Goal: Task Accomplishment & Management: Manage account settings

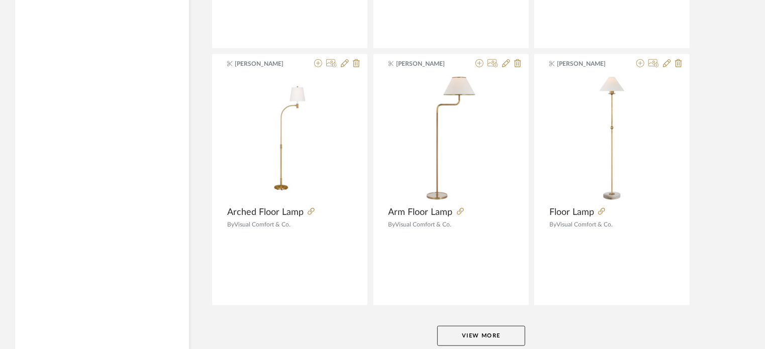
scroll to position [6168, 0]
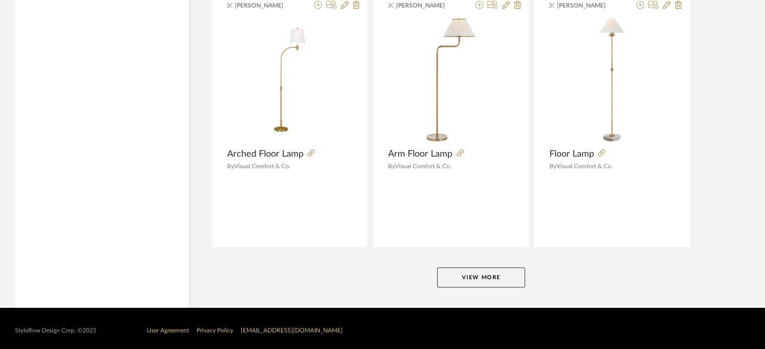
click at [496, 275] on button "View More" at bounding box center [481, 278] width 88 height 20
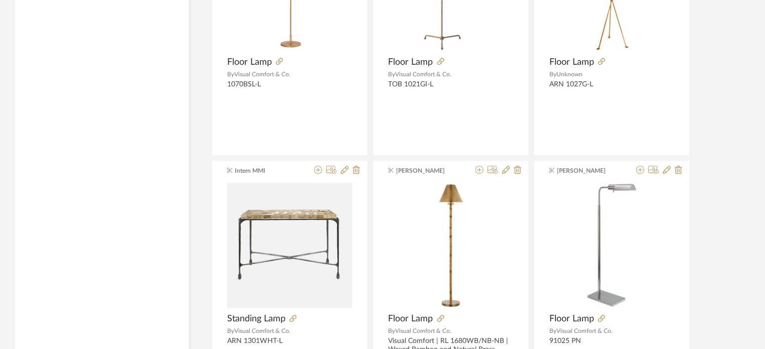
scroll to position [8882, 0]
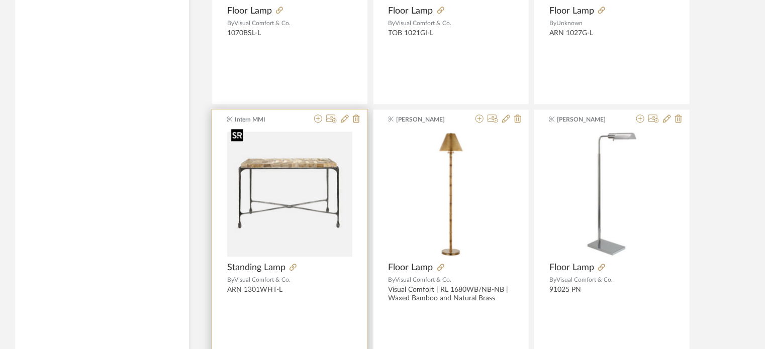
click at [290, 188] on img "0" at bounding box center [289, 194] width 125 height 125
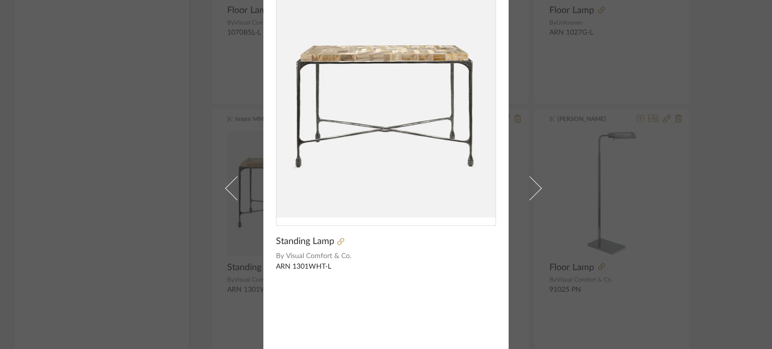
scroll to position [0, 0]
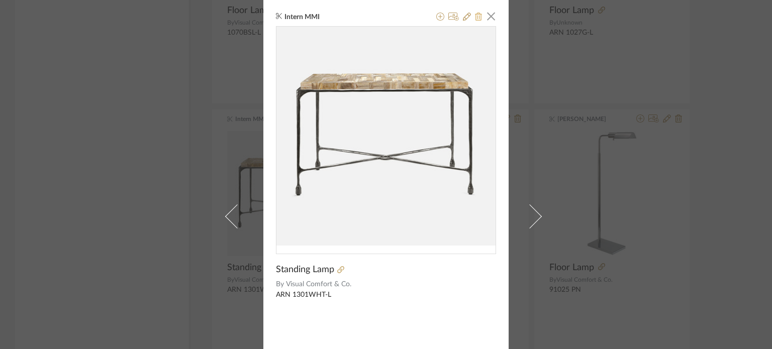
click at [475, 21] on fa-icon at bounding box center [478, 17] width 7 height 8
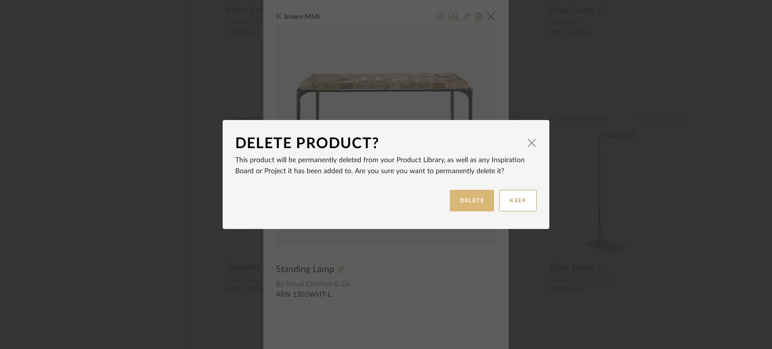
click at [460, 200] on button "DELETE" at bounding box center [472, 201] width 44 height 22
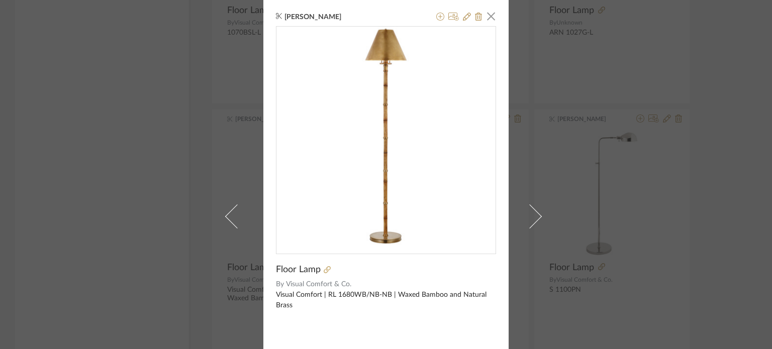
click at [741, 164] on div "[PERSON_NAME] × Floor Lamp By Visual Comfort & Co. Visual Comfort | RL 1680WB/N…" at bounding box center [386, 174] width 772 height 349
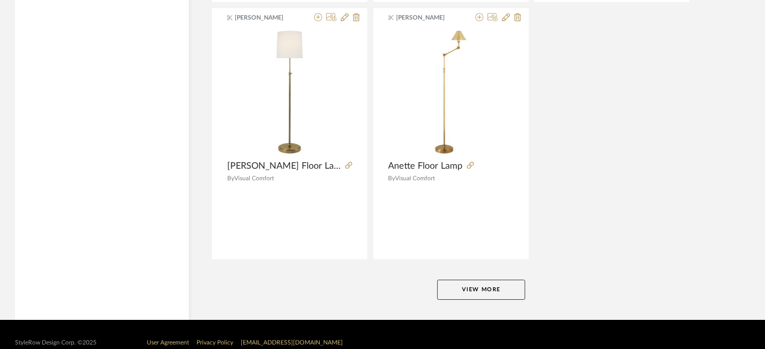
scroll to position [9250, 0]
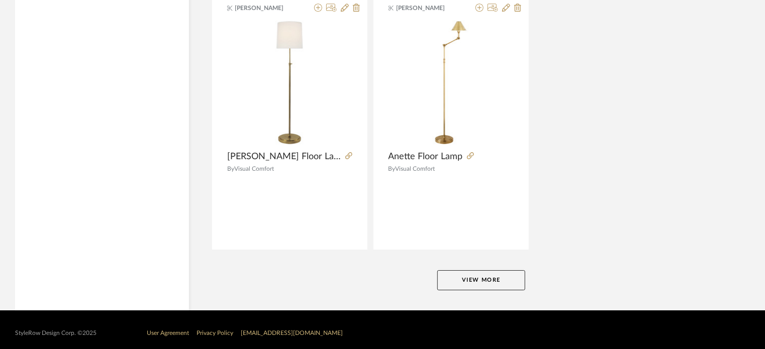
click at [474, 277] on button "View More" at bounding box center [481, 280] width 88 height 20
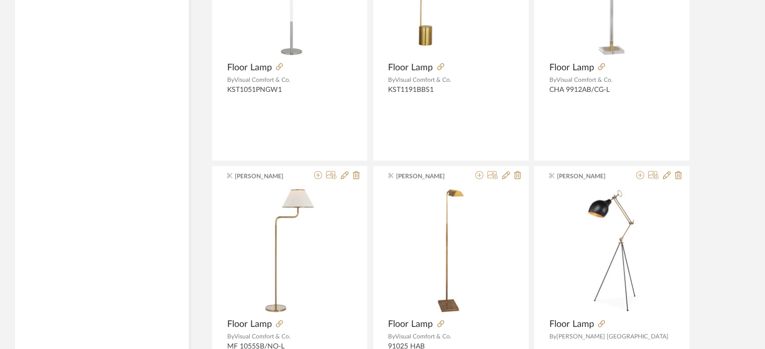
scroll to position [9903, 0]
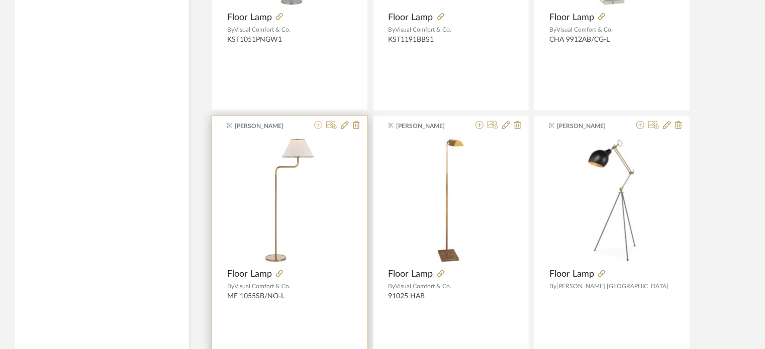
click at [316, 121] on icon at bounding box center [318, 125] width 8 height 8
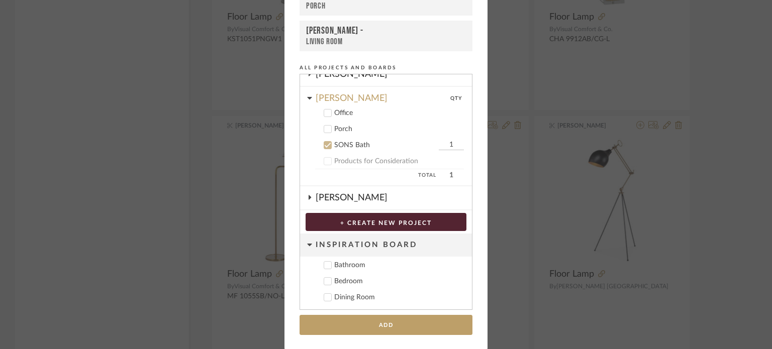
scroll to position [204, 0]
click at [334, 145] on div "SONS Bath" at bounding box center [385, 145] width 102 height 9
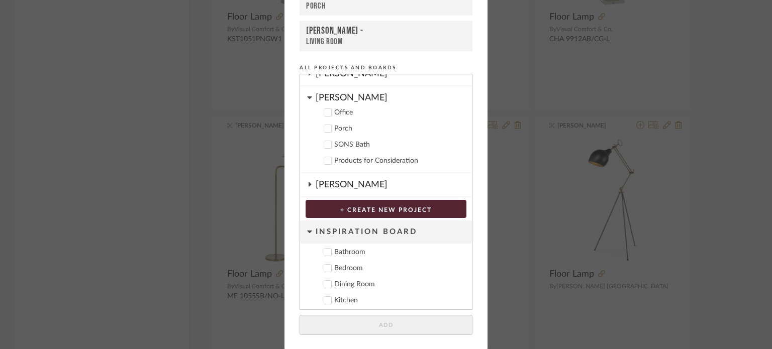
scroll to position [154, 0]
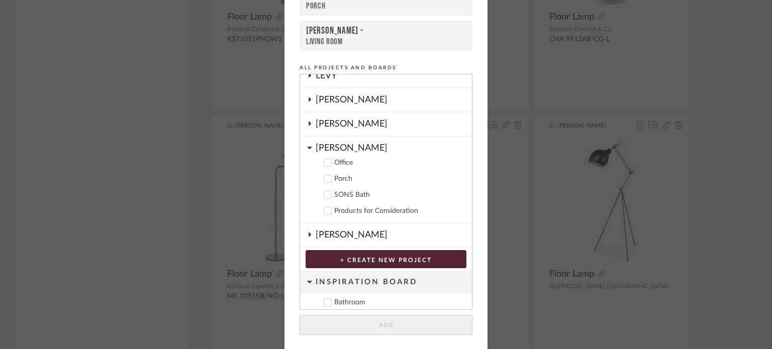
click at [332, 40] on div "Living Room" at bounding box center [386, 42] width 160 height 10
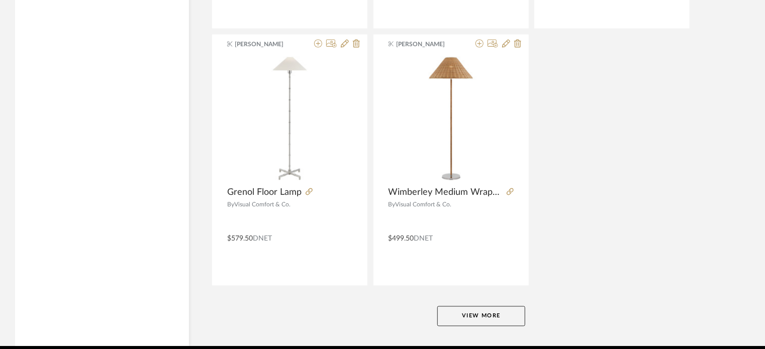
scroll to position [12315, 0]
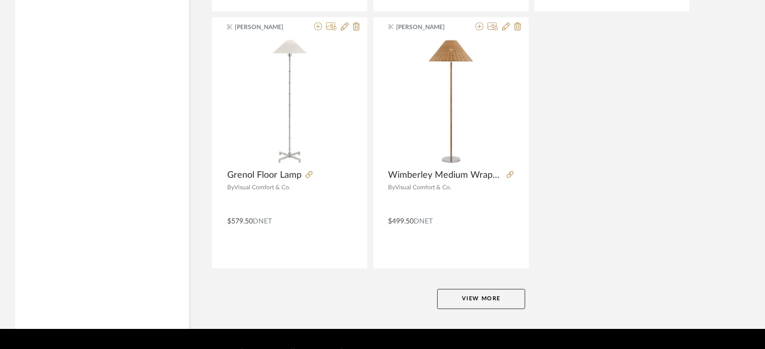
click at [503, 289] on button "View More" at bounding box center [481, 299] width 88 height 20
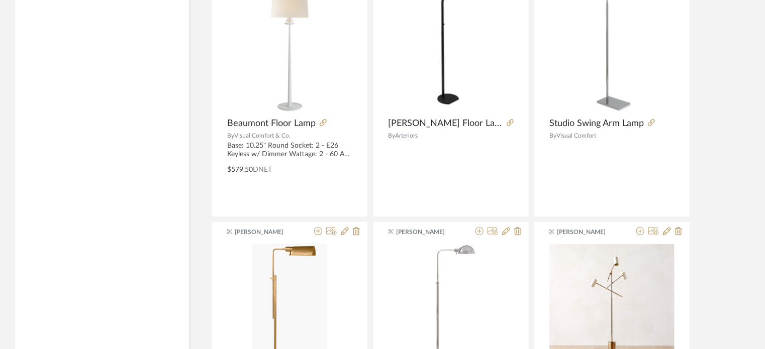
scroll to position [12818, 0]
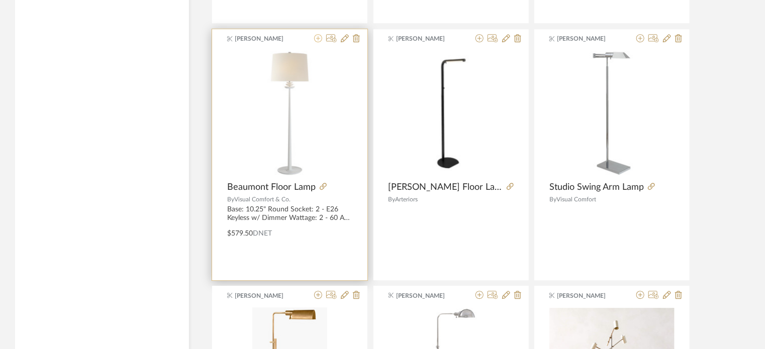
click at [317, 34] on icon at bounding box center [318, 38] width 8 height 8
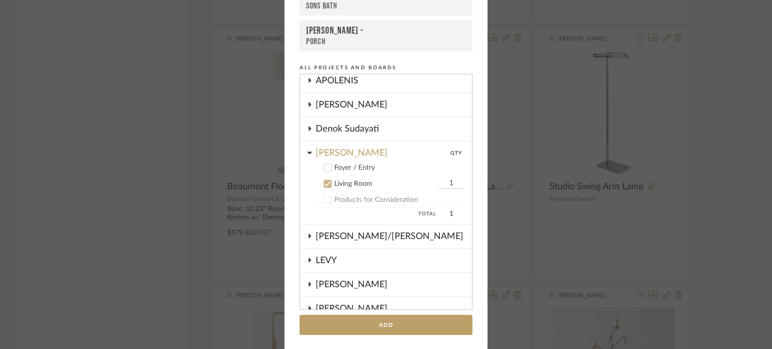
scroll to position [217, 0]
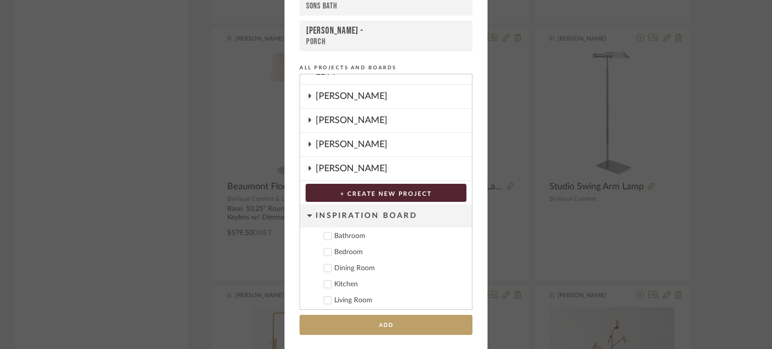
click at [307, 145] on fa-icon at bounding box center [309, 145] width 5 height 8
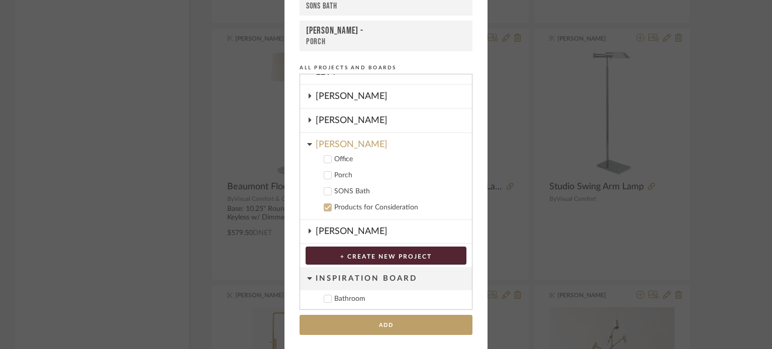
click at [330, 205] on label "Products for Consideration" at bounding box center [389, 208] width 149 height 10
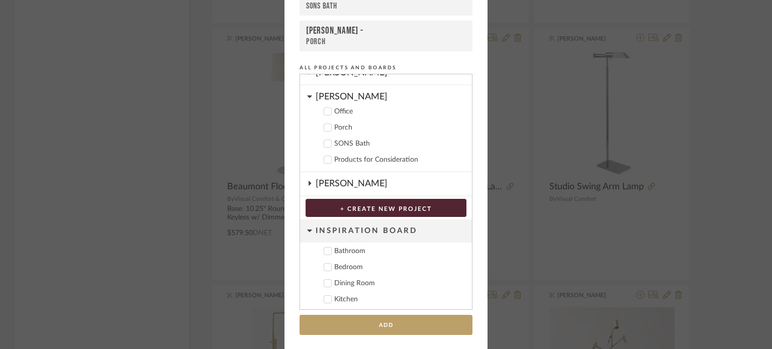
scroll to position [267, 0]
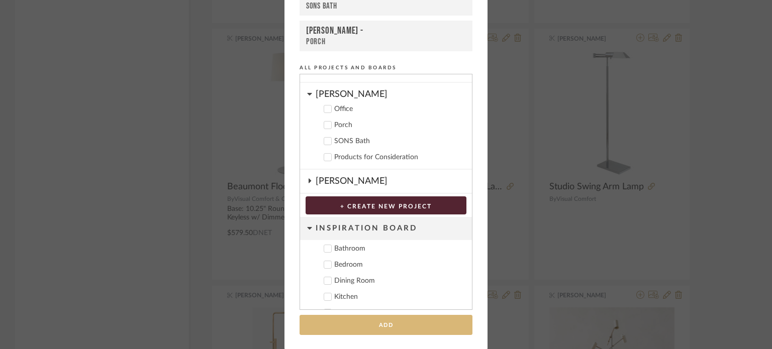
click at [404, 327] on button "Add" at bounding box center [386, 325] width 173 height 21
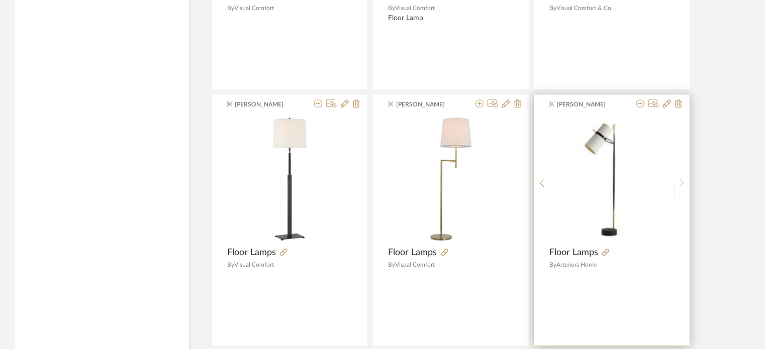
scroll to position [14577, 0]
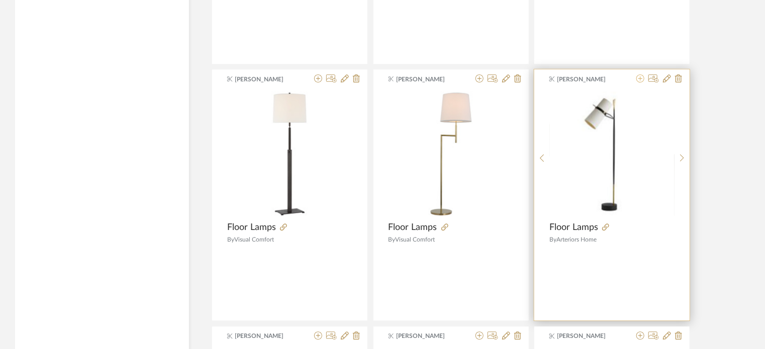
click at [641, 74] on icon at bounding box center [640, 78] width 8 height 8
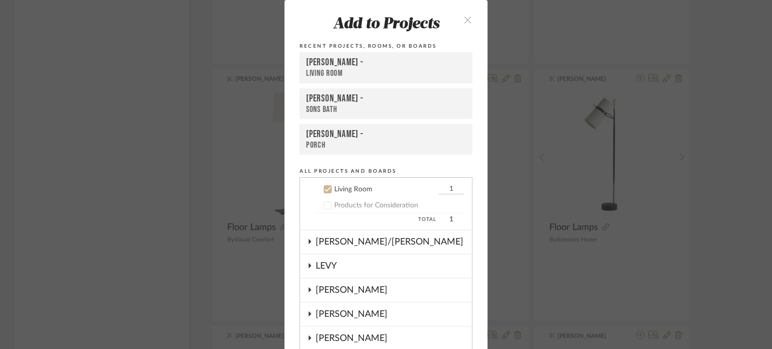
scroll to position [129, 0]
click at [459, 27] on button "close" at bounding box center [468, 19] width 30 height 21
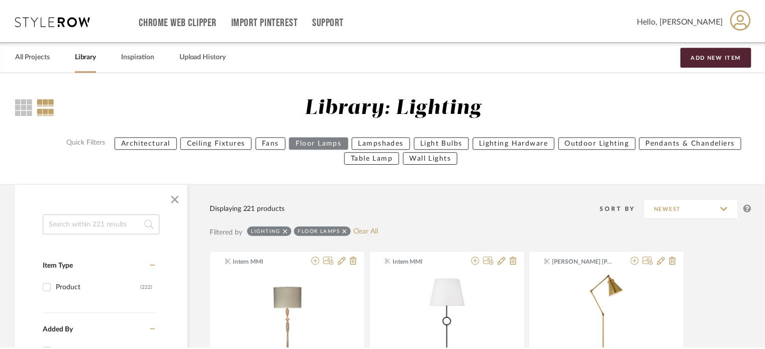
scroll to position [14577, 0]
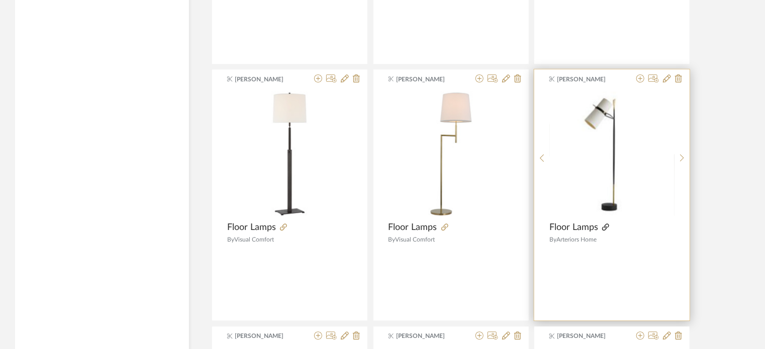
click at [603, 224] on icon at bounding box center [605, 227] width 7 height 7
click at [640, 74] on icon at bounding box center [640, 78] width 8 height 8
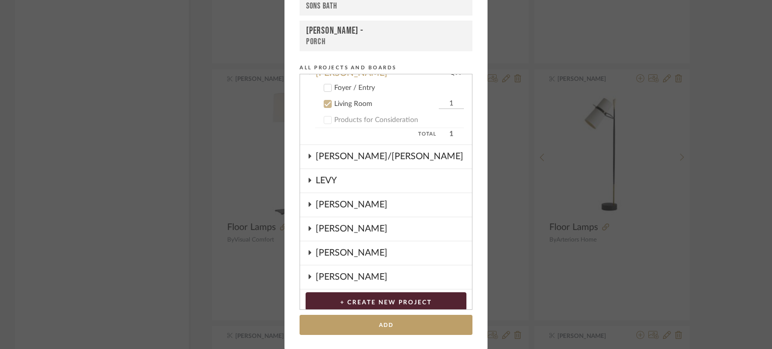
scroll to position [151, 0]
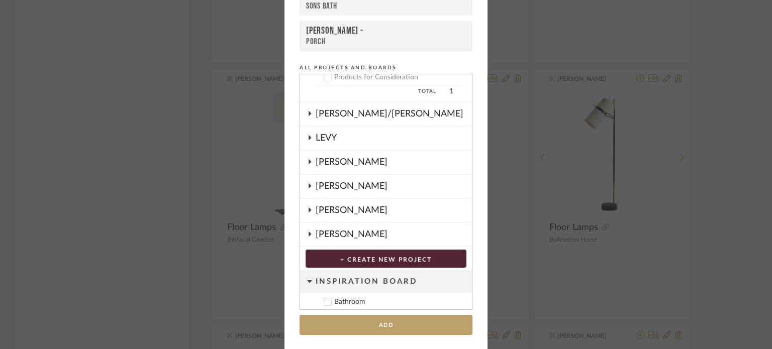
click at [307, 212] on fa-icon at bounding box center [309, 211] width 5 height 8
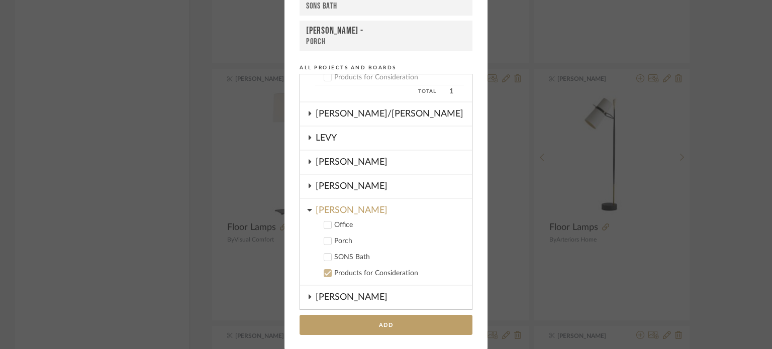
scroll to position [251, 0]
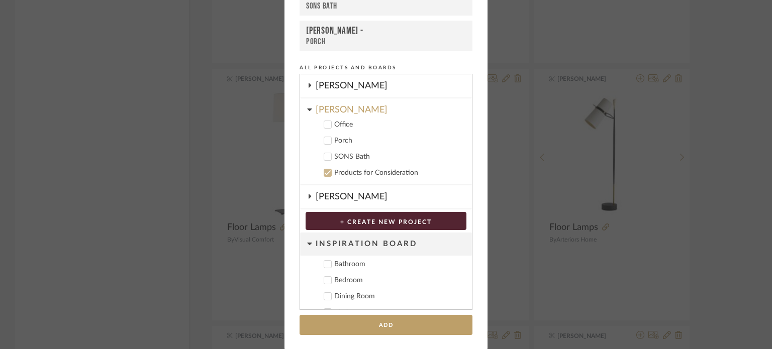
click at [340, 169] on div "Products for Consideration" at bounding box center [399, 173] width 130 height 9
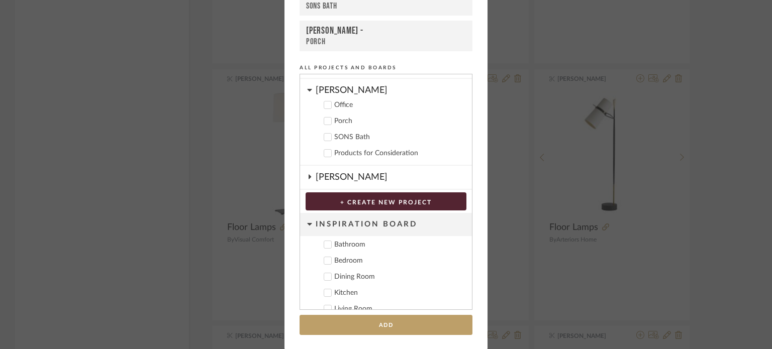
scroll to position [0, 0]
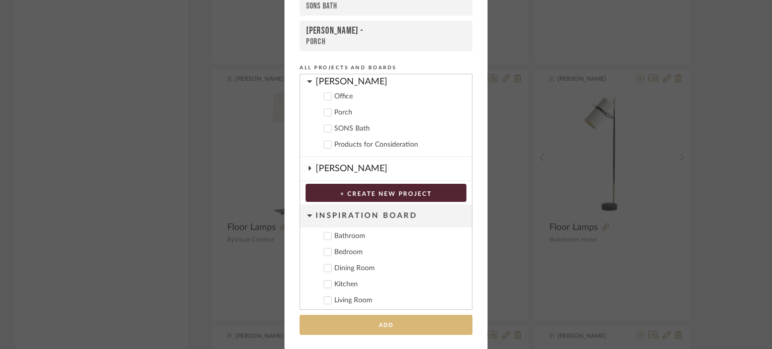
click at [378, 322] on button "Add" at bounding box center [386, 325] width 173 height 21
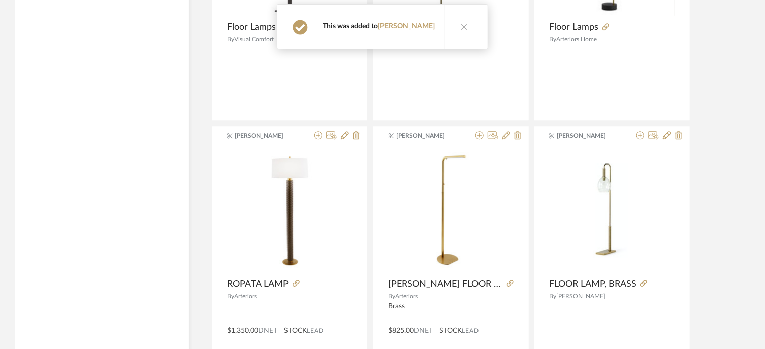
scroll to position [14778, 0]
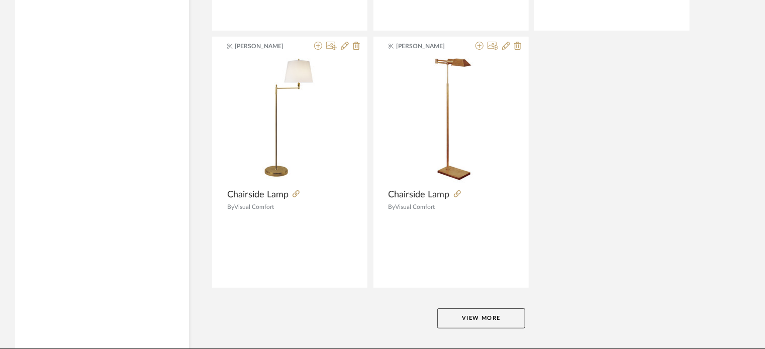
click at [515, 309] on button "View More" at bounding box center [481, 319] width 88 height 20
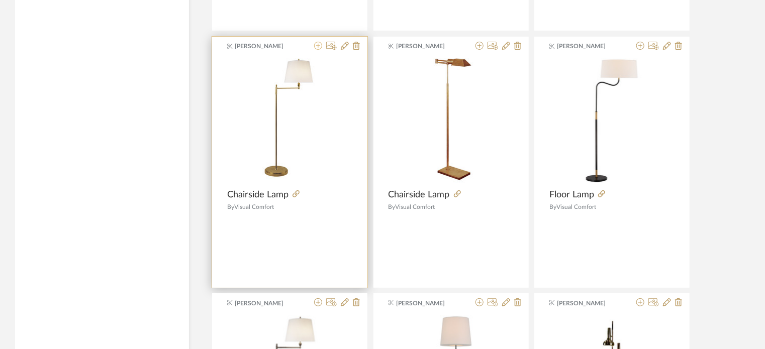
click at [317, 42] on icon at bounding box center [318, 46] width 8 height 8
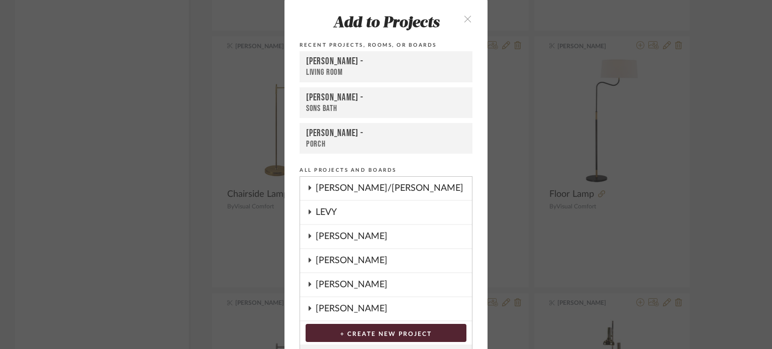
click at [353, 281] on div "[PERSON_NAME]" at bounding box center [394, 284] width 156 height 23
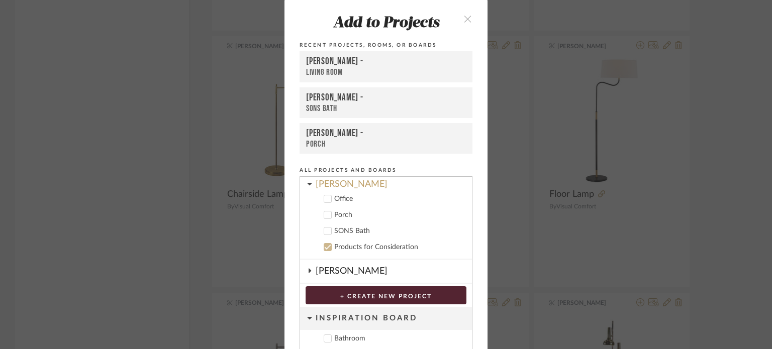
click at [363, 243] on div "Products for Consideration" at bounding box center [399, 247] width 130 height 9
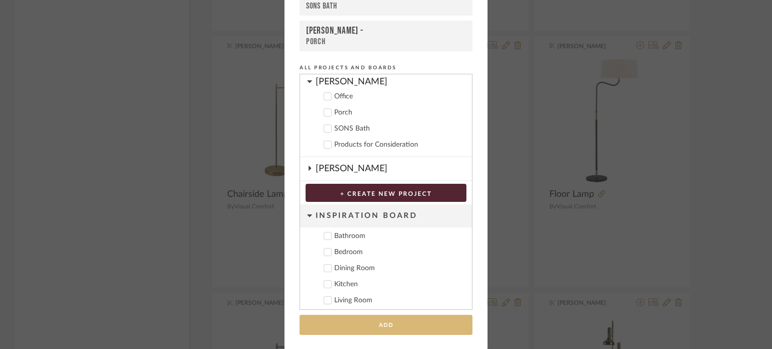
click at [376, 322] on button "Add" at bounding box center [386, 325] width 173 height 21
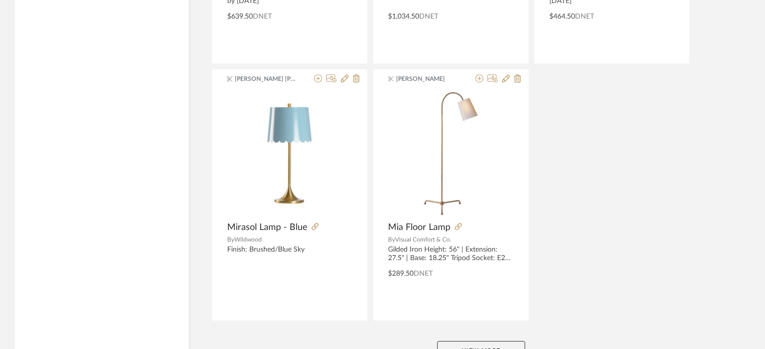
scroll to position [18497, 0]
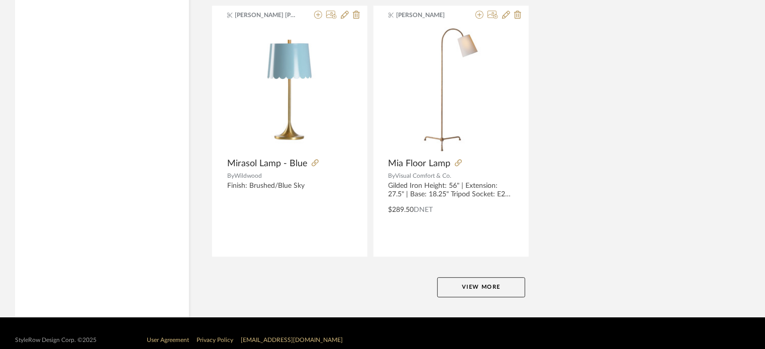
click at [474, 278] on button "View More" at bounding box center [481, 287] width 88 height 20
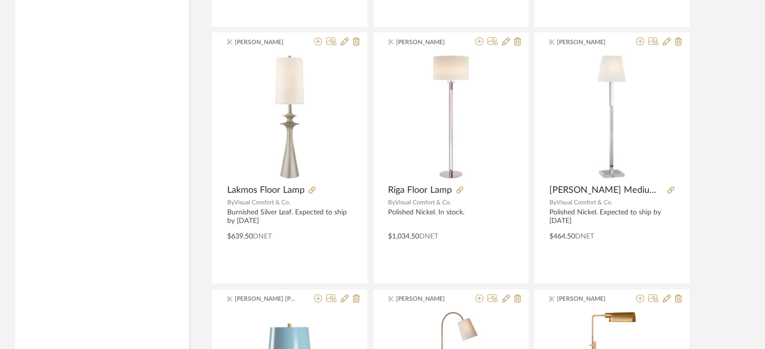
scroll to position [18145, 0]
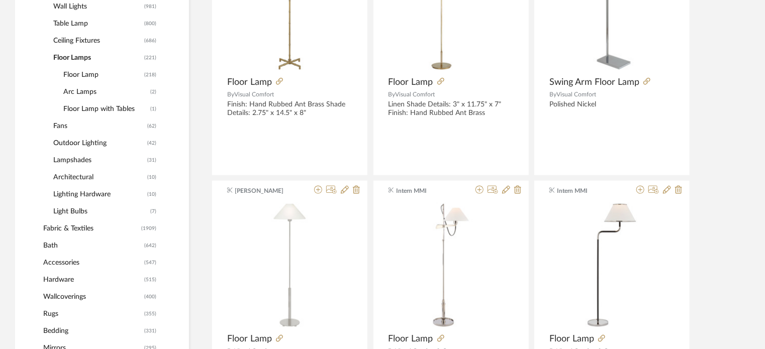
click at [72, 24] on span "Table Lamp" at bounding box center [97, 23] width 88 height 17
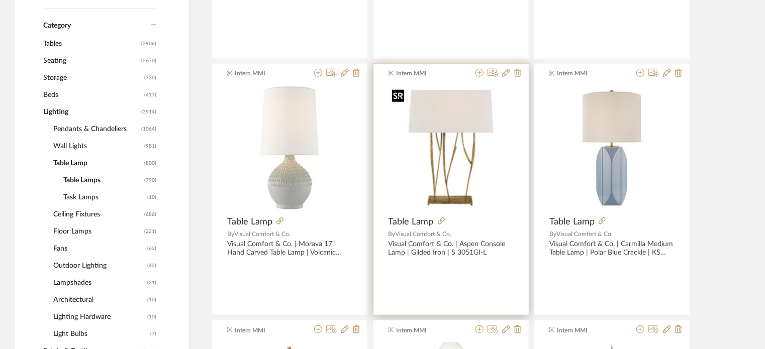
scroll to position [452, 0]
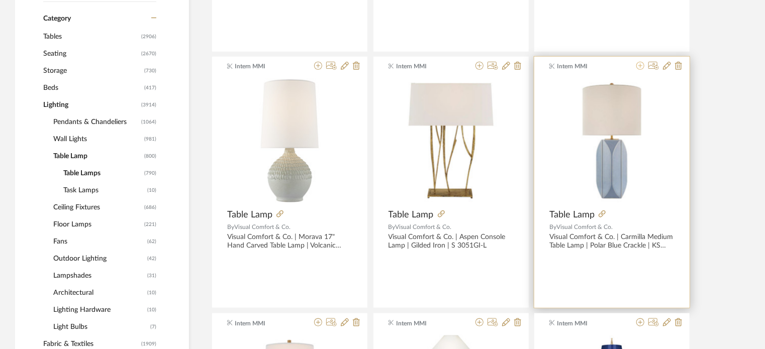
click at [641, 66] on icon at bounding box center [640, 66] width 8 height 8
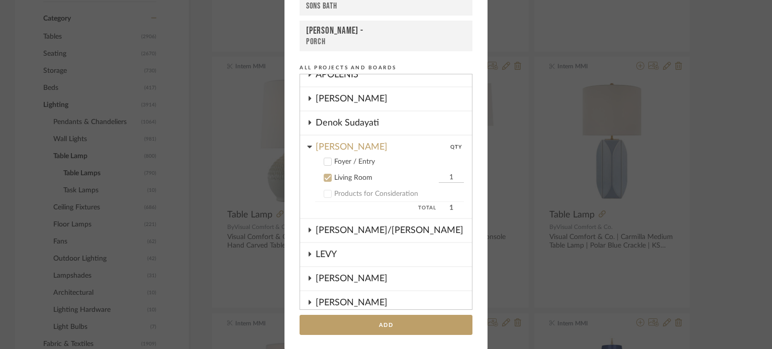
scroll to position [28, 0]
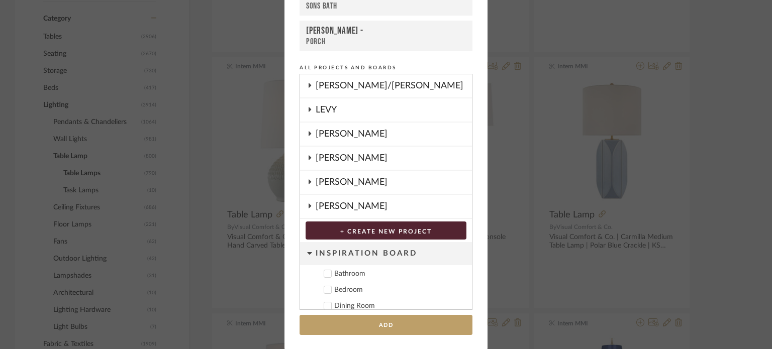
click at [327, 174] on div "[PERSON_NAME]" at bounding box center [394, 182] width 156 height 23
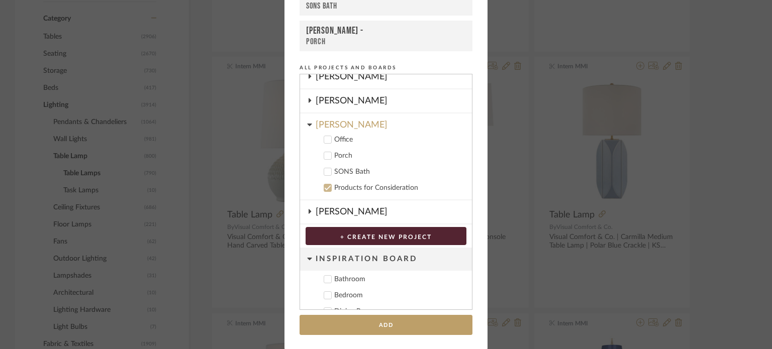
scroll to position [279, 0]
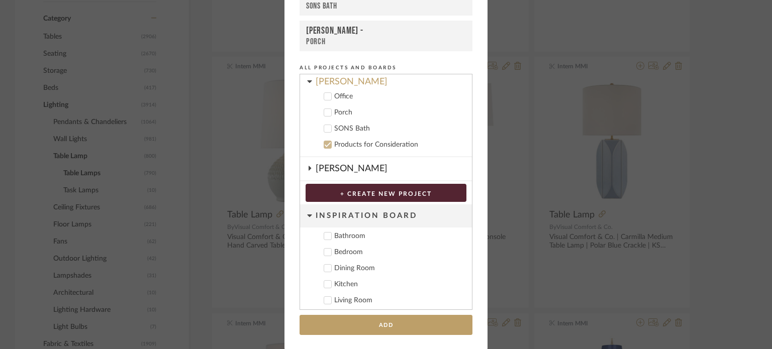
click at [354, 141] on div "Products for Consideration" at bounding box center [399, 145] width 130 height 9
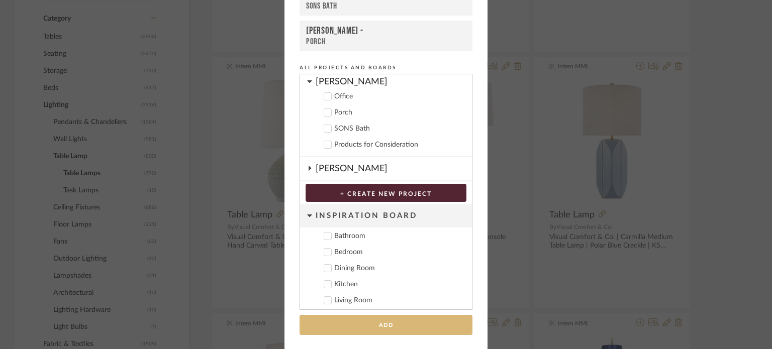
click at [408, 327] on button "Add" at bounding box center [386, 325] width 173 height 21
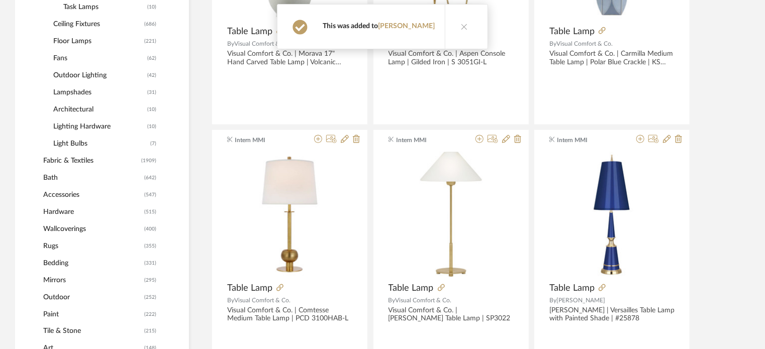
scroll to position [653, 0]
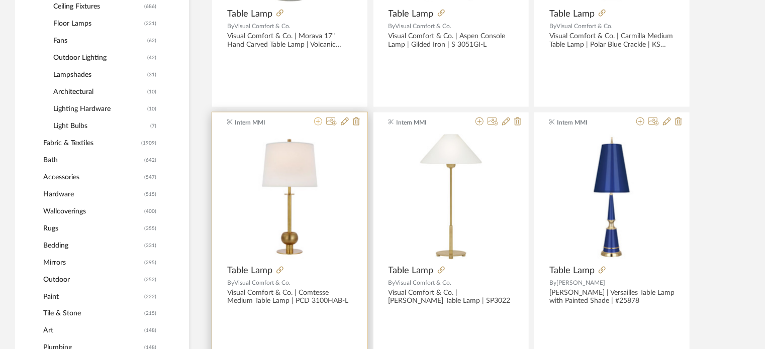
click at [321, 126] on fa-icon at bounding box center [318, 122] width 8 height 8
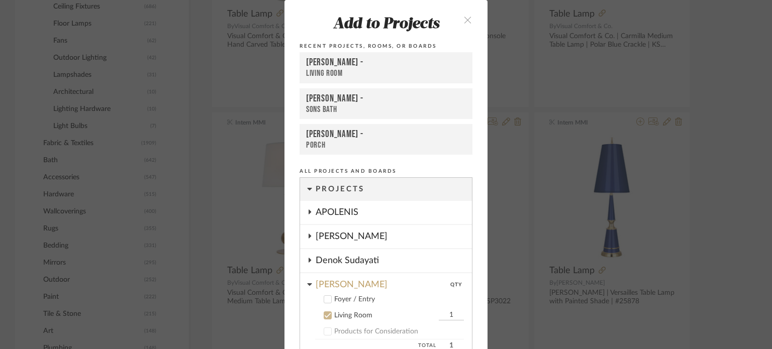
scroll to position [1, 0]
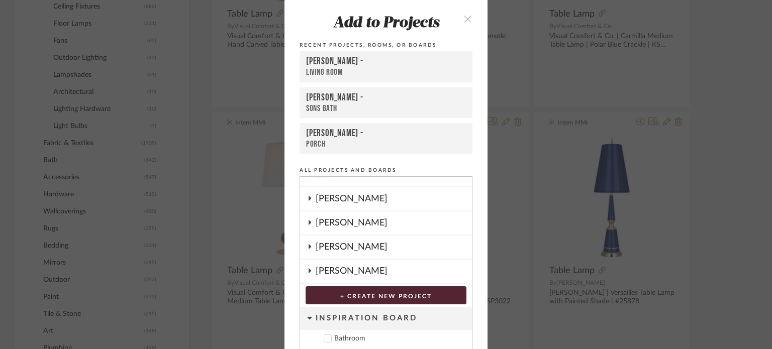
click at [356, 245] on div "[PERSON_NAME]" at bounding box center [394, 247] width 156 height 23
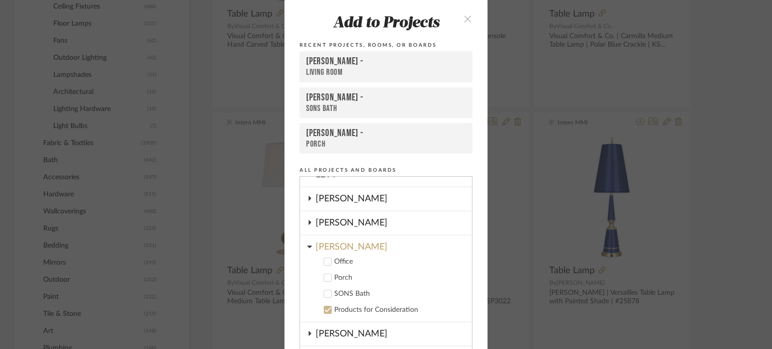
scroll to position [279, 0]
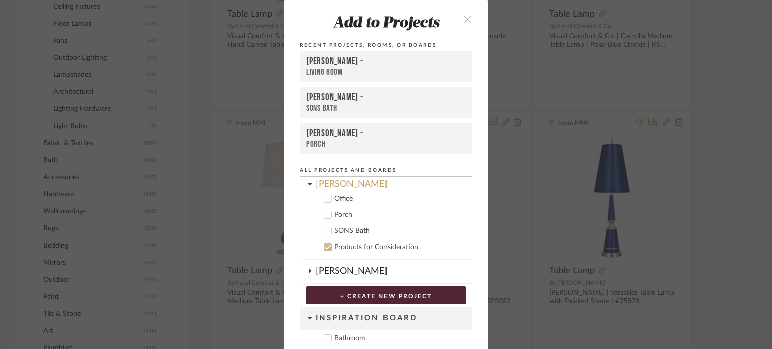
click at [361, 245] on div "Products for Consideration" at bounding box center [399, 247] width 130 height 9
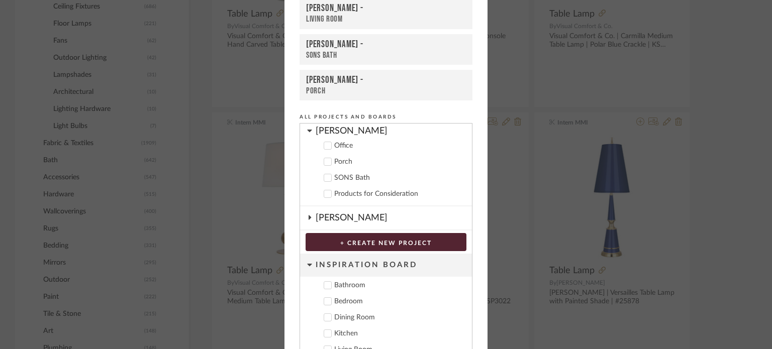
scroll to position [104, 0]
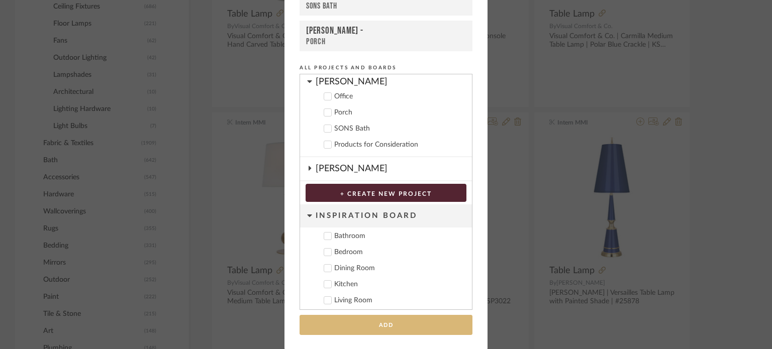
click at [393, 325] on button "Add" at bounding box center [386, 325] width 173 height 21
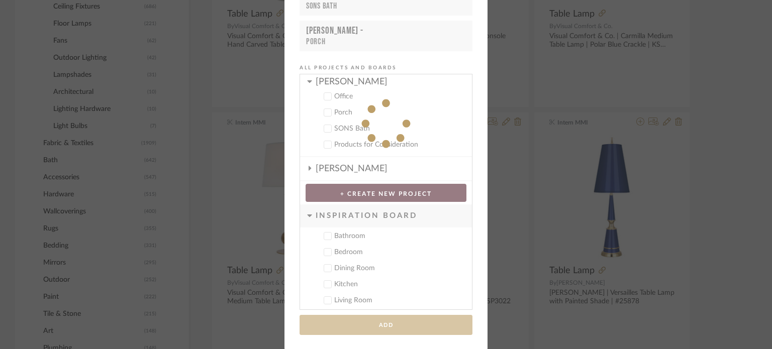
click at [732, 183] on div "Add to Projects Recent Projects, Rooms, or Boards [PERSON_NAME] - Living Room […" at bounding box center [386, 174] width 772 height 349
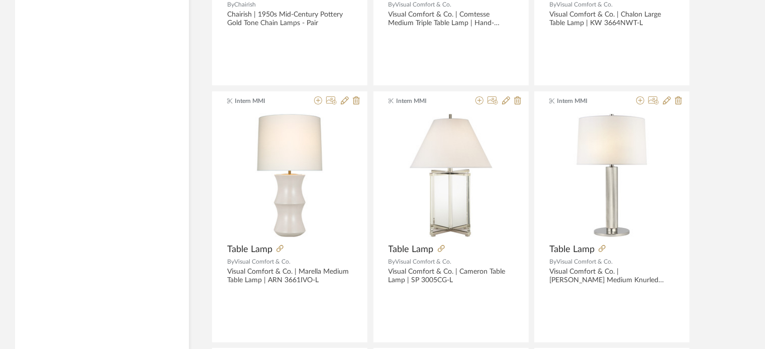
scroll to position [2010, 0]
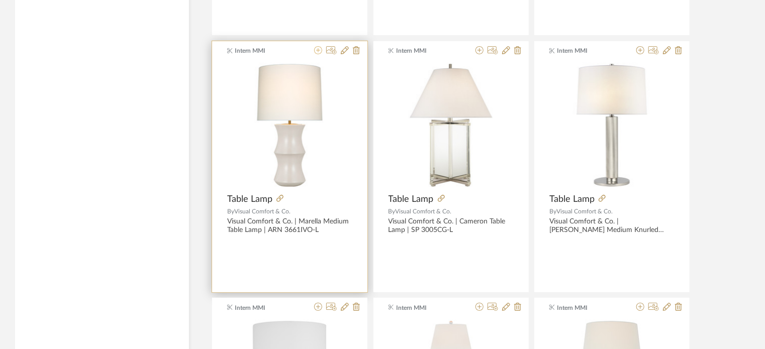
click at [320, 48] on icon at bounding box center [318, 50] width 8 height 8
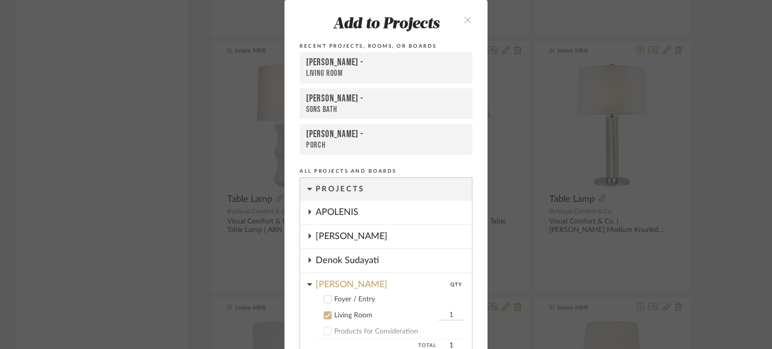
scroll to position [5, 0]
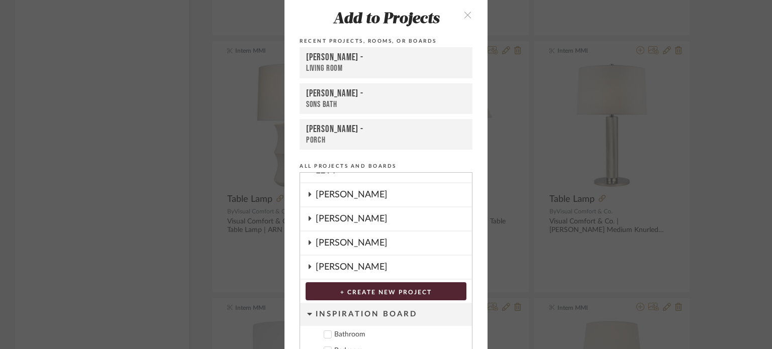
click at [327, 243] on div "[PERSON_NAME]" at bounding box center [394, 243] width 156 height 23
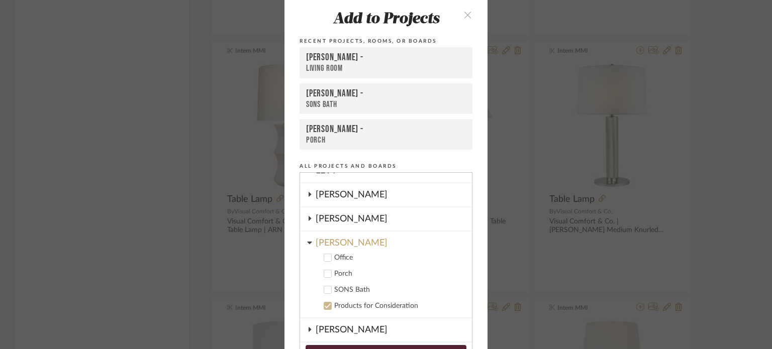
scroll to position [217, 0]
click at [344, 303] on div "Products for Consideration" at bounding box center [399, 306] width 130 height 9
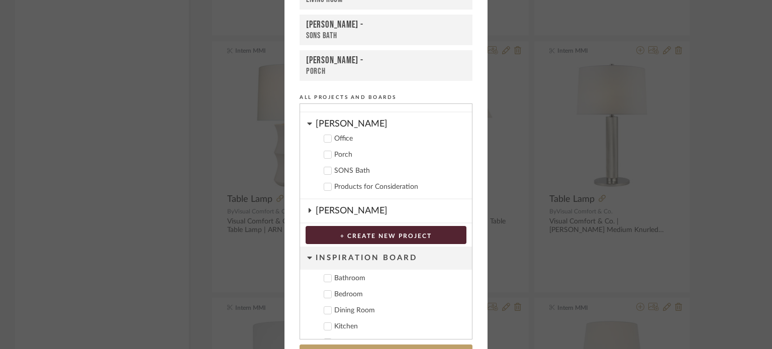
scroll to position [104, 0]
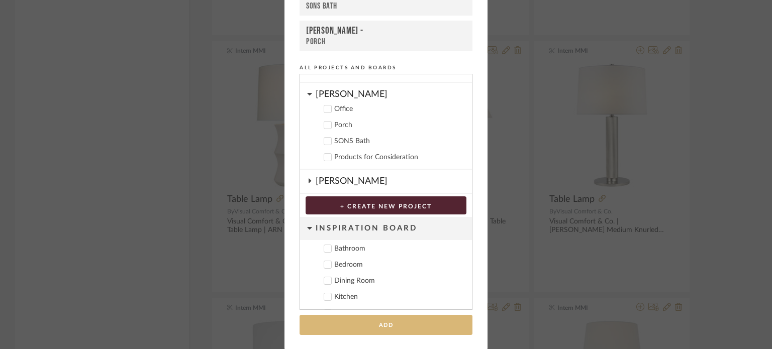
click at [386, 327] on button "Add" at bounding box center [386, 325] width 173 height 21
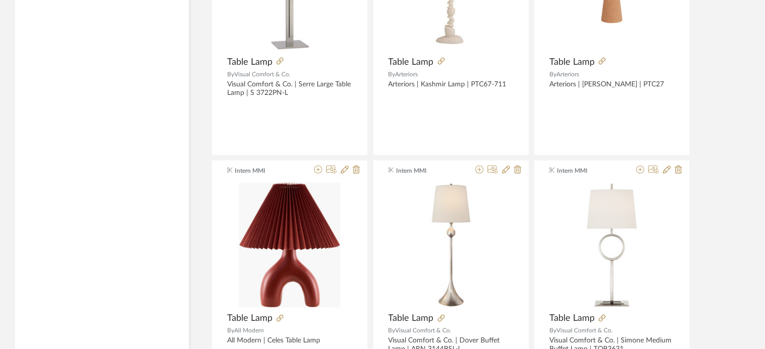
scroll to position [2764, 0]
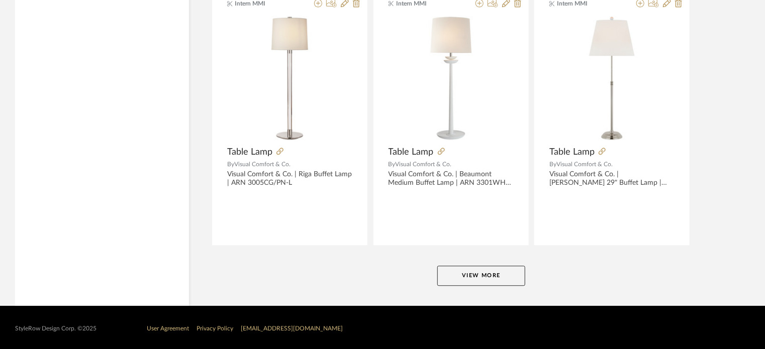
click at [488, 276] on button "View More" at bounding box center [481, 276] width 88 height 20
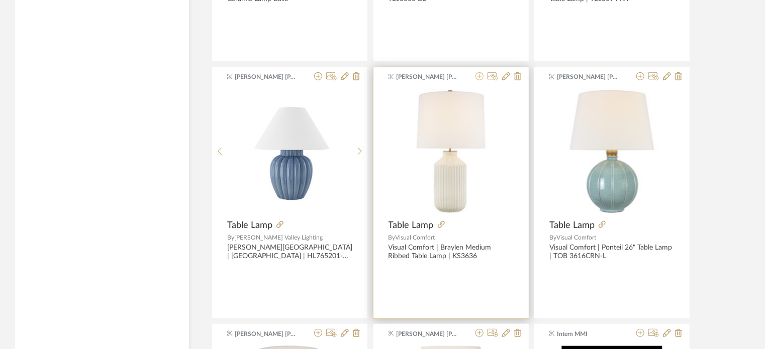
click at [480, 73] on icon at bounding box center [479, 76] width 8 height 8
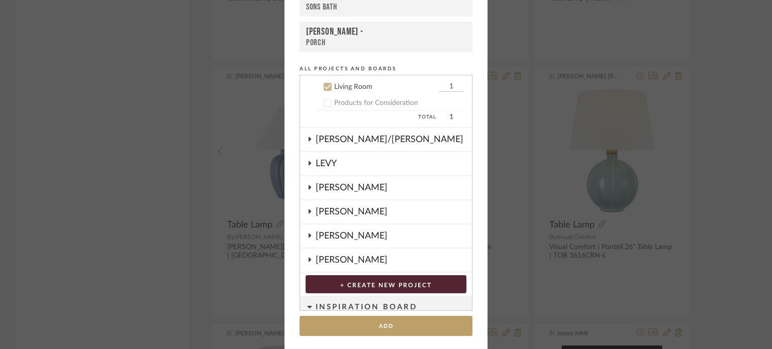
scroll to position [104, 0]
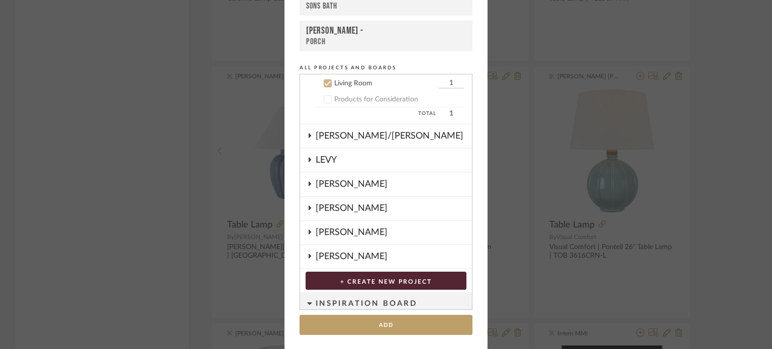
click at [316, 230] on div "[PERSON_NAME]" at bounding box center [394, 232] width 156 height 23
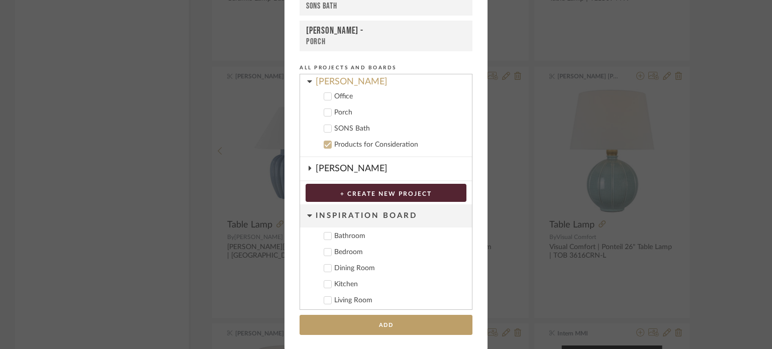
click at [335, 142] on div "Products for Consideration" at bounding box center [399, 145] width 130 height 9
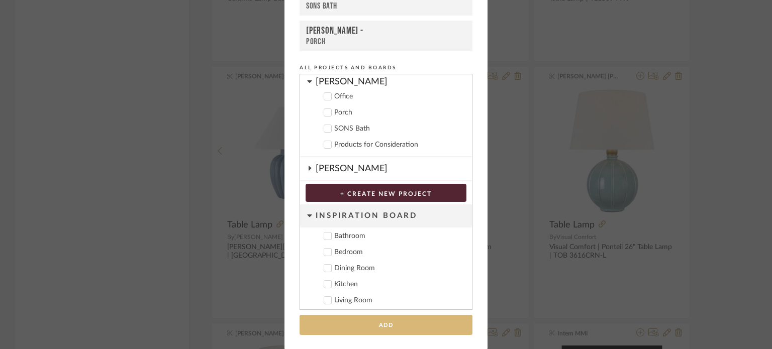
click at [414, 319] on button "Add" at bounding box center [386, 325] width 173 height 21
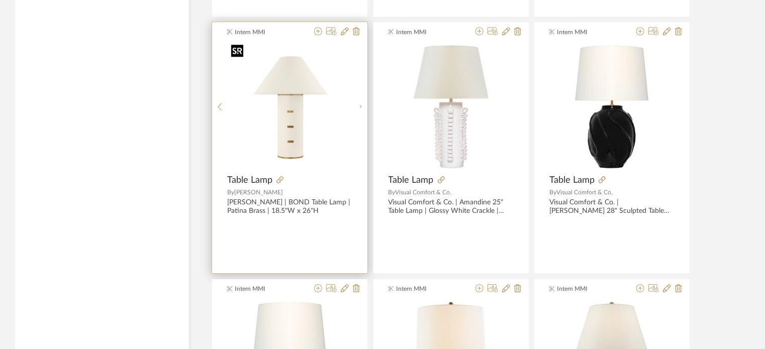
scroll to position [5347, 0]
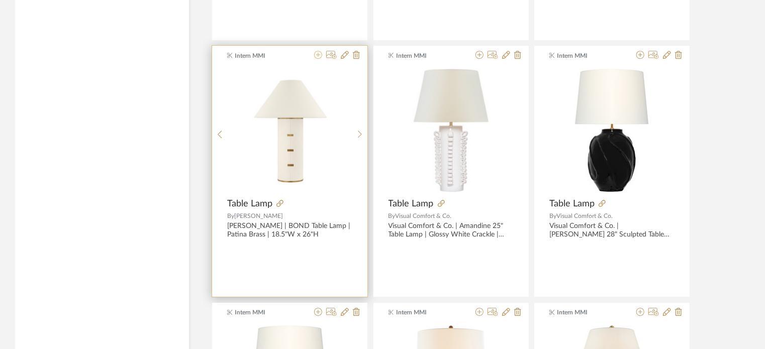
click at [318, 52] on icon at bounding box center [318, 55] width 8 height 8
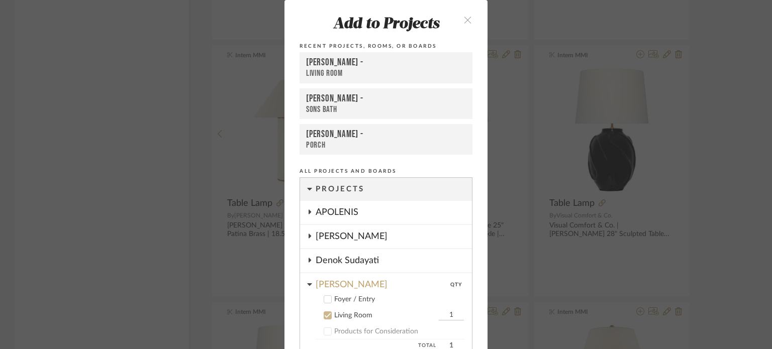
scroll to position [1, 0]
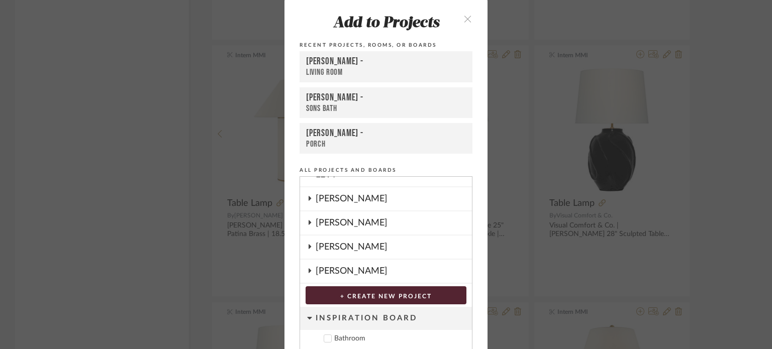
click at [355, 250] on div "[PERSON_NAME]" at bounding box center [394, 247] width 156 height 23
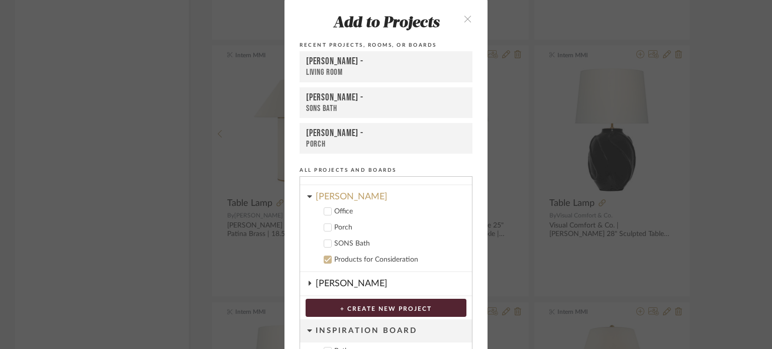
click at [345, 259] on div "Products for Consideration" at bounding box center [399, 260] width 130 height 9
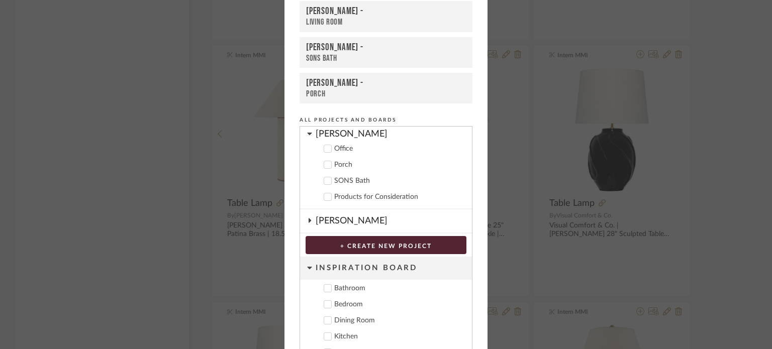
scroll to position [104, 0]
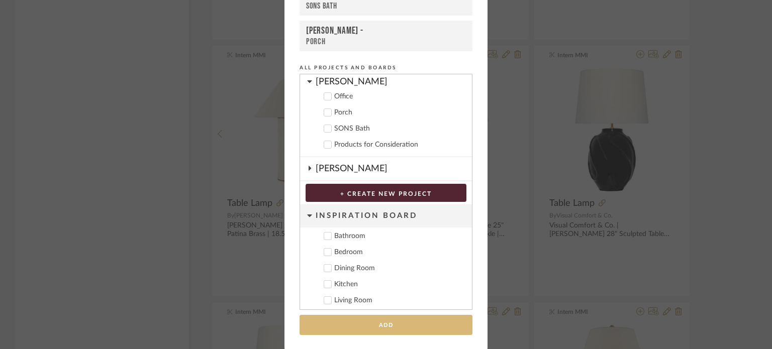
click at [401, 325] on button "Add" at bounding box center [386, 325] width 173 height 21
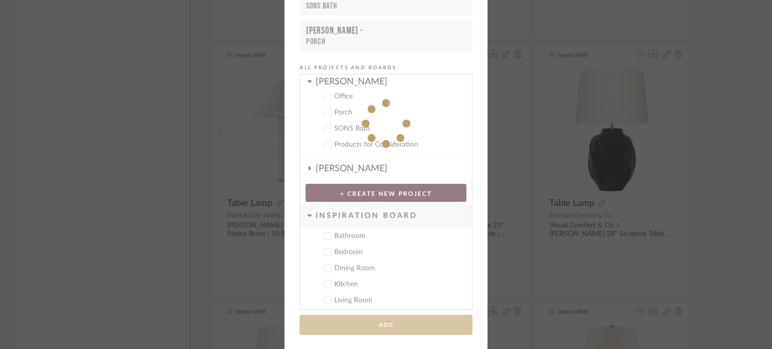
click at [718, 211] on div "Add to Projects Recent Projects, Rooms, or Boards [PERSON_NAME] - Living Room […" at bounding box center [386, 174] width 772 height 349
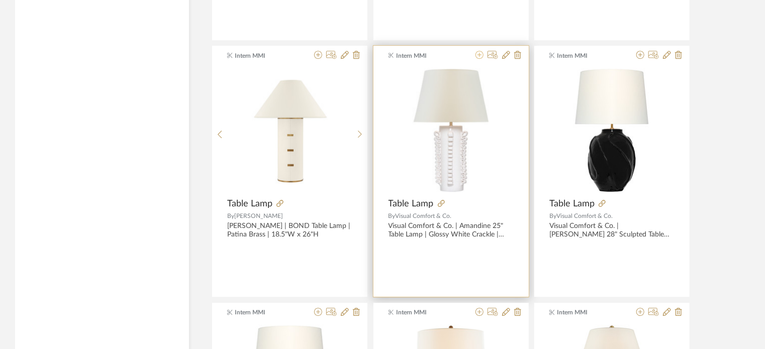
click at [479, 51] on icon at bounding box center [479, 55] width 8 height 8
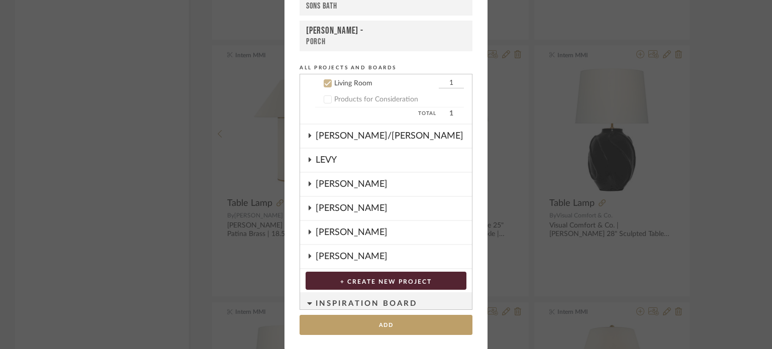
click at [332, 227] on div "[PERSON_NAME]" at bounding box center [394, 232] width 156 height 23
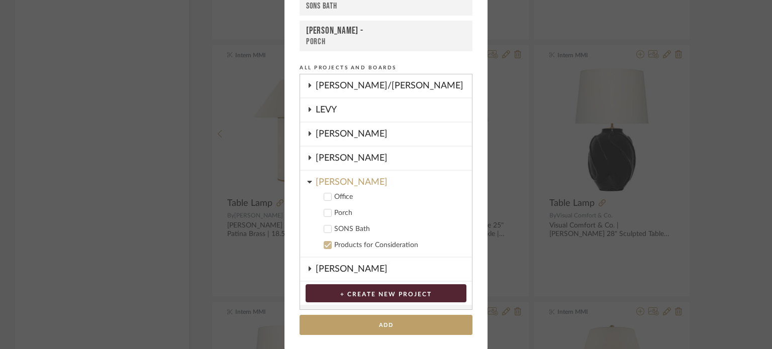
click at [342, 242] on div "Products for Consideration" at bounding box center [399, 245] width 130 height 9
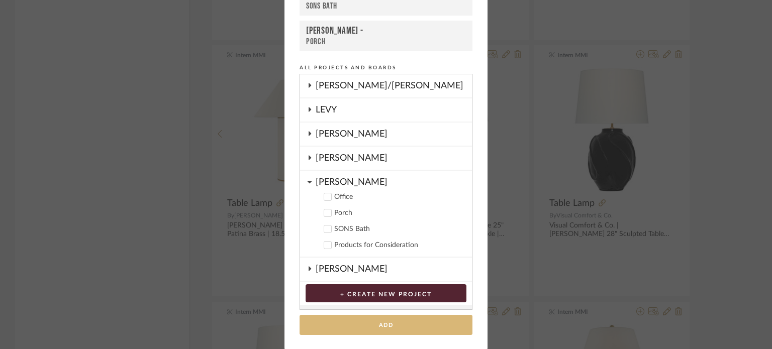
click at [380, 316] on button "Add" at bounding box center [386, 325] width 173 height 21
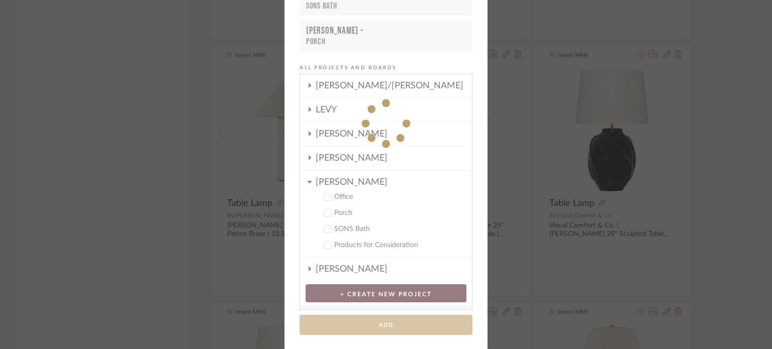
click at [730, 186] on div "Add to Projects Recent Projects, Rooms, or Boards [PERSON_NAME] - Living Room […" at bounding box center [386, 174] width 772 height 349
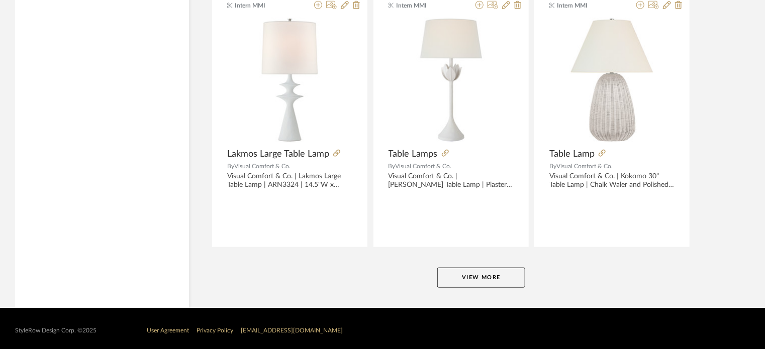
click at [508, 277] on button "View More" at bounding box center [481, 278] width 88 height 20
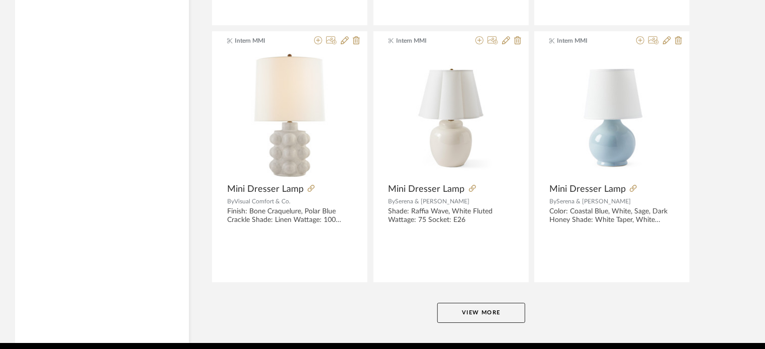
scroll to position [9250, 0]
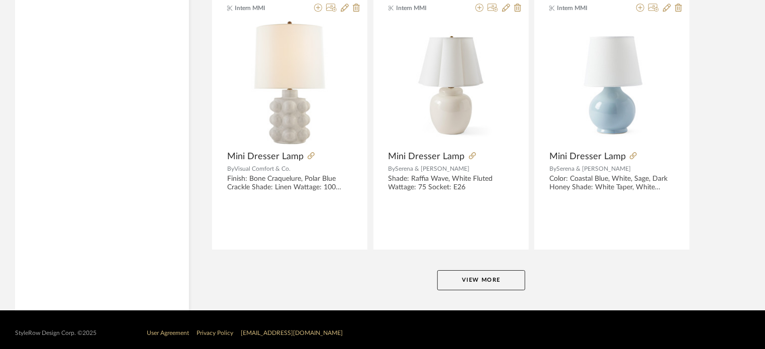
click at [463, 271] on button "View More" at bounding box center [481, 280] width 88 height 20
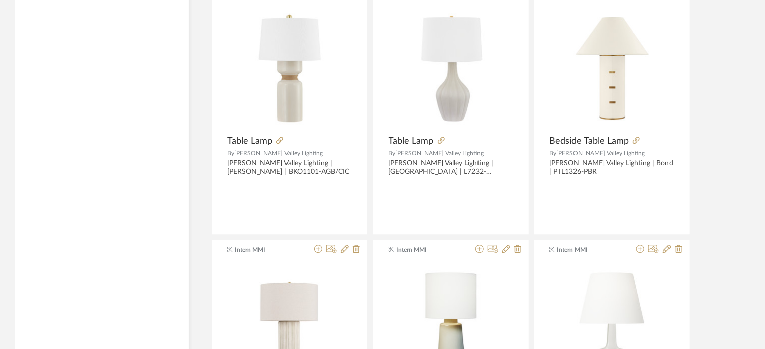
scroll to position [10959, 0]
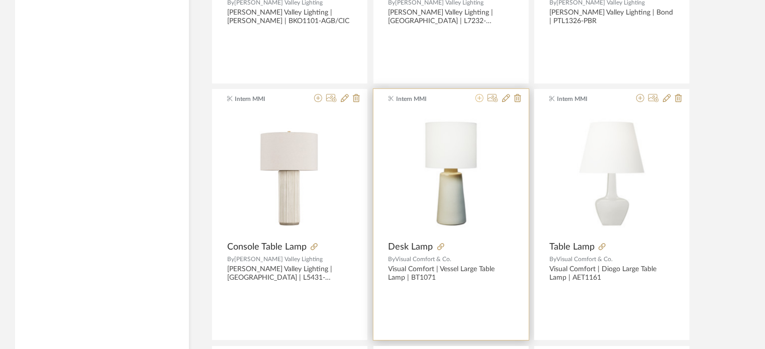
click at [480, 94] on icon at bounding box center [479, 98] width 8 height 8
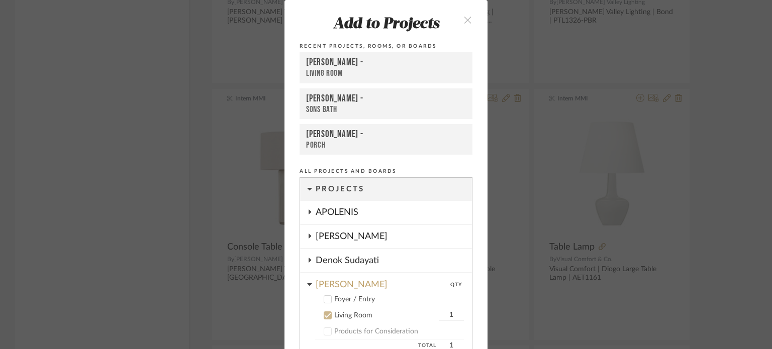
scroll to position [5, 0]
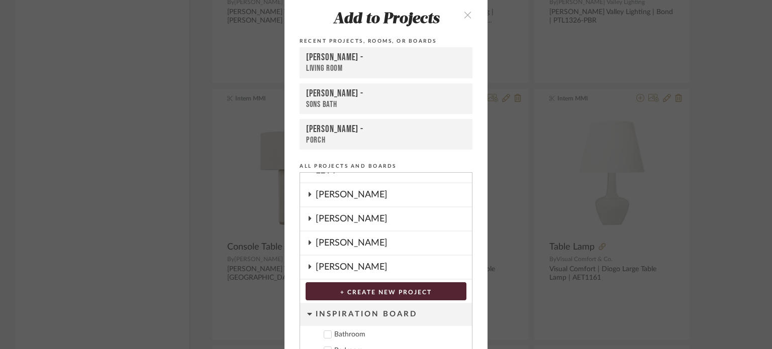
click at [346, 225] on div "[PERSON_NAME]" at bounding box center [394, 219] width 156 height 23
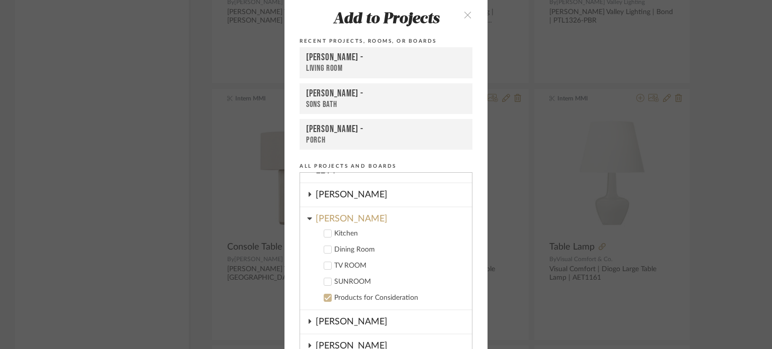
click at [346, 295] on div "Products for Consideration" at bounding box center [399, 298] width 130 height 9
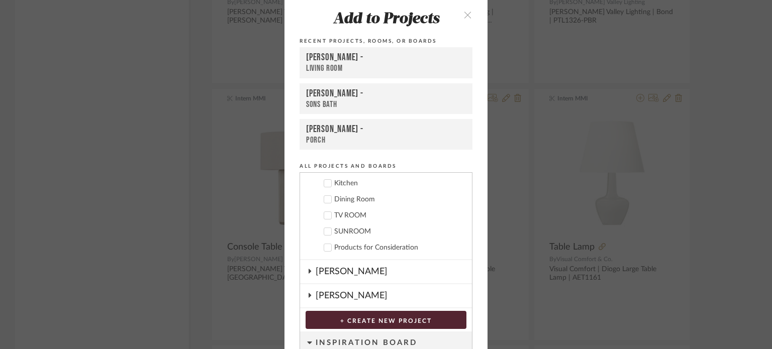
click at [347, 265] on div "[PERSON_NAME]" at bounding box center [394, 271] width 156 height 23
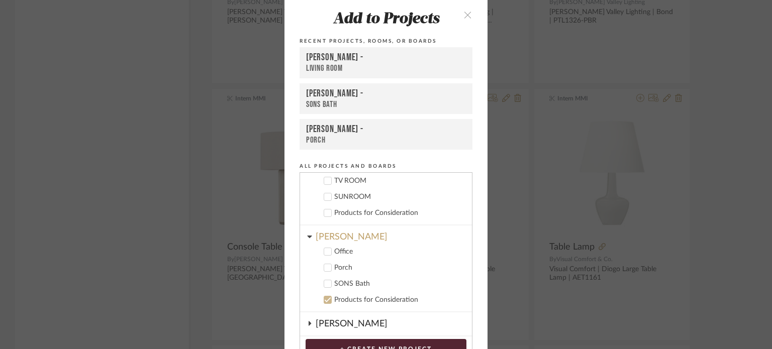
scroll to position [317, 0]
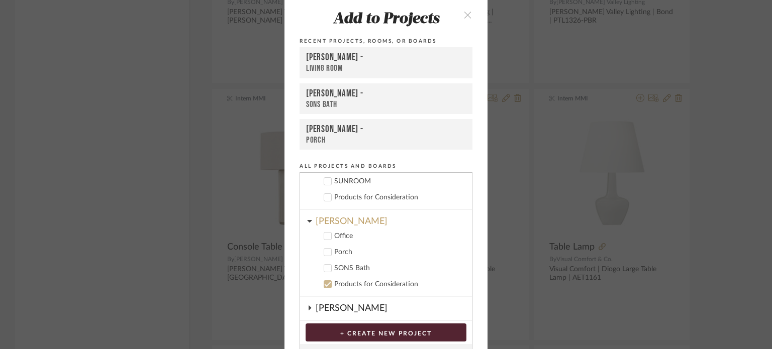
click at [344, 284] on div "Products for Consideration" at bounding box center [399, 284] width 130 height 9
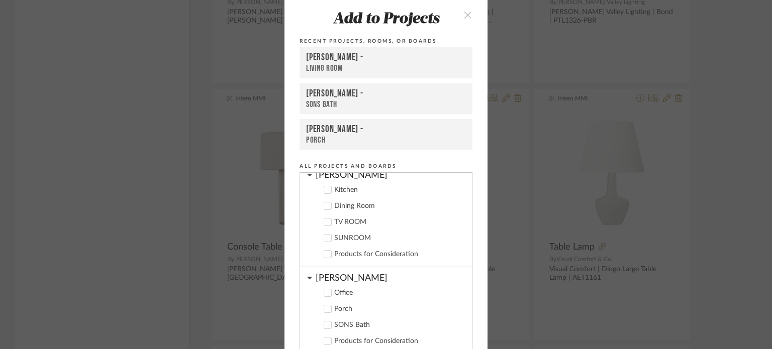
scroll to position [217, 0]
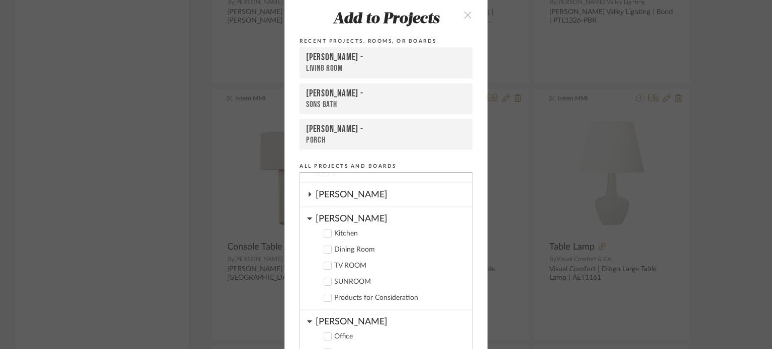
click at [356, 200] on div "[PERSON_NAME]" at bounding box center [394, 194] width 156 height 23
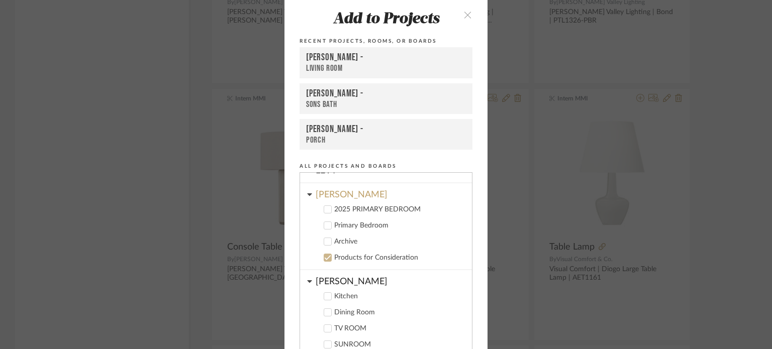
click at [350, 259] on div "Products for Consideration" at bounding box center [399, 258] width 130 height 9
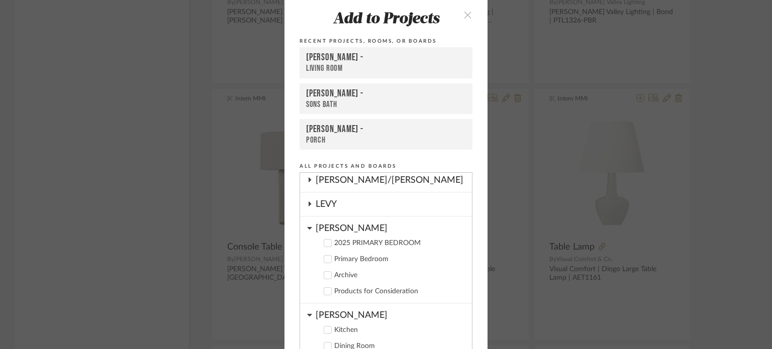
scroll to position [166, 0]
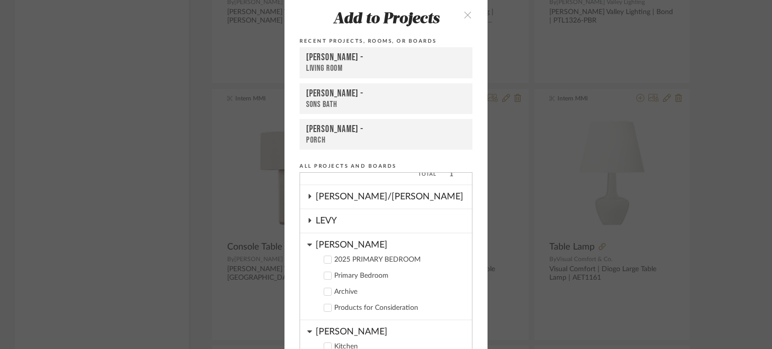
click at [348, 218] on div "LEVY" at bounding box center [394, 221] width 156 height 23
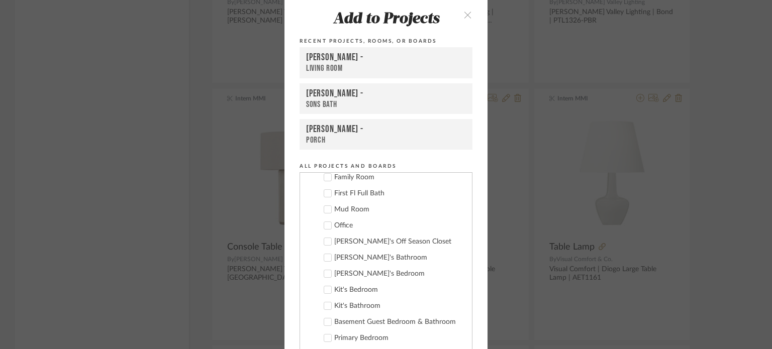
scroll to position [468, 0]
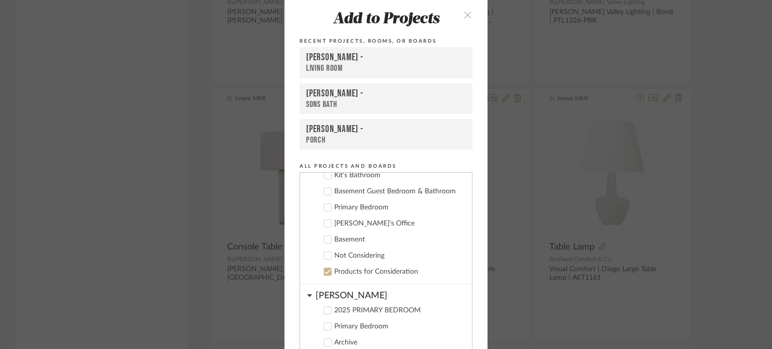
click at [353, 271] on div "Products for Consideration" at bounding box center [399, 272] width 130 height 9
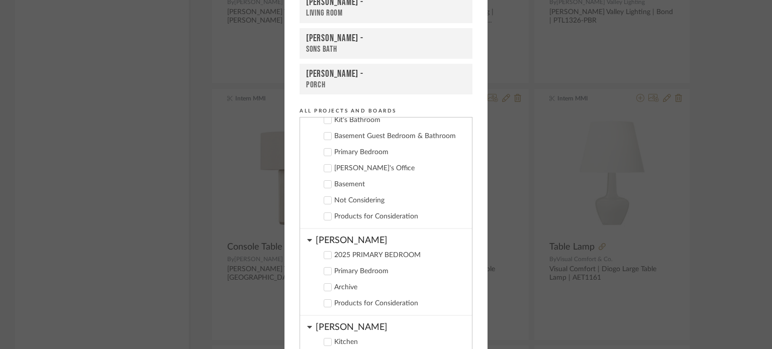
scroll to position [104, 0]
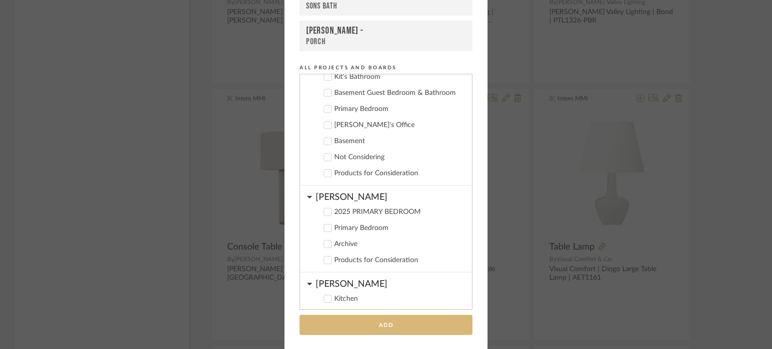
click at [426, 332] on button "Add" at bounding box center [386, 325] width 173 height 21
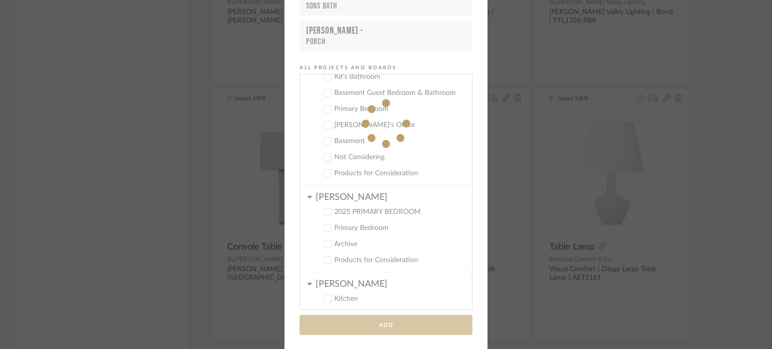
click at [733, 160] on div "Add to Projects Recent Projects, Rooms, or Boards [PERSON_NAME] - Living Room […" at bounding box center [386, 174] width 772 height 349
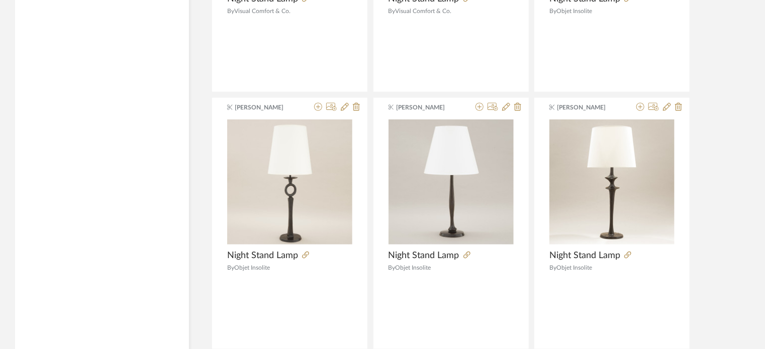
scroll to position [12332, 0]
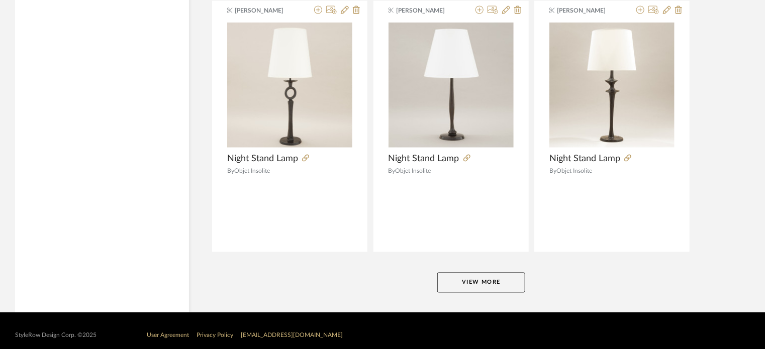
click at [504, 278] on button "View More" at bounding box center [481, 283] width 88 height 20
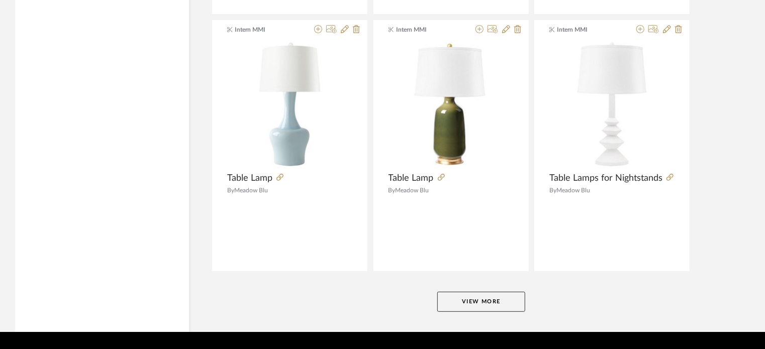
scroll to position [15414, 0]
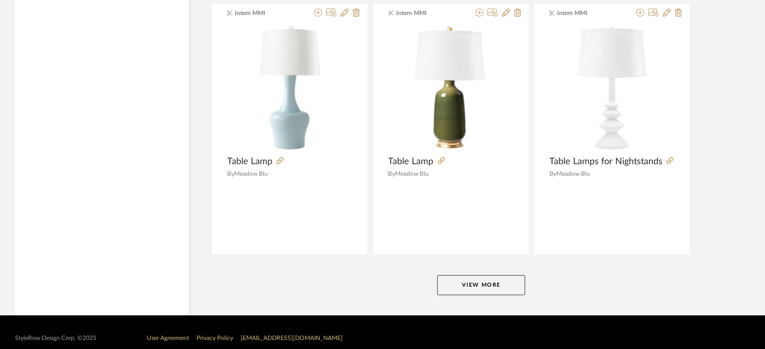
click at [512, 275] on button "View More" at bounding box center [481, 285] width 88 height 20
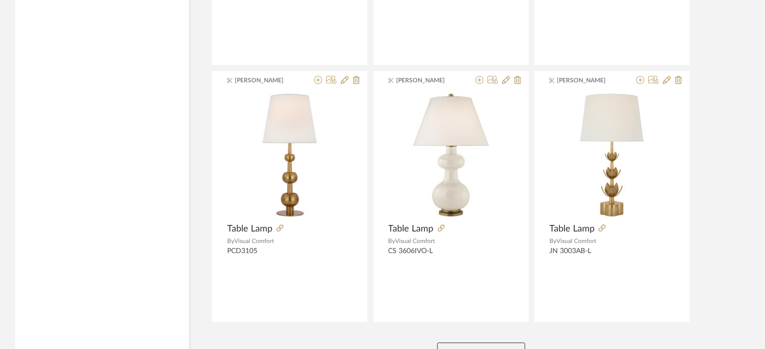
scroll to position [18497, 0]
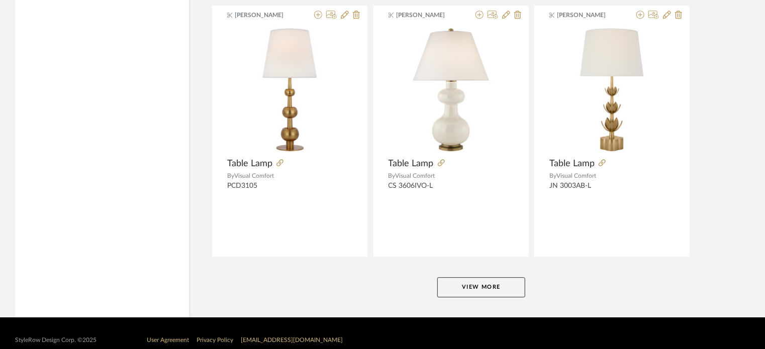
click at [508, 277] on button "View More" at bounding box center [481, 287] width 88 height 20
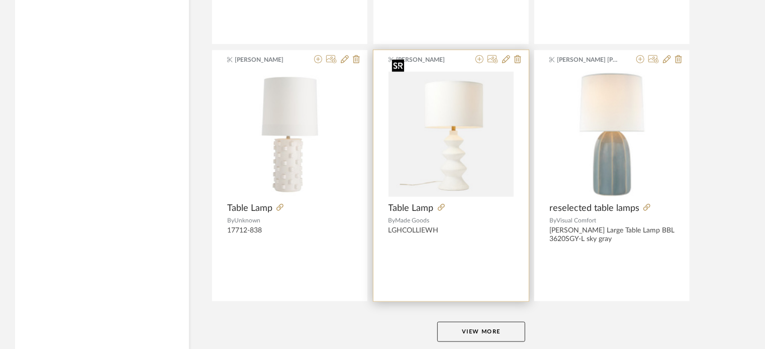
scroll to position [21579, 0]
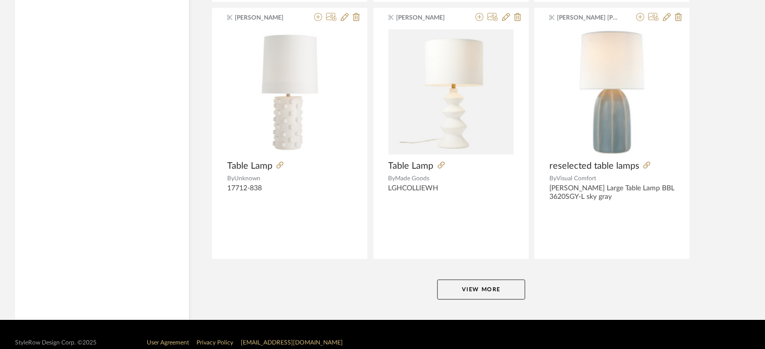
click at [465, 281] on button "View More" at bounding box center [481, 290] width 88 height 20
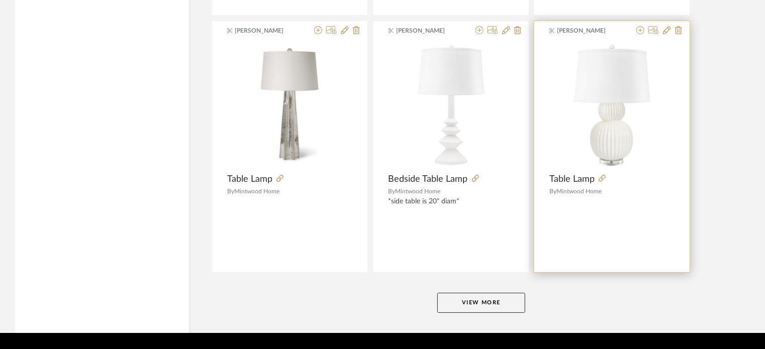
scroll to position [24661, 0]
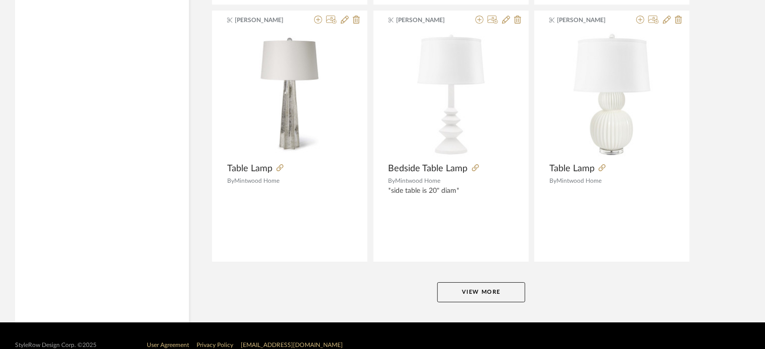
click at [504, 282] on button "View More" at bounding box center [481, 292] width 88 height 20
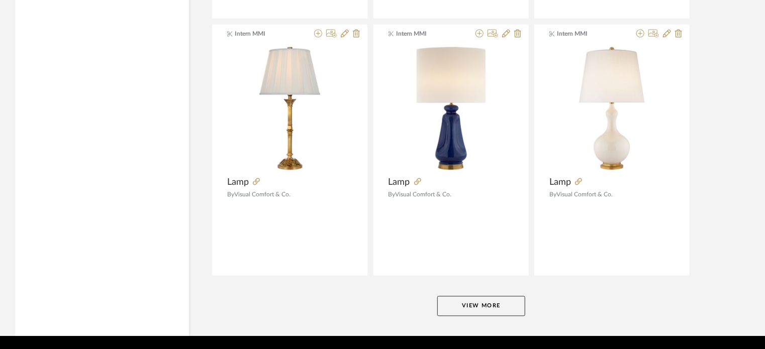
scroll to position [27743, 0]
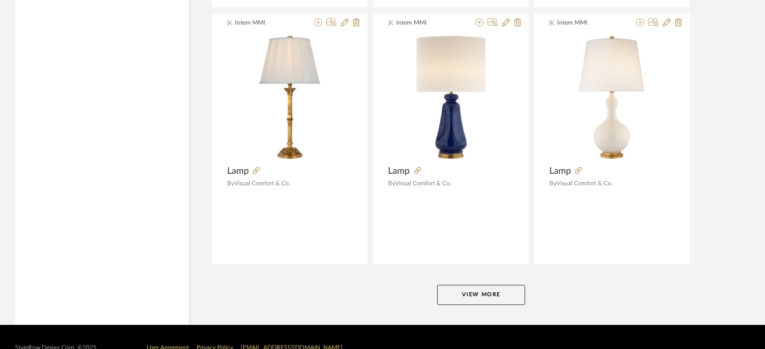
click at [494, 285] on button "View More" at bounding box center [481, 295] width 88 height 20
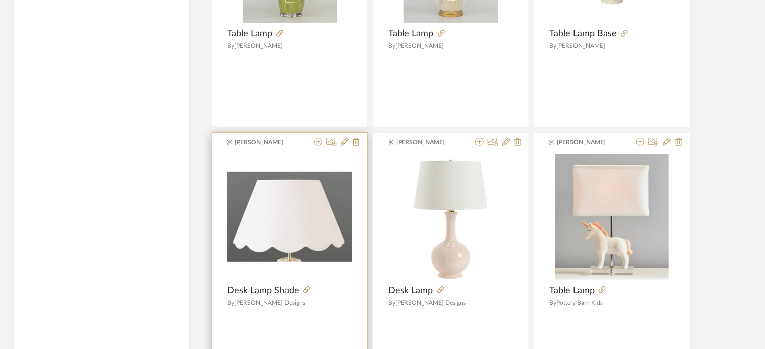
scroll to position [30825, 0]
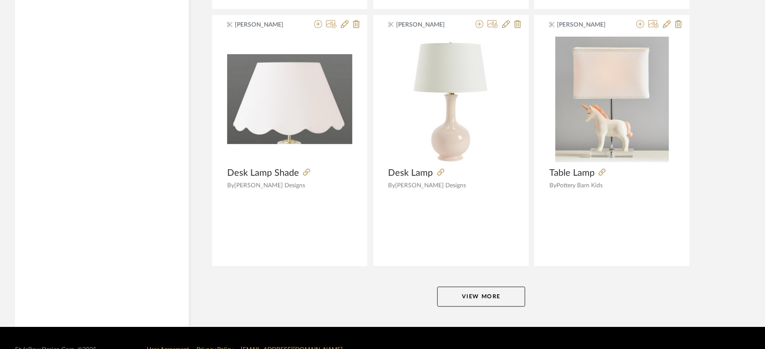
click at [501, 287] on button "View More" at bounding box center [481, 297] width 88 height 20
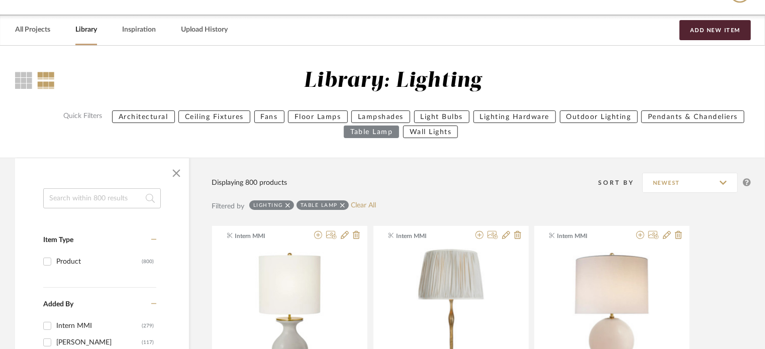
scroll to position [0, 0]
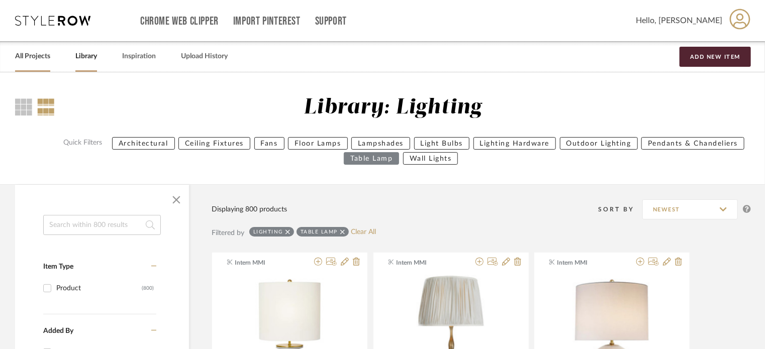
click at [40, 63] on link "All Projects" at bounding box center [32, 57] width 35 height 14
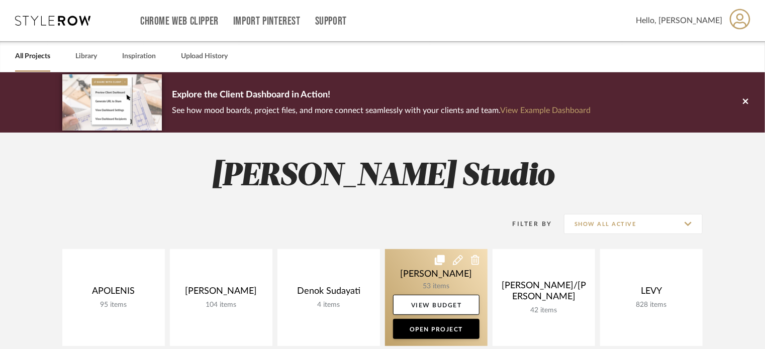
click at [399, 270] on link at bounding box center [436, 297] width 103 height 97
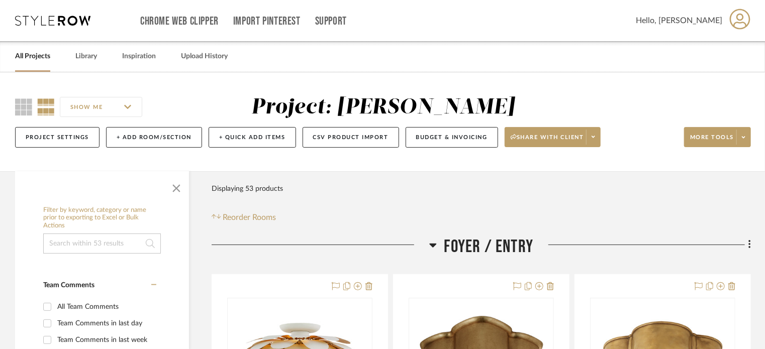
click at [431, 244] on icon at bounding box center [432, 246] width 7 height 4
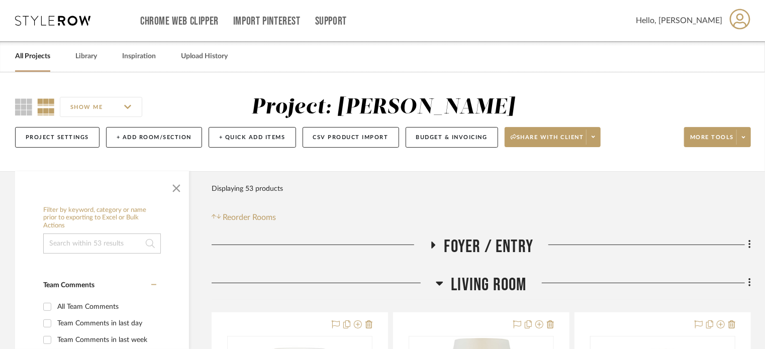
scroll to position [101, 0]
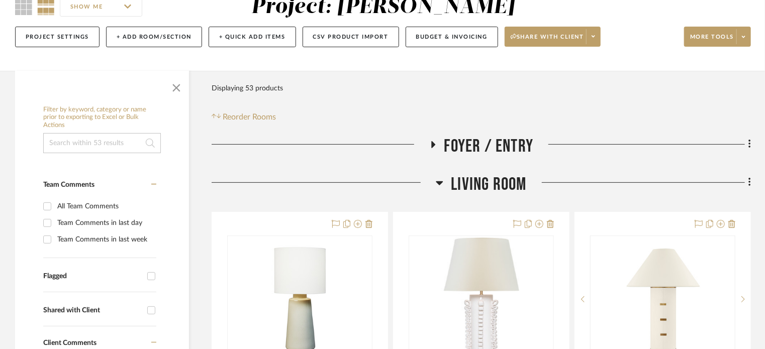
click at [438, 185] on icon at bounding box center [440, 183] width 8 height 12
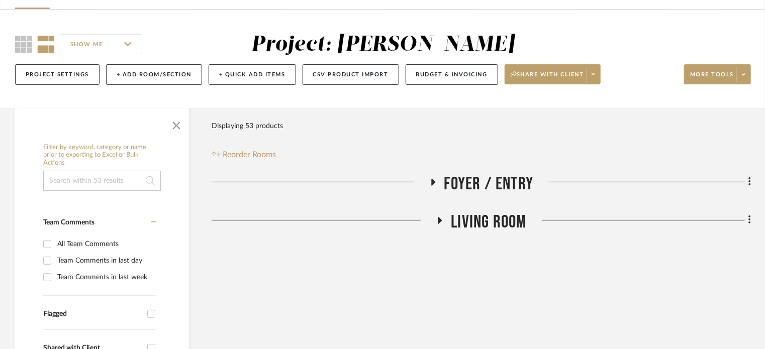
scroll to position [0, 0]
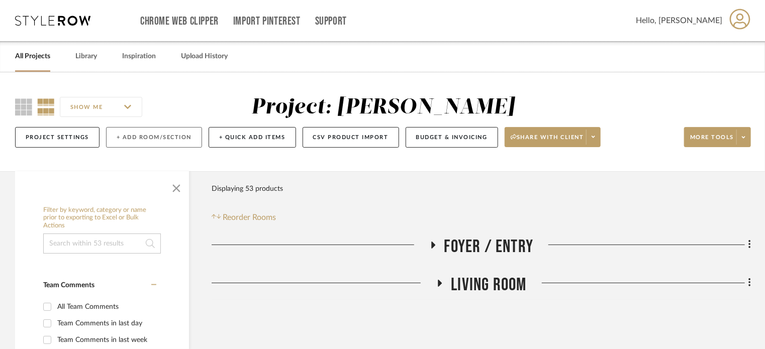
click at [132, 140] on button "+ Add Room/Section" at bounding box center [154, 137] width 96 height 21
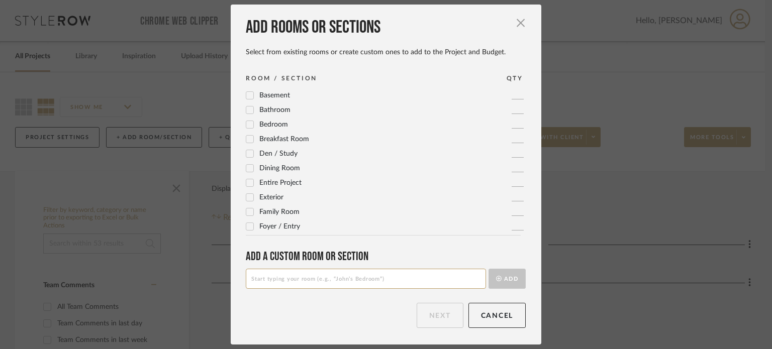
click at [275, 168] on span "Dining Room" at bounding box center [279, 168] width 41 height 7
click at [440, 320] on button "Next" at bounding box center [440, 315] width 47 height 25
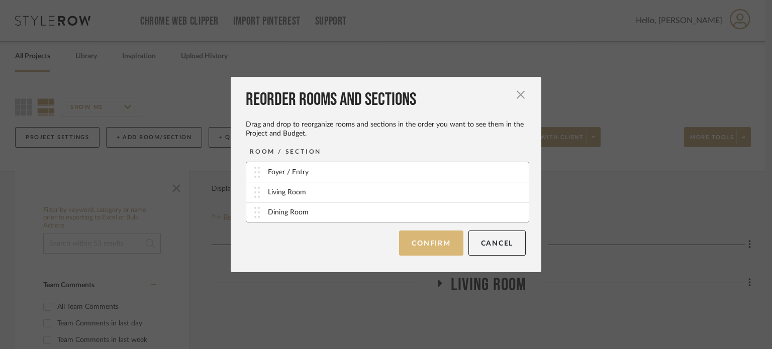
click at [428, 248] on button "Confirm" at bounding box center [431, 243] width 64 height 25
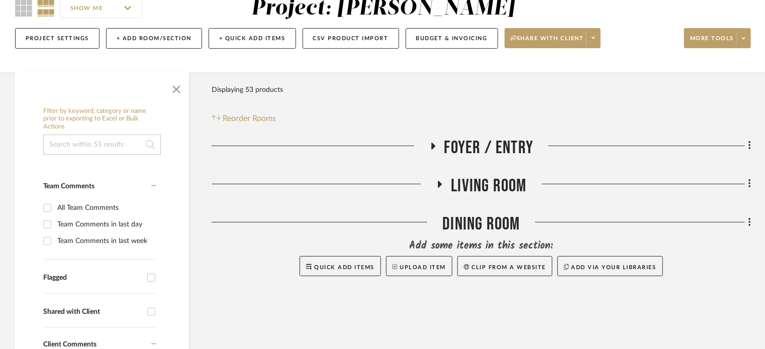
scroll to position [101, 0]
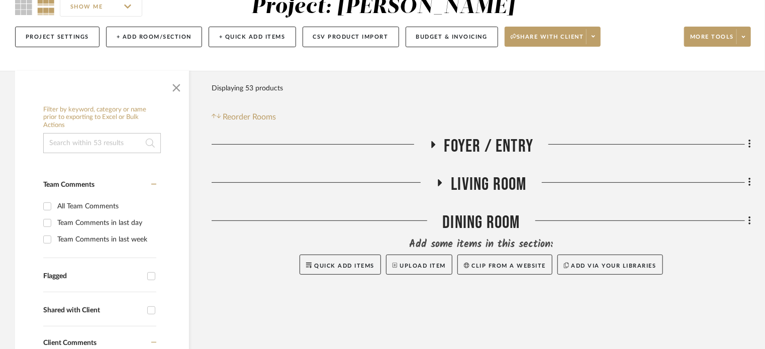
click at [437, 184] on icon at bounding box center [440, 183] width 12 height 8
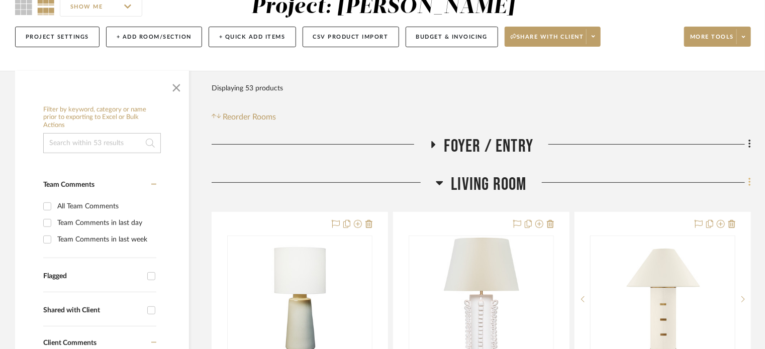
click at [749, 182] on icon at bounding box center [749, 182] width 2 height 9
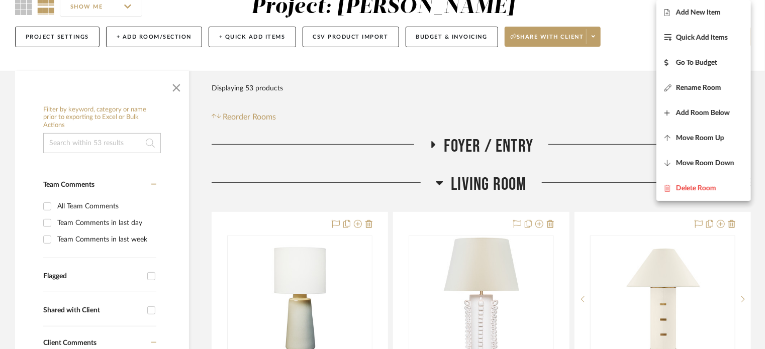
click at [143, 35] on div at bounding box center [382, 174] width 765 height 349
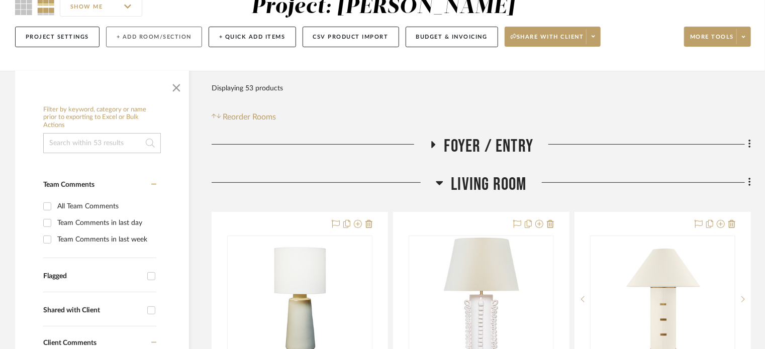
click at [122, 37] on button "+ Add Room/Section" at bounding box center [154, 37] width 96 height 21
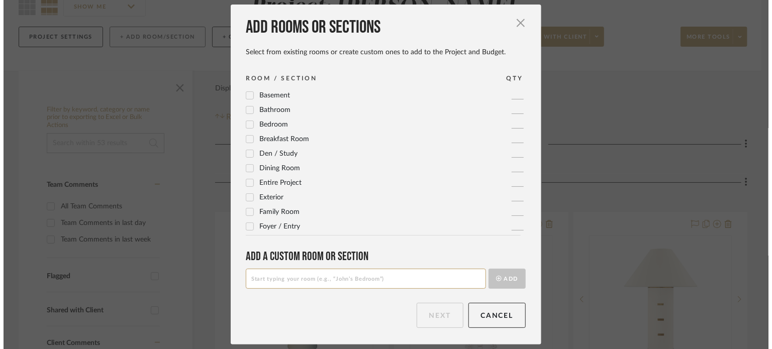
scroll to position [0, 0]
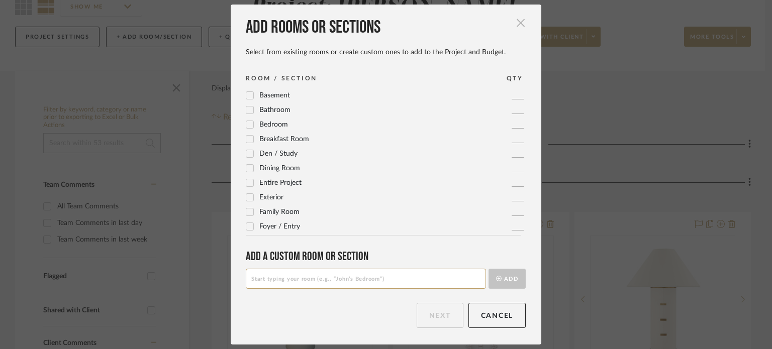
click at [515, 26] on span "button" at bounding box center [521, 23] width 20 height 20
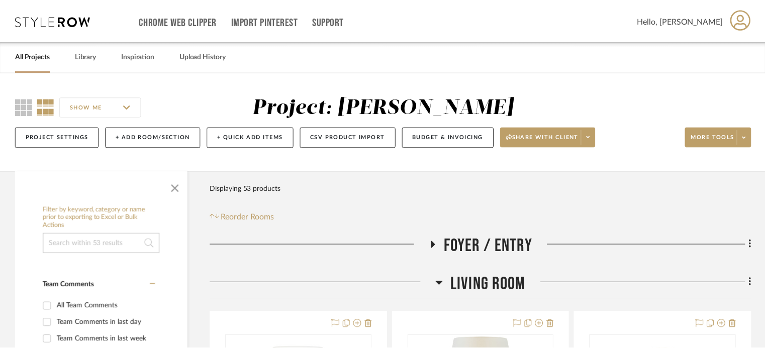
scroll to position [101, 0]
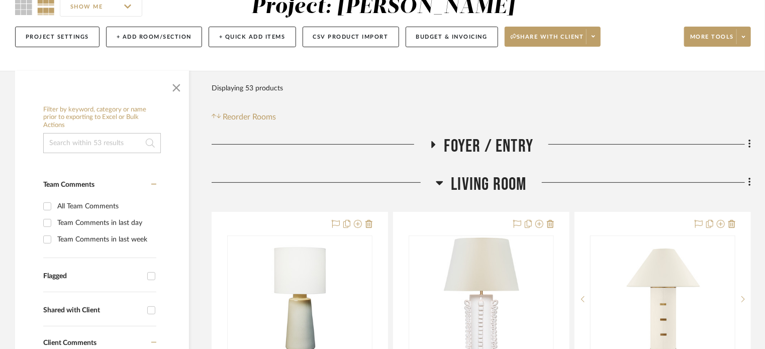
click at [436, 182] on icon at bounding box center [440, 183] width 8 height 12
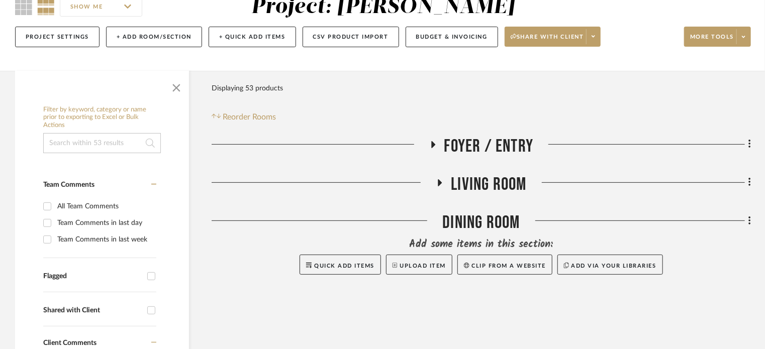
click at [438, 182] on icon at bounding box center [440, 183] width 12 height 8
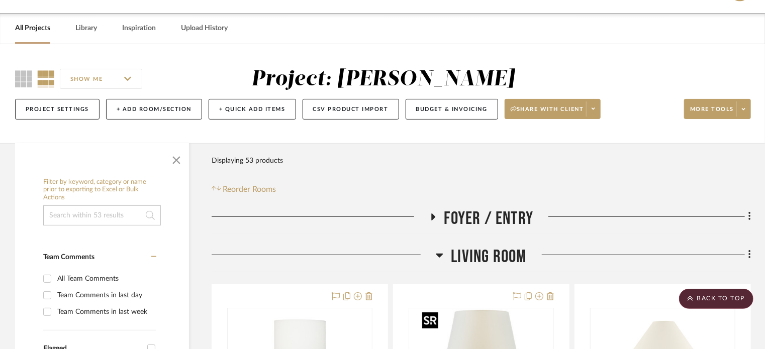
scroll to position [0, 0]
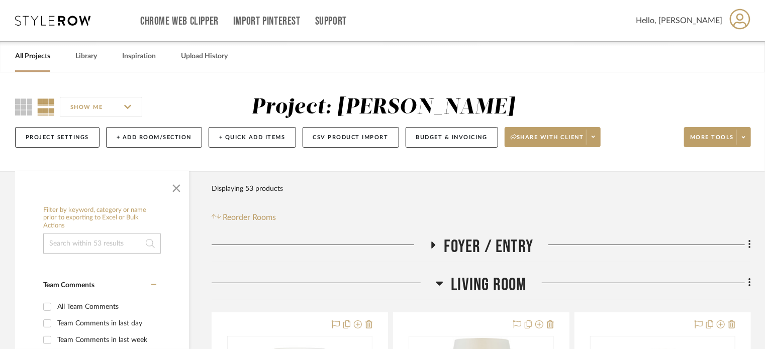
click at [440, 283] on icon at bounding box center [439, 284] width 7 height 4
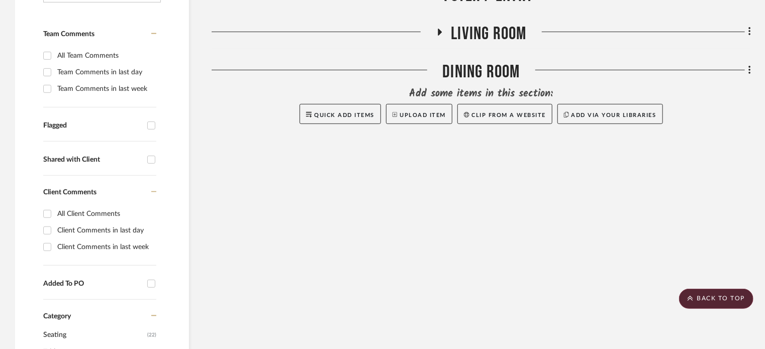
scroll to position [50, 0]
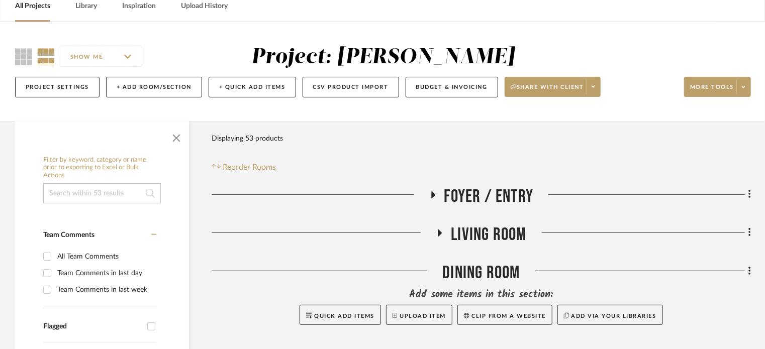
click at [436, 233] on icon at bounding box center [440, 233] width 12 height 8
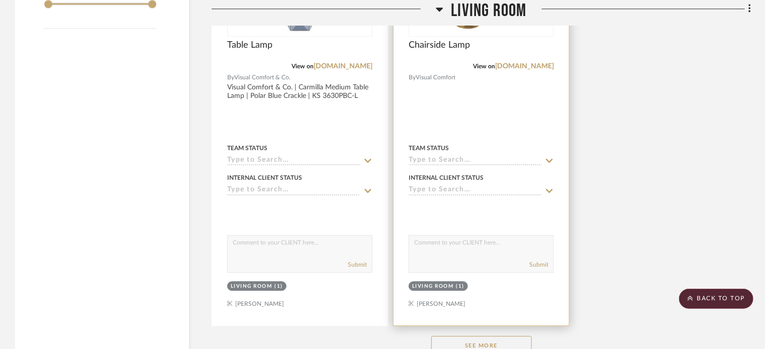
scroll to position [1357, 0]
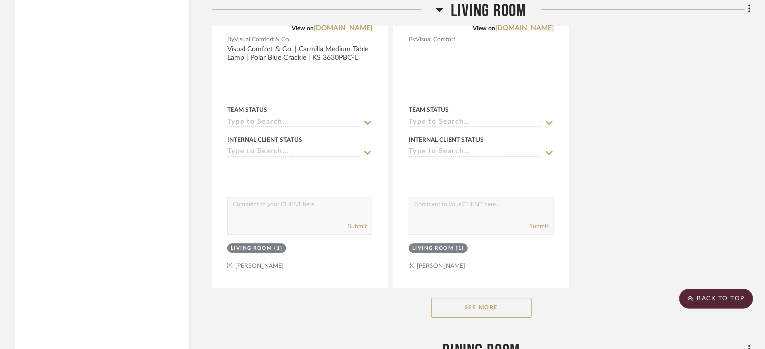
click at [469, 303] on button "See More" at bounding box center [481, 308] width 101 height 20
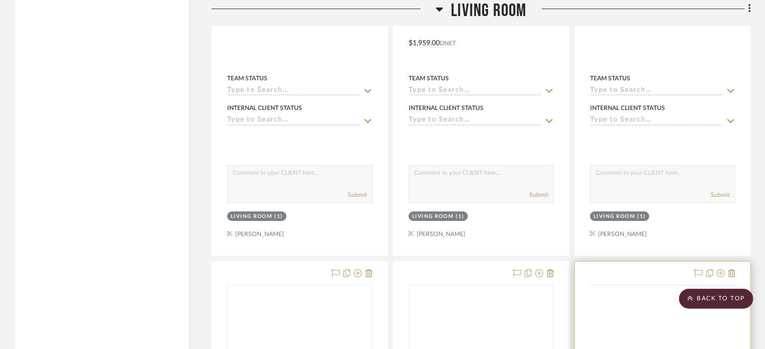
scroll to position [3819, 0]
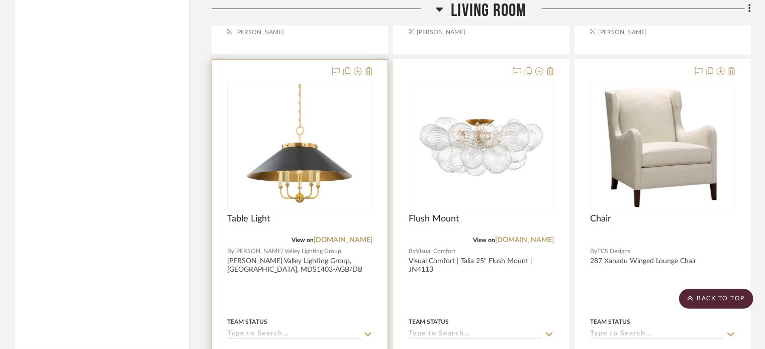
click at [374, 72] on div at bounding box center [299, 280] width 175 height 440
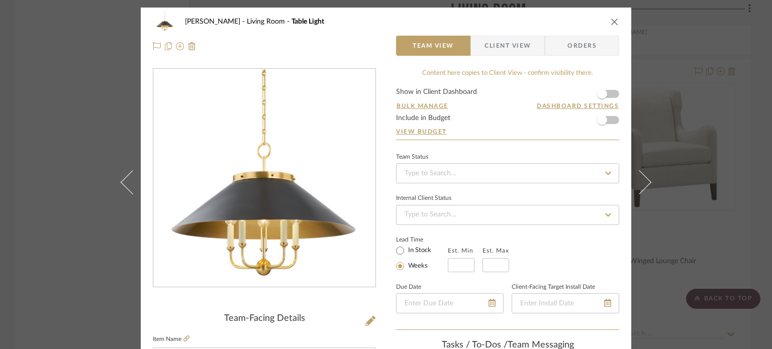
scroll to position [101, 0]
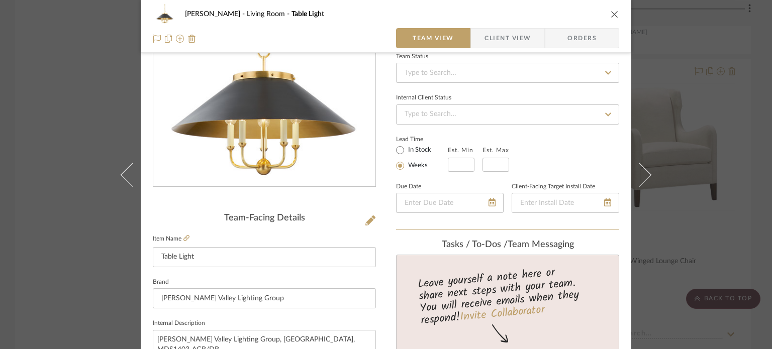
click at [612, 9] on div "[PERSON_NAME] Living Room Table Light" at bounding box center [386, 14] width 466 height 20
click at [611, 12] on icon "close" at bounding box center [615, 14] width 8 height 8
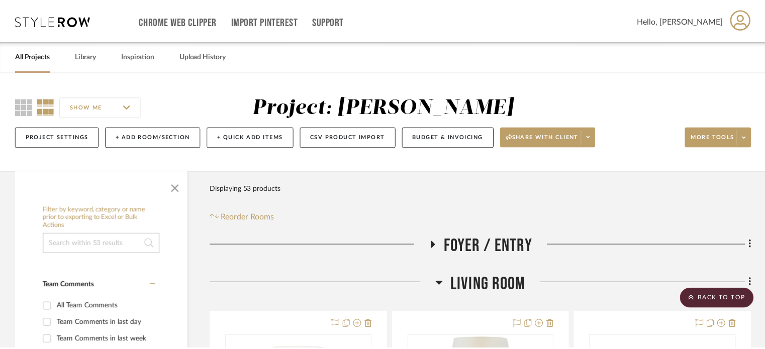
scroll to position [3819, 0]
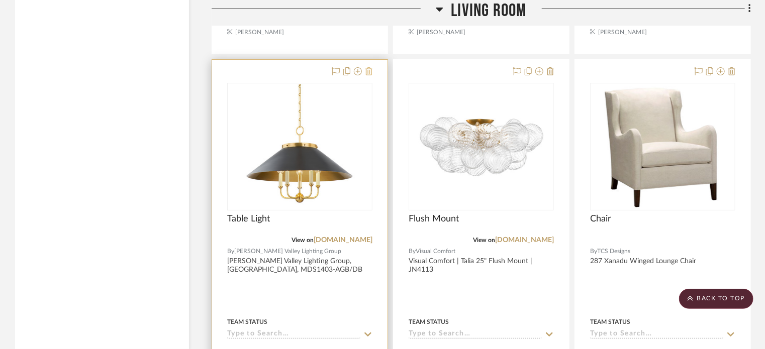
click at [367, 75] on icon at bounding box center [368, 71] width 7 height 8
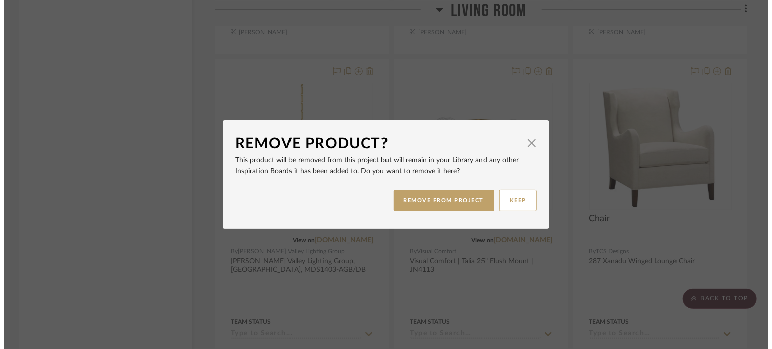
scroll to position [0, 0]
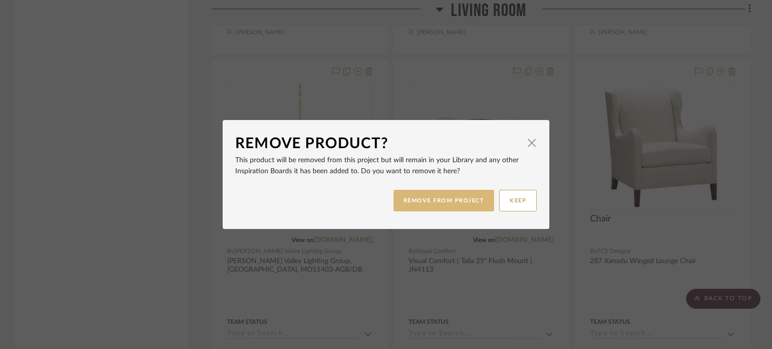
click at [401, 194] on button "REMOVE FROM PROJECT" at bounding box center [443, 201] width 101 height 22
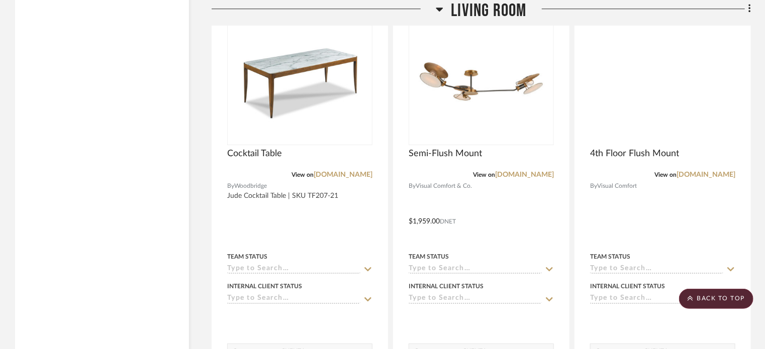
scroll to position [3367, 0]
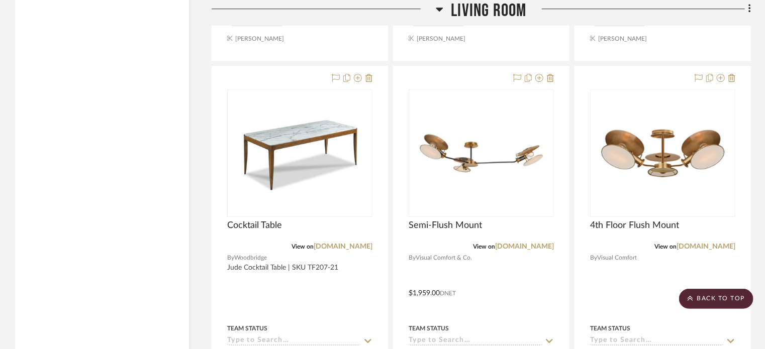
drag, startPoint x: 97, startPoint y: 99, endPoint x: 131, endPoint y: 98, distance: 33.2
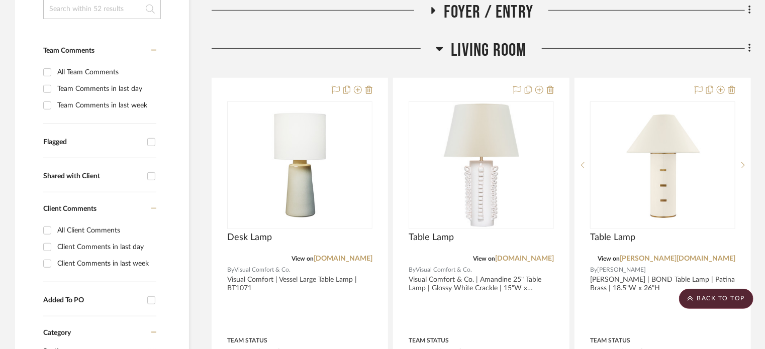
scroll to position [0, 0]
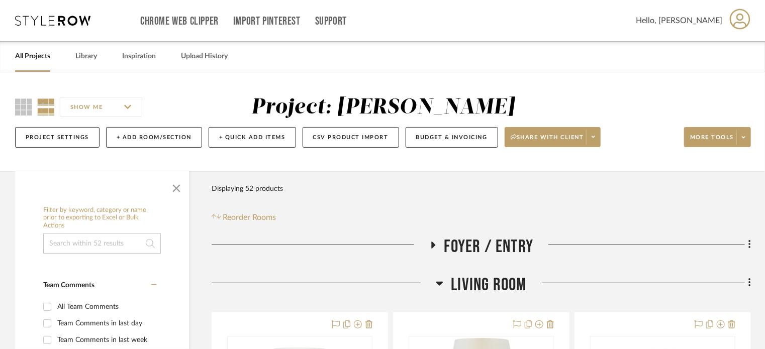
click at [142, 237] on input at bounding box center [102, 244] width 118 height 20
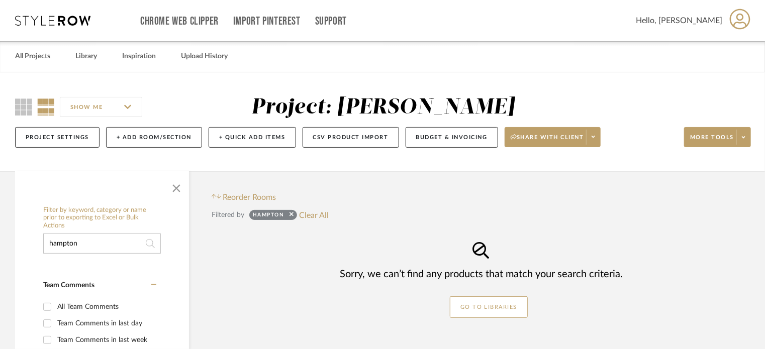
drag, startPoint x: 93, startPoint y: 249, endPoint x: 38, endPoint y: 250, distance: 55.3
drag, startPoint x: 59, startPoint y: 248, endPoint x: 28, endPoint y: 248, distance: 31.7
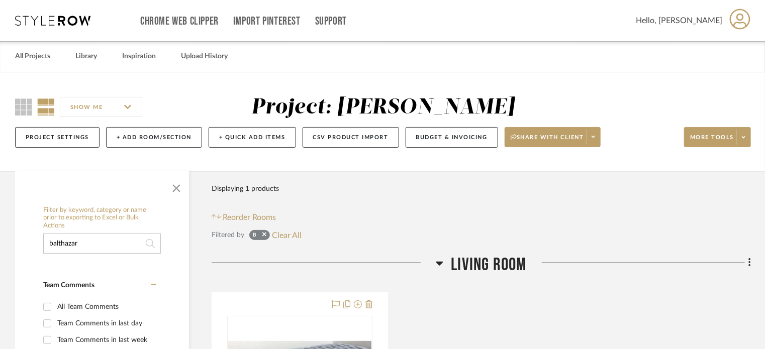
type input "balthazar"
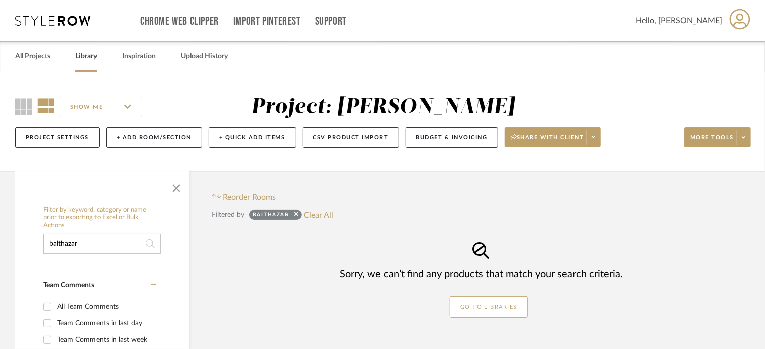
click at [80, 58] on link "Library" at bounding box center [86, 57] width 22 height 14
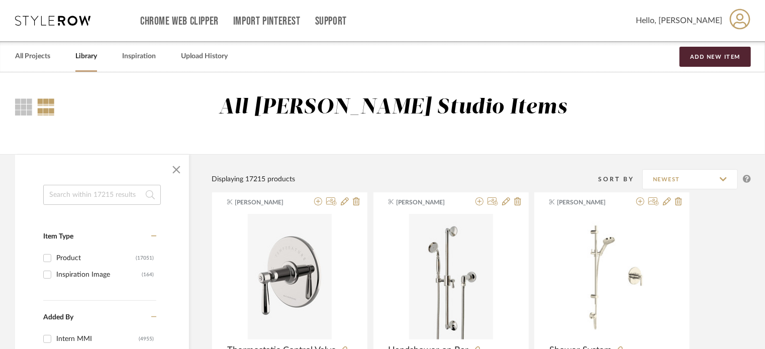
click at [100, 197] on input at bounding box center [102, 195] width 118 height 20
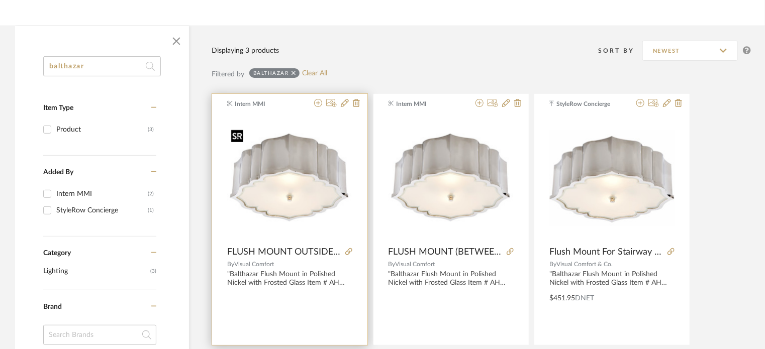
scroll to position [151, 0]
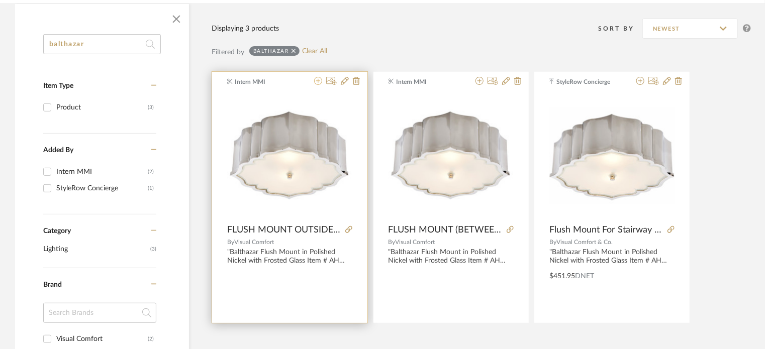
click at [320, 83] on icon at bounding box center [318, 81] width 8 height 8
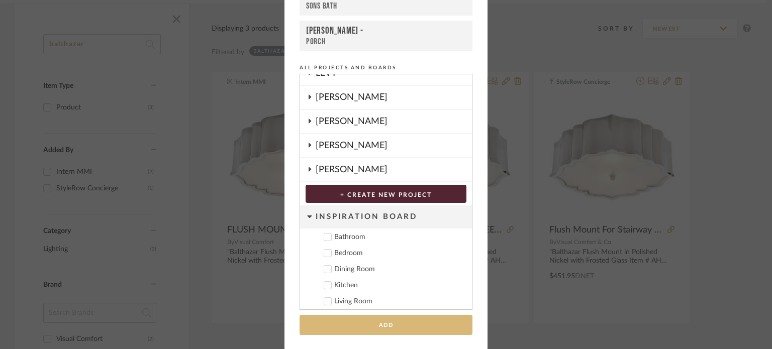
scroll to position [233, 0]
click at [401, 317] on button "Add" at bounding box center [386, 325] width 173 height 21
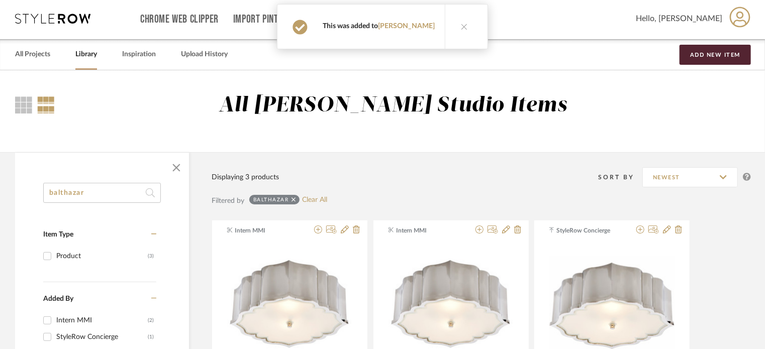
scroll to position [0, 0]
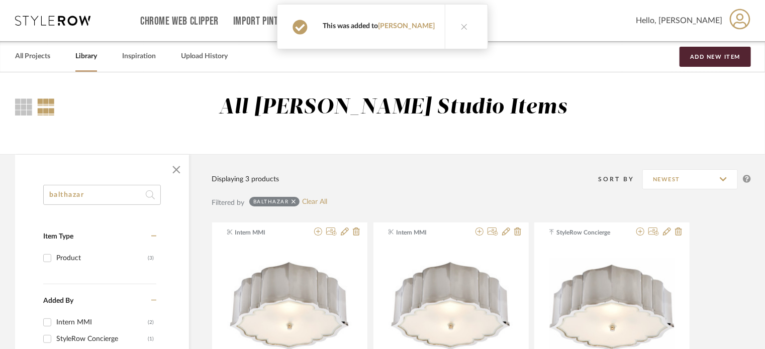
drag, startPoint x: 111, startPoint y: 198, endPoint x: 17, endPoint y: 201, distance: 94.0
type input "hampton"
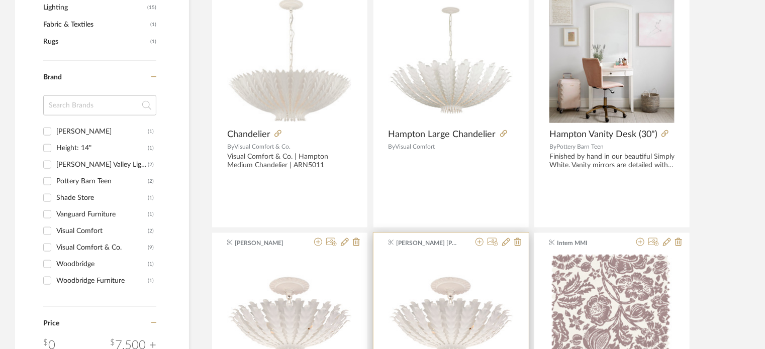
scroll to position [653, 0]
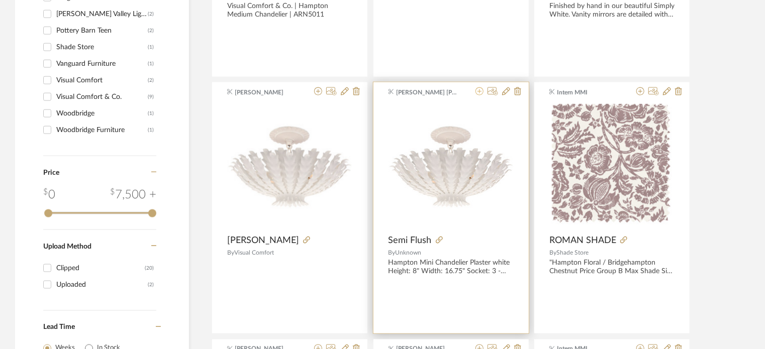
click at [481, 93] on icon at bounding box center [479, 91] width 8 height 8
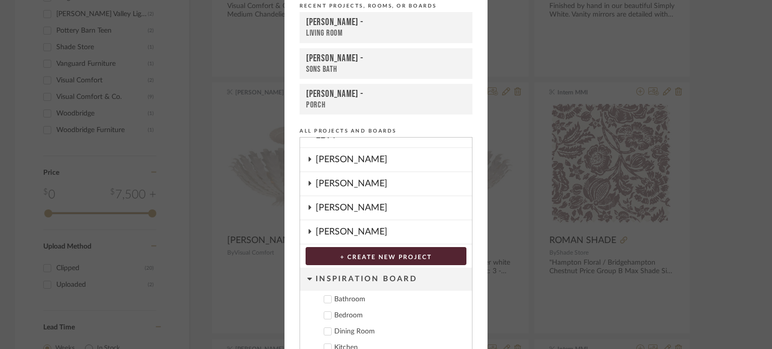
scroll to position [104, 0]
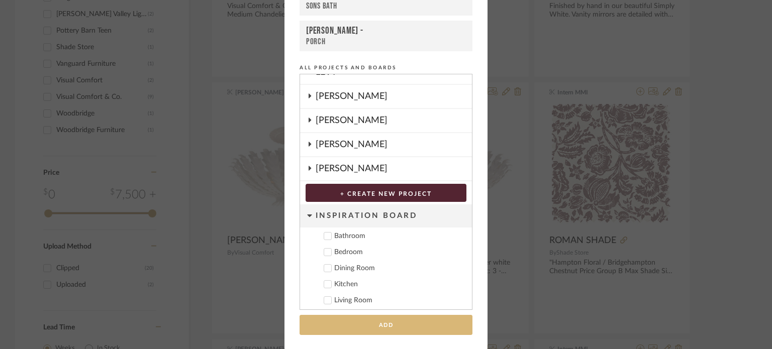
click at [377, 315] on button "Add" at bounding box center [386, 325] width 173 height 21
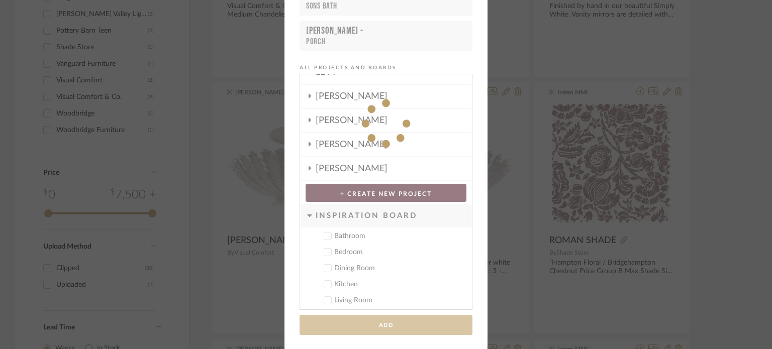
click at [709, 187] on div "Add to Projects Recent Projects, Rooms, or Boards [PERSON_NAME] - Living Room […" at bounding box center [386, 174] width 772 height 349
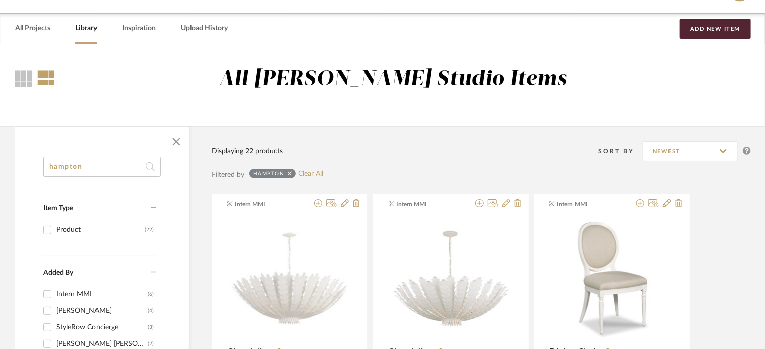
scroll to position [0, 0]
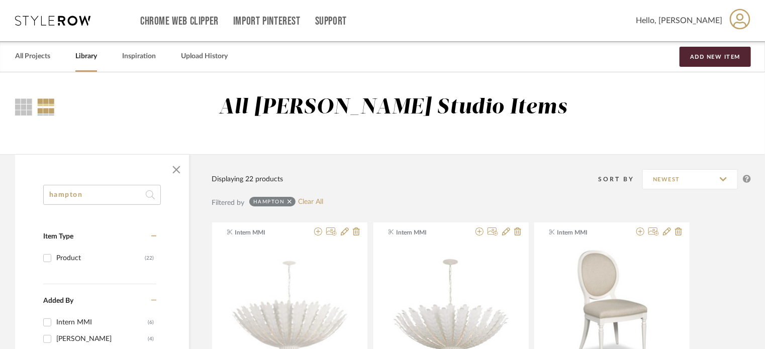
click at [101, 60] on div "All Projects Library Inspiration Upload History Add New Item" at bounding box center [382, 56] width 765 height 31
click at [86, 58] on link "Library" at bounding box center [86, 57] width 22 height 14
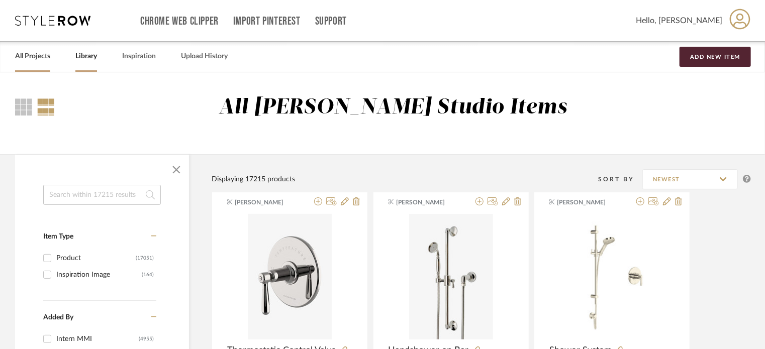
click at [46, 58] on link "All Projects" at bounding box center [32, 57] width 35 height 14
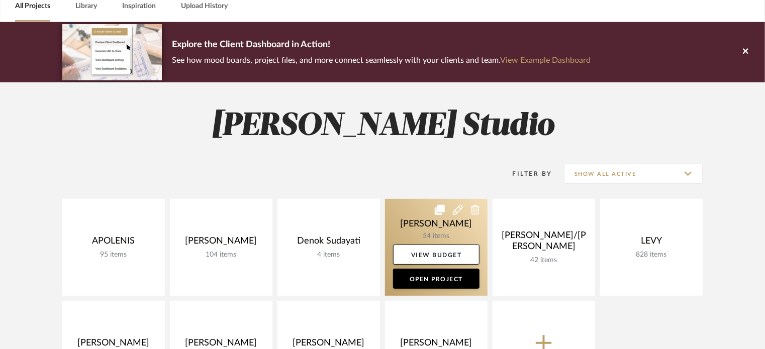
click at [417, 227] on link at bounding box center [436, 247] width 103 height 97
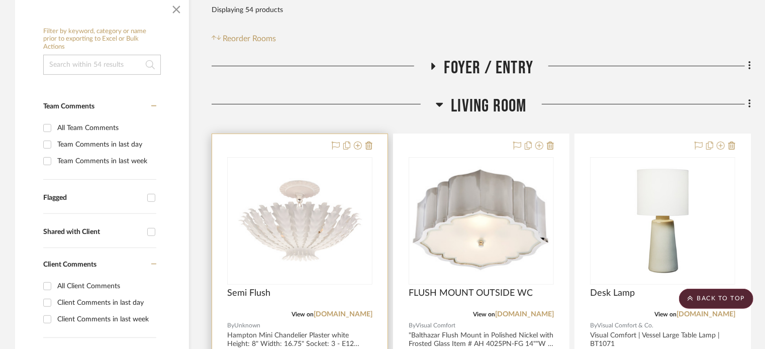
scroll to position [166, 0]
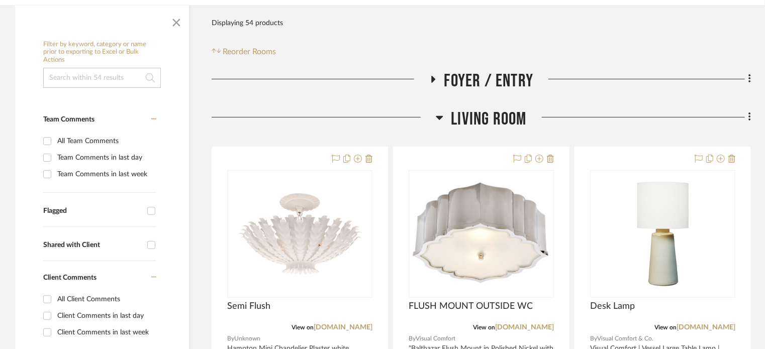
click at [434, 75] on icon at bounding box center [433, 79] width 12 height 8
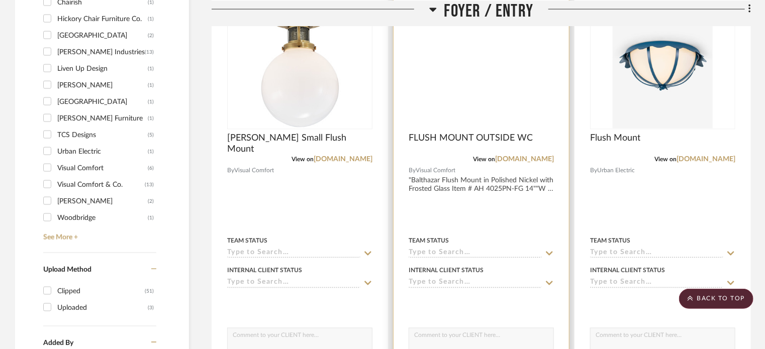
scroll to position [603, 0]
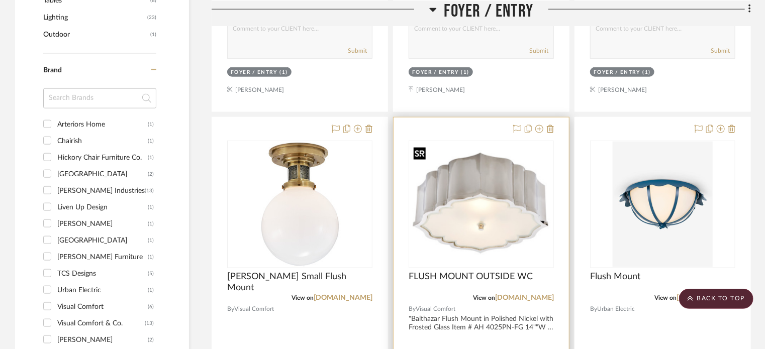
click at [489, 211] on img "0" at bounding box center [481, 204] width 143 height 121
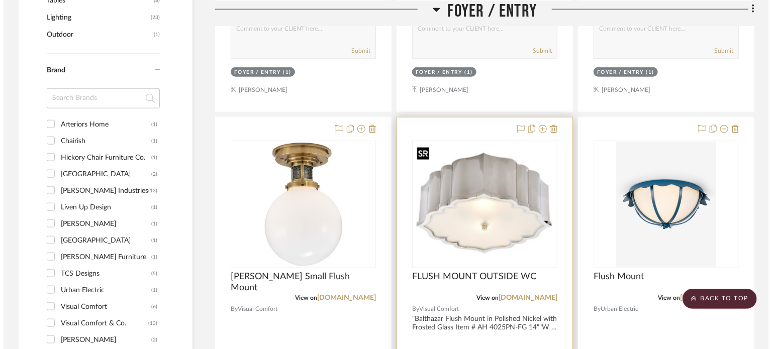
scroll to position [0, 0]
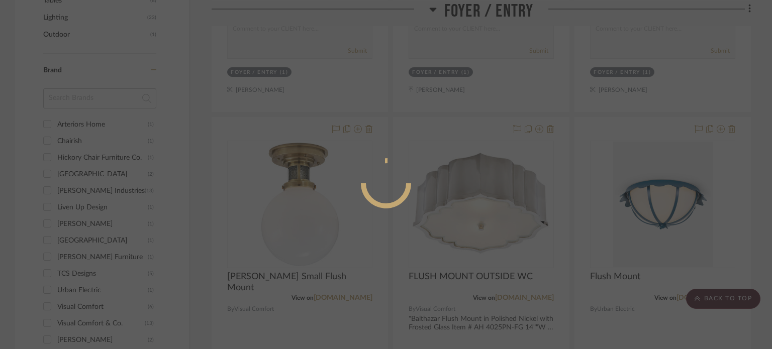
click at [495, 136] on div at bounding box center [386, 174] width 772 height 349
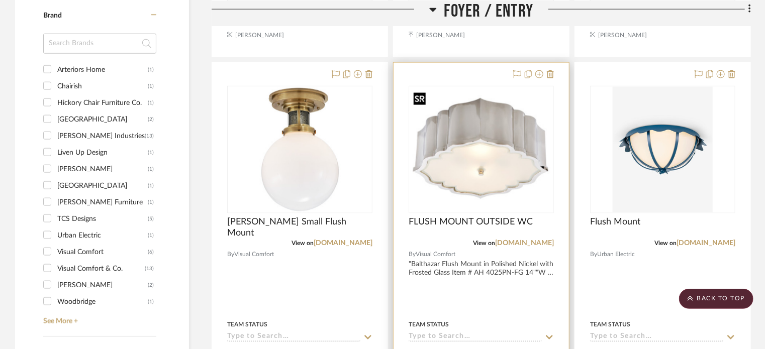
scroll to position [704, 0]
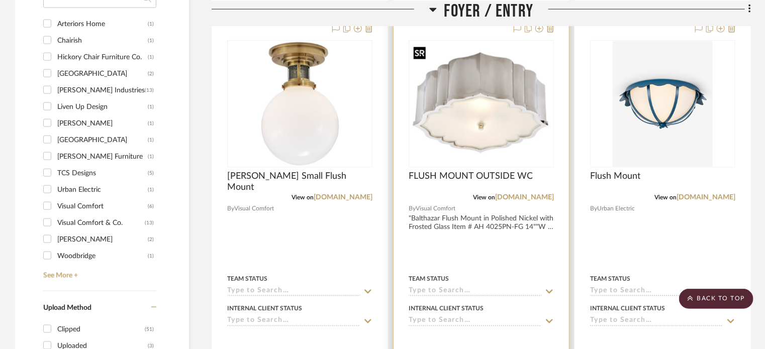
click at [489, 129] on img "0" at bounding box center [481, 103] width 143 height 121
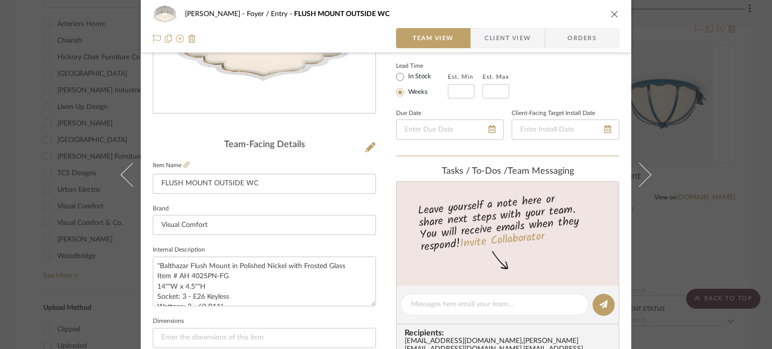
scroll to position [201, 0]
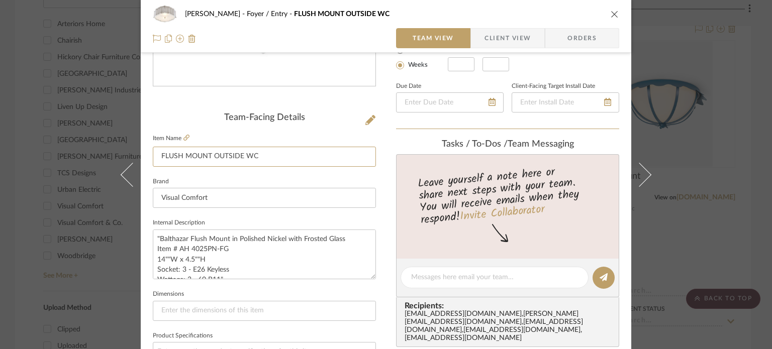
drag, startPoint x: 211, startPoint y: 157, endPoint x: 395, endPoint y: 157, distance: 184.4
click at [393, 157] on div "[PERSON_NAME] Foyer / Entry FLUSH MOUNT OUTSIDE WC Team View Client View Orders…" at bounding box center [386, 271] width 490 height 928
type input "FLUSH MOUNT"
click at [229, 259] on textarea ""Balthazar Flush Mount in Polished Nickel with Frosted Glass Item # AH 4025PN-F…" at bounding box center [264, 255] width 223 height 50
click at [158, 235] on textarea ""Balthazar Flush Mount in Polished Nickel with Frosted Glass Item # AH 4025PN-F…" at bounding box center [264, 255] width 223 height 50
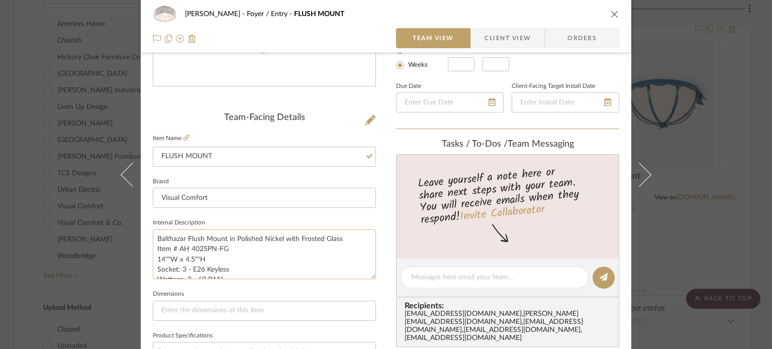
click at [263, 256] on textarea "Balthazar Flush Mount in Polished Nickel with Frosted Glass Item # AH 4025PN-FG…" at bounding box center [264, 255] width 223 height 50
click at [245, 268] on textarea "Balthazar Flush Mount in Polished Nickel with Frosted Glass Item # AH 4025PN-FG…" at bounding box center [264, 255] width 223 height 50
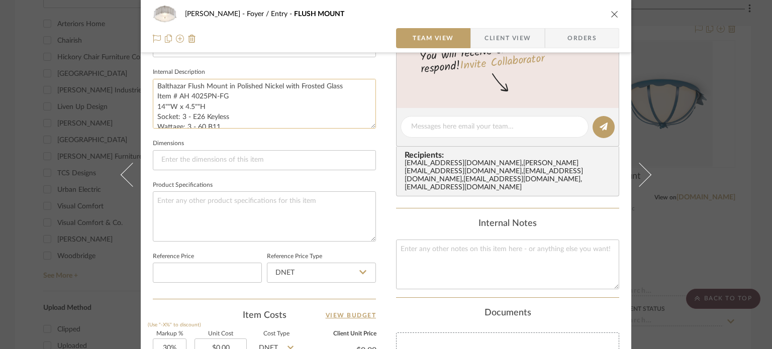
scroll to position [0, 0]
drag, startPoint x: 226, startPoint y: 119, endPoint x: 139, endPoint y: 104, distance: 88.2
click at [141, 104] on div "[PERSON_NAME] Foyer / Entry FLUSH MOUNT Team View Client View Orders Team-Facin…" at bounding box center [386, 120] width 490 height 928
type textarea "Balthazar Flush Mount in Polished Nickel with Frosted Glass Item # AH 4025PN-FG"
click at [229, 219] on textarea at bounding box center [264, 216] width 223 height 50
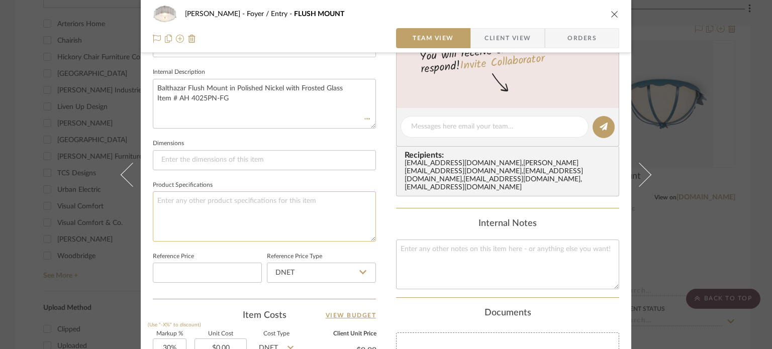
paste textarea "14""W x 4.5""H Socket: 3 - E26 Keyless Wattage: 3 - 60 B11"
type textarea "14""W x 4.5""H Socket: 3 - E26 Keyless Wattage: 3 - 60 B11"
paste textarea "14""W x 4.5""H Socket: 3 - E26 Keyless Wattage: 3 - 60 B11"
type textarea "14""W x 4.5""H Socket: 3 - E26 Keyless Wattage: 3 - 60 B11"
click at [191, 117] on textarea "Balthazar Flush Mount in Polished Nickel with Frosted Glass Item # AH 4025PN-FG" at bounding box center [264, 104] width 223 height 50
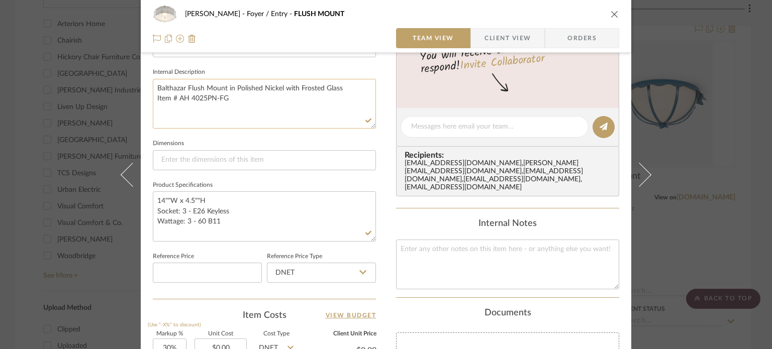
click at [278, 96] on textarea "Balthazar Flush Mount in Polished Nickel with Frosted Glass Item # AH 4025PN-FG" at bounding box center [264, 104] width 223 height 50
click at [502, 39] on span "Client View" at bounding box center [507, 38] width 46 height 20
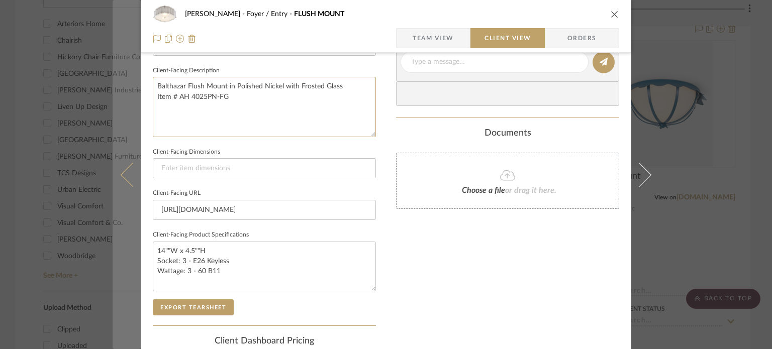
drag, startPoint x: 163, startPoint y: 74, endPoint x: 117, endPoint y: 64, distance: 47.8
click at [116, 64] on mat-dialog-content "[PERSON_NAME] Foyer / Entry FLUSH MOUNT Team View Client View Orders Client-Fac…" at bounding box center [386, 66] width 547 height 820
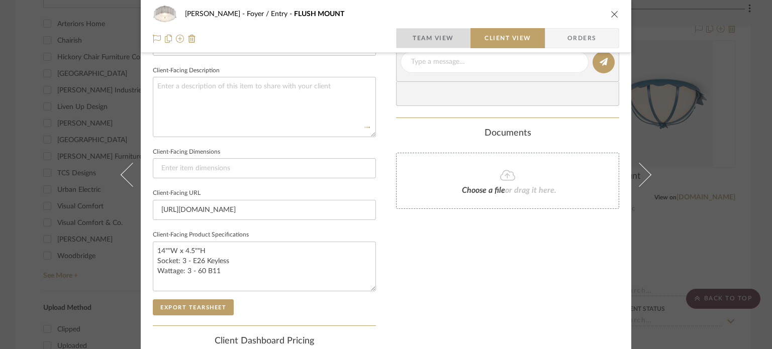
click at [449, 36] on span "Team View" at bounding box center [433, 38] width 41 height 20
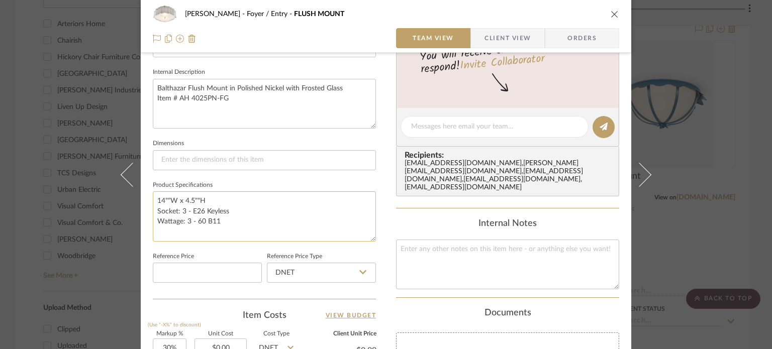
click at [237, 226] on textarea "14""W x 4.5""H Socket: 3 - E26 Keyless Wattage: 3 - 60 B11" at bounding box center [264, 216] width 223 height 50
click at [210, 229] on textarea "14""W x 4.5""H Socket: 3 - E26 Keyless Wattage: 3 - 60 B11" at bounding box center [264, 216] width 223 height 50
click at [267, 116] on textarea "Balthazar Flush Mount in Polished Nickel with Frosted Glass Item # AH 4025PN-FG" at bounding box center [264, 104] width 223 height 50
click at [171, 201] on textarea "14""W x 4.5""H Socket: 3 - E26 Keyless Wattage: 3 - 60 B11" at bounding box center [264, 216] width 223 height 50
click at [193, 196] on textarea "14"W x 4.5""H Socket: 3 - E26 Keyless Wattage: 3 - 60 B11" at bounding box center [264, 216] width 223 height 50
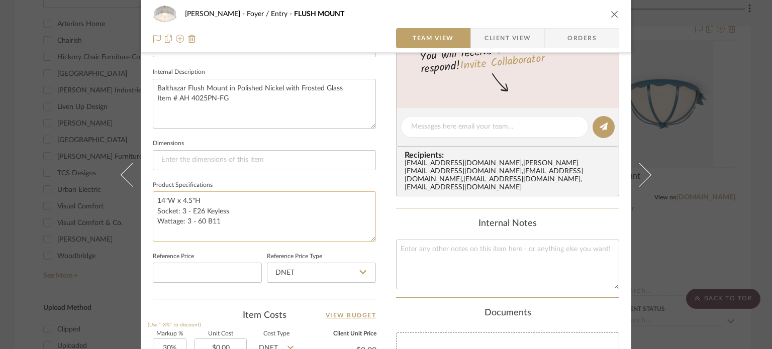
drag, startPoint x: 203, startPoint y: 199, endPoint x: 151, endPoint y: 205, distance: 52.1
click at [153, 205] on textarea "14"W x 4.5"H Socket: 3 - E26 Keyless Wattage: 3 - 60 B11" at bounding box center [264, 216] width 223 height 50
type textarea "Socket: 3 - E26 Keyless Wattage: 3 - 60 B11"
click at [216, 160] on input at bounding box center [264, 160] width 223 height 20
paste input "14"W x 4.5"H"
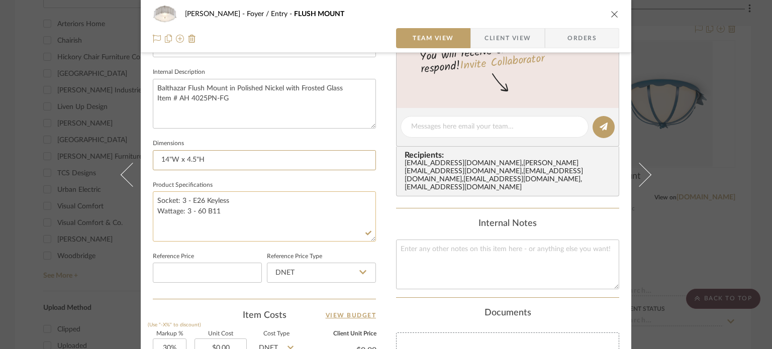
type input "14"W x 4.5"H"
click at [234, 241] on textarea "Socket: 3 - E26 Keyless Wattage: 3 - 60 B11" at bounding box center [264, 216] width 223 height 50
drag, startPoint x: 253, startPoint y: 224, endPoint x: 238, endPoint y: 228, distance: 15.6
click at [253, 224] on textarea "Socket: 3 - E26 Keyless Wattage: 3 - 60 B11" at bounding box center [264, 216] width 223 height 50
click at [210, 146] on fieldset "Dimensions 14"W x 4.5"H" at bounding box center [264, 154] width 223 height 34
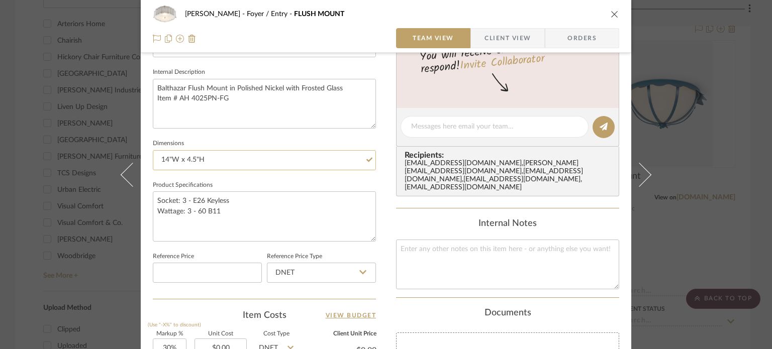
click at [215, 161] on input "14"W x 4.5"H" at bounding box center [264, 160] width 223 height 20
click at [686, 116] on div "[PERSON_NAME] Foyer / Entry FLUSH MOUNT Team View Client View Orders Team-Facin…" at bounding box center [386, 174] width 772 height 349
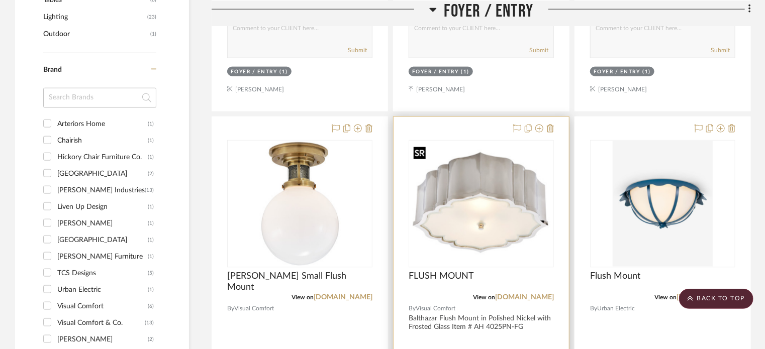
scroll to position [603, 0]
click at [487, 227] on img "0" at bounding box center [481, 204] width 143 height 121
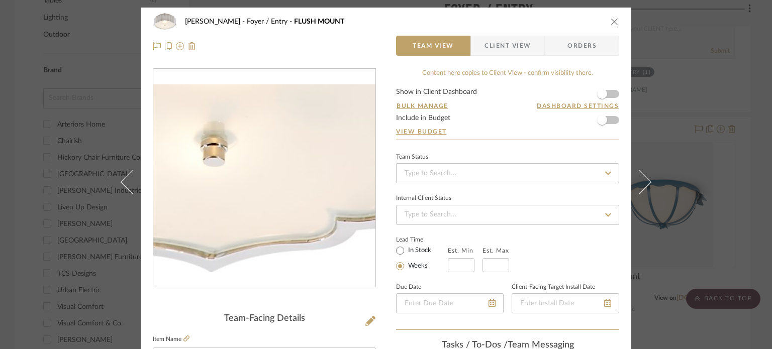
scroll to position [50, 0]
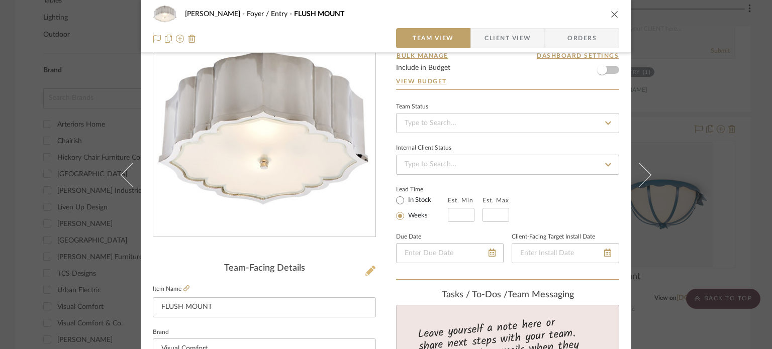
click at [368, 270] on icon at bounding box center [370, 271] width 10 height 10
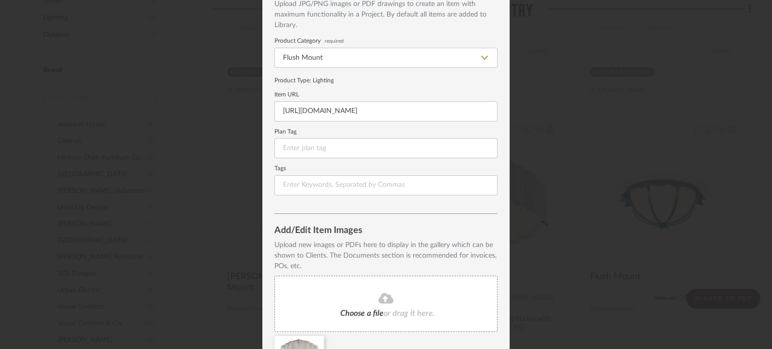
scroll to position [129, 0]
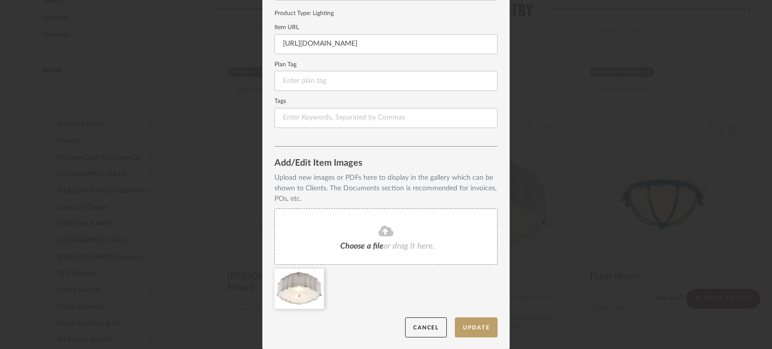
click at [392, 231] on fa-icon at bounding box center [385, 231] width 91 height 13
click at [432, 43] on input "[URL][DOMAIN_NAME]" at bounding box center [385, 44] width 223 height 20
click at [431, 43] on input "[URL][DOMAIN_NAME]" at bounding box center [385, 44] width 223 height 20
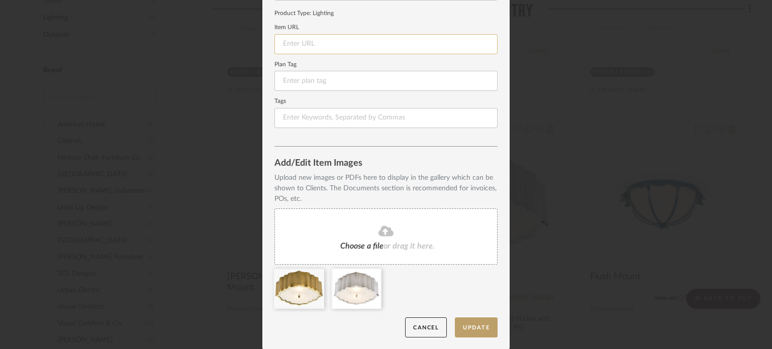
paste input "[URL][DOMAIN_NAME]"
type input "[URL][DOMAIN_NAME]"
click at [477, 327] on button "Update" at bounding box center [476, 328] width 43 height 21
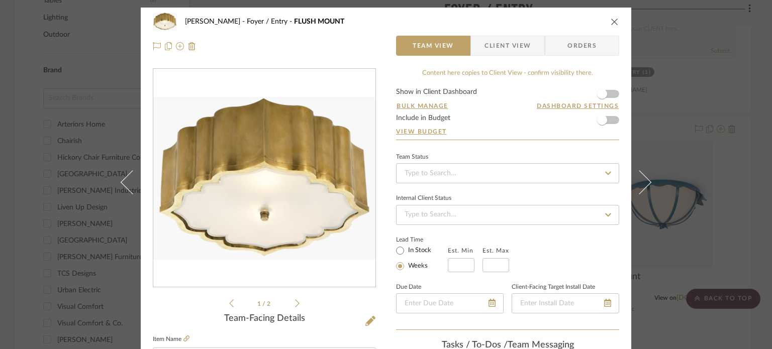
click at [687, 121] on div "[PERSON_NAME] Foyer / Entry FLUSH MOUNT Team View Client View Orders 1 / 2 Team…" at bounding box center [386, 174] width 772 height 349
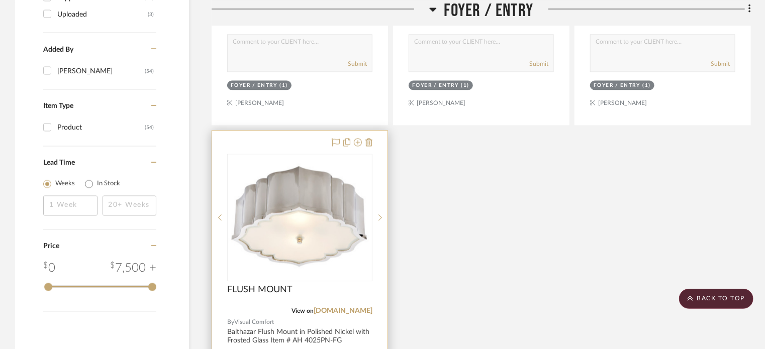
scroll to position [1106, 0]
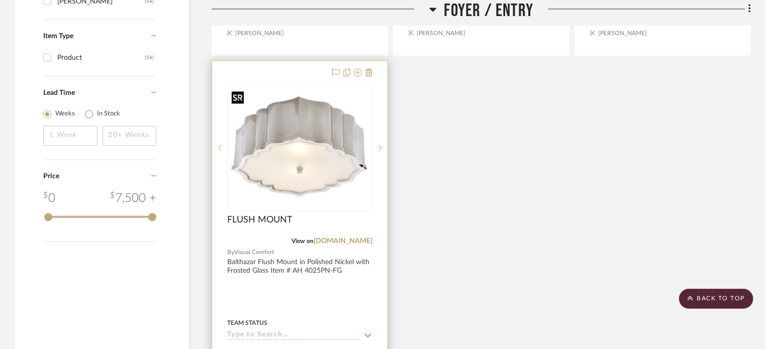
click at [350, 165] on img "0" at bounding box center [299, 147] width 143 height 121
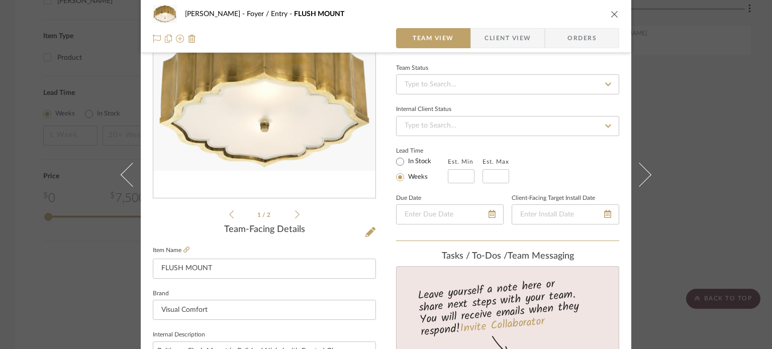
scroll to position [201, 0]
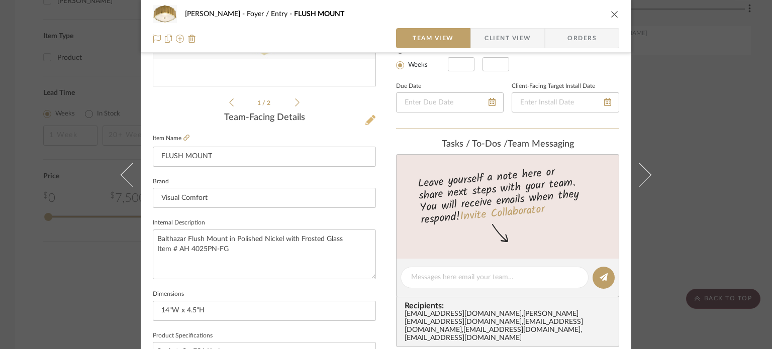
click at [369, 118] on icon at bounding box center [370, 120] width 10 height 10
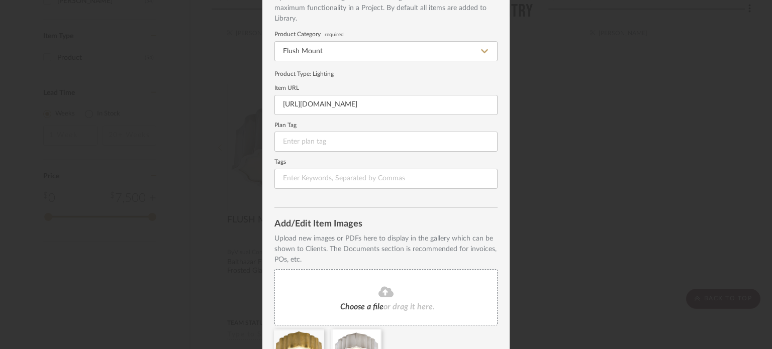
scroll to position [129, 0]
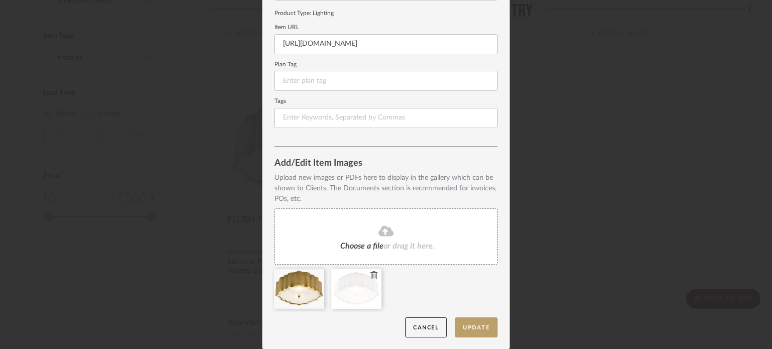
click at [371, 275] on icon at bounding box center [373, 275] width 7 height 8
click at [479, 318] on button "Update" at bounding box center [476, 328] width 43 height 21
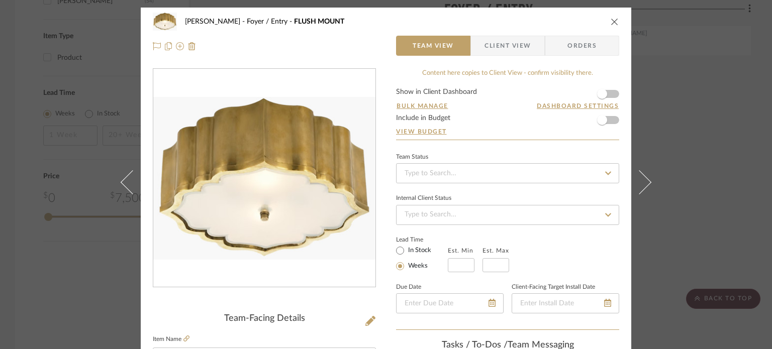
click at [750, 158] on div "[PERSON_NAME] Foyer / Entry FLUSH MOUNT Team View Client View Orders Team-Facin…" at bounding box center [386, 174] width 772 height 349
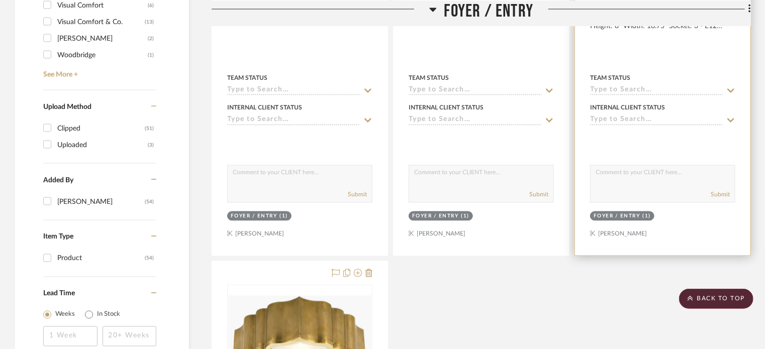
scroll to position [754, 0]
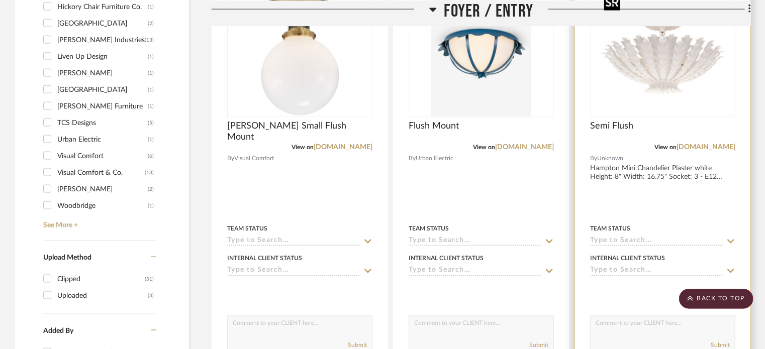
click at [675, 78] on img "0" at bounding box center [663, 54] width 126 height 126
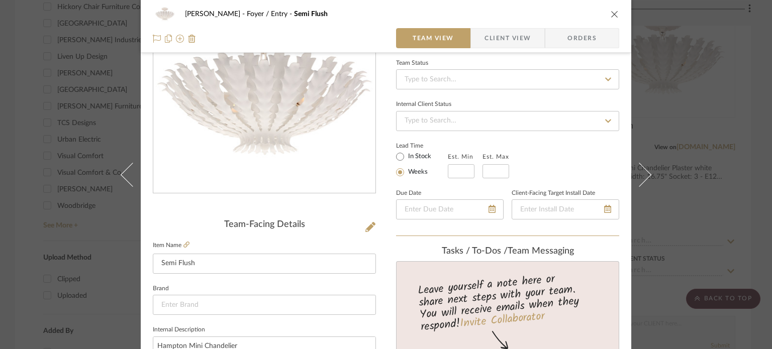
scroll to position [101, 0]
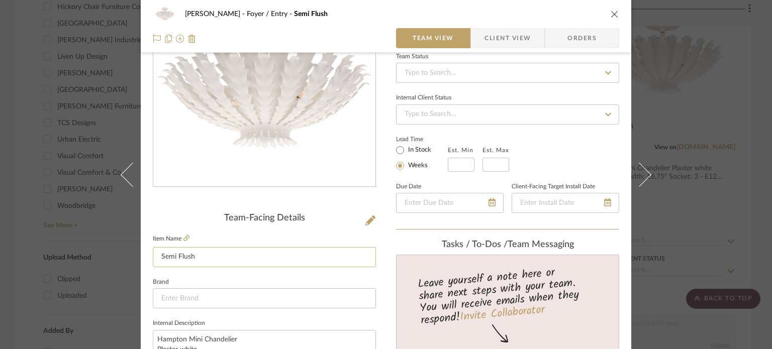
click at [172, 259] on input "Semi Flush" at bounding box center [264, 257] width 223 height 20
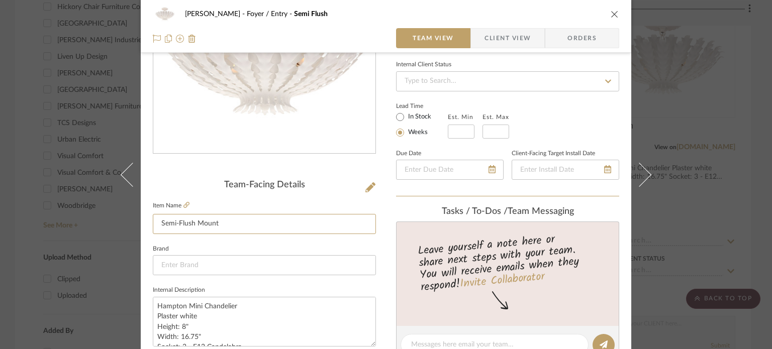
scroll to position [201, 0]
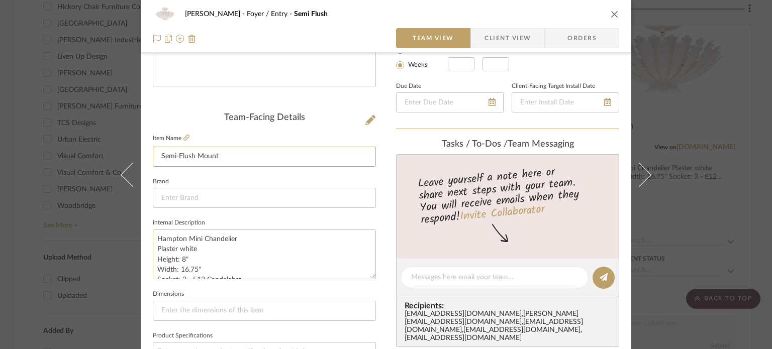
type input "Semi-Flush Mount"
click at [183, 257] on textarea "Hampton Mini Chandelier Plaster white Height: 8" Width: 16.75" Socket: 3 - E12 …" at bounding box center [264, 255] width 223 height 50
click at [193, 267] on textarea "Hampton Mini Chandelier Plaster white Height: 8" Width: 16.75" Socket: 3 - E12 …" at bounding box center [264, 255] width 223 height 50
click at [201, 268] on textarea "Hampton Mini Chandelier Plaster white Height: 8" Width: 16.75" Socket: 3 - E12 …" at bounding box center [264, 255] width 223 height 50
click at [183, 192] on input at bounding box center [264, 198] width 223 height 20
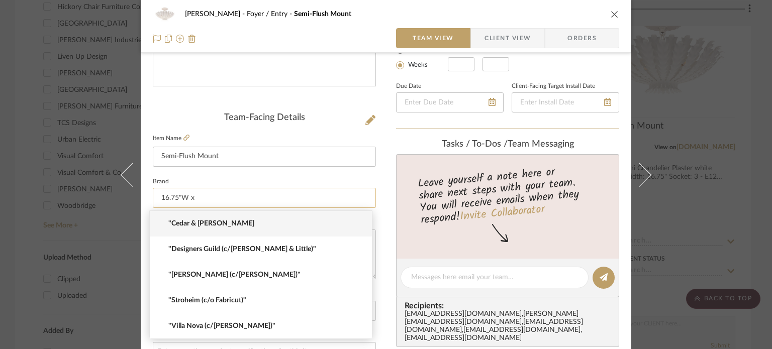
type input "16.75"W x"
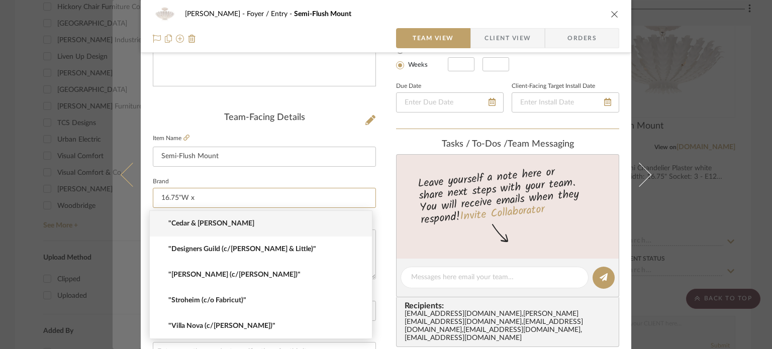
drag, startPoint x: 210, startPoint y: 197, endPoint x: 137, endPoint y: 196, distance: 73.4
click at [137, 196] on mat-dialog-content "[PERSON_NAME] Foyer / Entry Semi-Flush Mount Team View Client View Orders Team-…" at bounding box center [386, 271] width 547 height 928
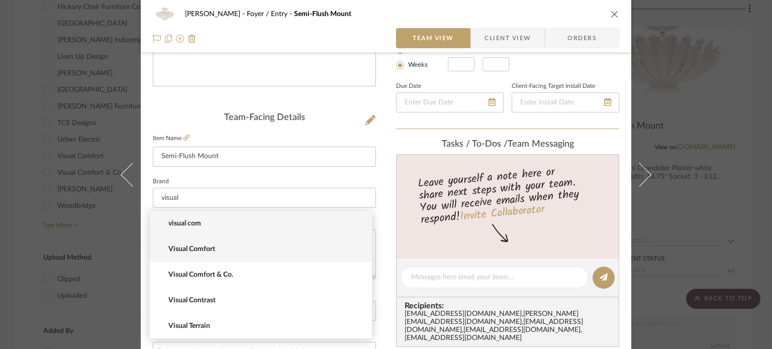
click at [212, 258] on mat-option "Visual Comfort" at bounding box center [261, 250] width 222 height 26
type input "Visual Comfort"
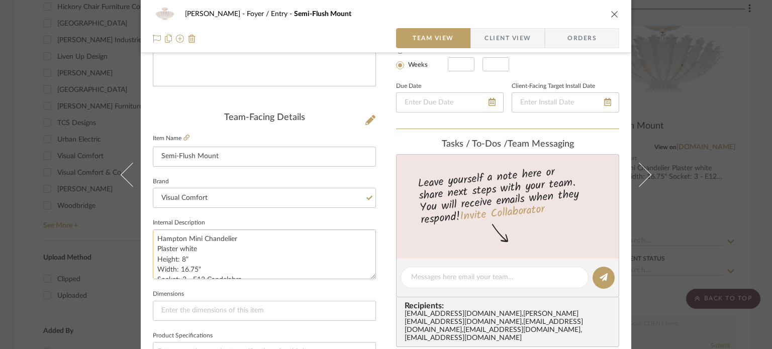
click at [193, 261] on textarea "Hampton Mini Chandelier Plaster white Height: 8" Width: 16.75" Socket: 3 - E12 …" at bounding box center [264, 255] width 223 height 50
click at [207, 309] on input at bounding box center [264, 311] width 223 height 20
paste input "16.75"W x"
type input "16.75"W x 8"H"
drag, startPoint x: 207, startPoint y: 268, endPoint x: 172, endPoint y: 256, distance: 36.2
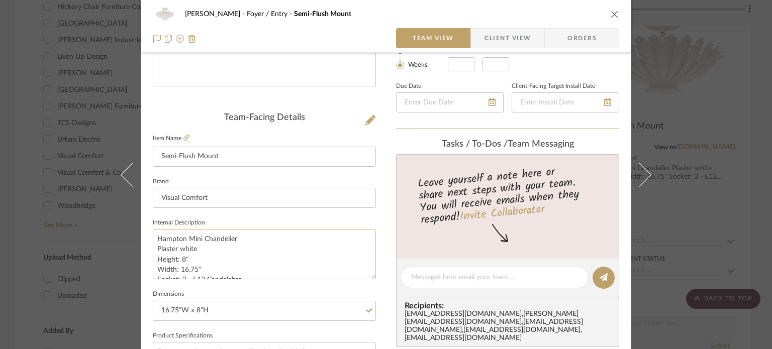
click at [153, 260] on textarea "Hampton Mini Chandelier Plaster white Height: 8" Width: 16.75" Socket: 3 - E12 …" at bounding box center [264, 255] width 223 height 50
drag, startPoint x: 231, startPoint y: 259, endPoint x: 253, endPoint y: 285, distance: 33.5
click at [253, 285] on sr-form-field "Internal Description Hampton Mini Chandelier Plaster white Socket: 3 - E12 Cand…" at bounding box center [264, 251] width 223 height 71
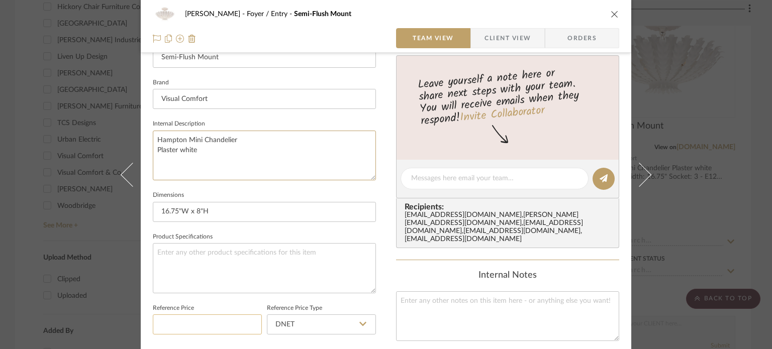
scroll to position [302, 0]
type textarea "Hampton Mini Chandelier Plaster white"
click at [186, 287] on textarea at bounding box center [264, 267] width 223 height 50
paste textarea "Socket: 3 - E12 Candelabra Wattage: 3 - 60 C11"
type textarea "Socket: 3 - E12 Candelabra Wattage: 3 - 60 C11"
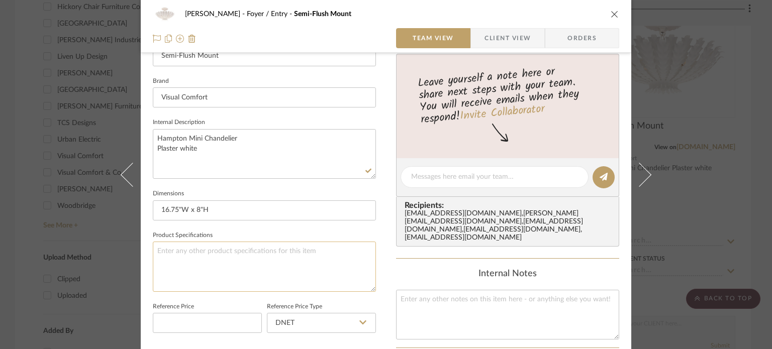
paste textarea "Socket: 3 - E12 Candelabra Wattage: 3 - 60 C11"
click at [164, 251] on textarea "Socket: 3 - E12 Candelabra Wattage: 3 - 60 C11" at bounding box center [264, 267] width 223 height 50
type textarea "Socket: 3 - E12 Candelabra Wattage: 3 - 60 C11"
click at [293, 160] on textarea "Hampton Mini Chandelier Plaster white" at bounding box center [264, 154] width 223 height 50
click at [501, 37] on span "Client View" at bounding box center [507, 38] width 46 height 20
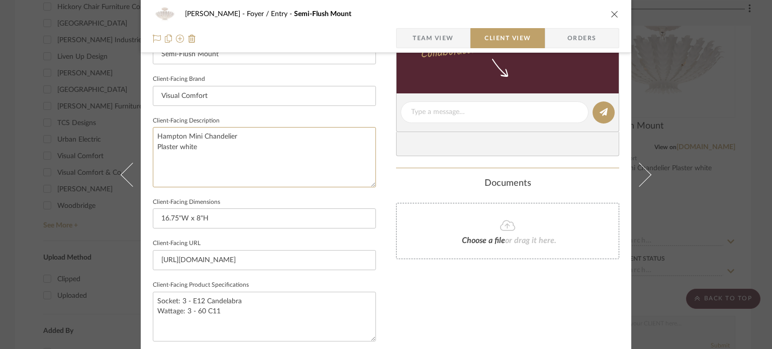
drag, startPoint x: 244, startPoint y: 159, endPoint x: 103, endPoint y: 118, distance: 147.1
click at [103, 118] on div "[PERSON_NAME] Foyer / Entry Semi-Flush Mount Team View Client View Orders Clien…" at bounding box center [386, 174] width 772 height 349
click at [424, 41] on span "Team View" at bounding box center [433, 38] width 41 height 20
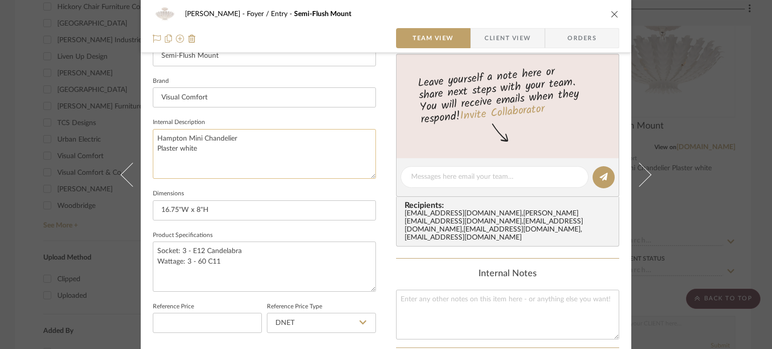
click at [262, 169] on textarea "Hampton Mini Chandelier Plaster white" at bounding box center [264, 154] width 223 height 50
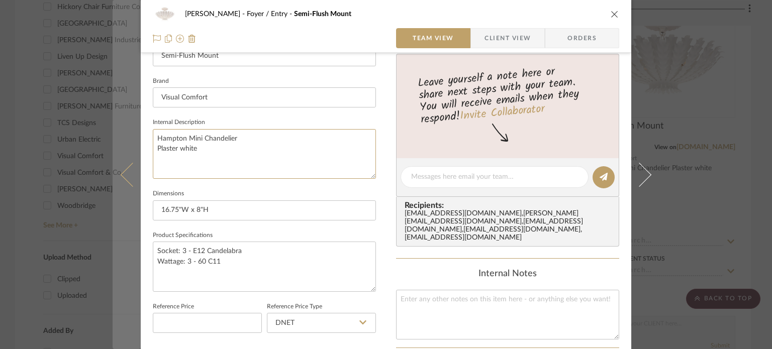
drag, startPoint x: 209, startPoint y: 148, endPoint x: 112, endPoint y: 149, distance: 97.0
click at [113, 149] on mat-dialog-content "[PERSON_NAME] Foyer / Entry Semi-Flush Mount Team View Client View Orders Team-…" at bounding box center [386, 170] width 547 height 928
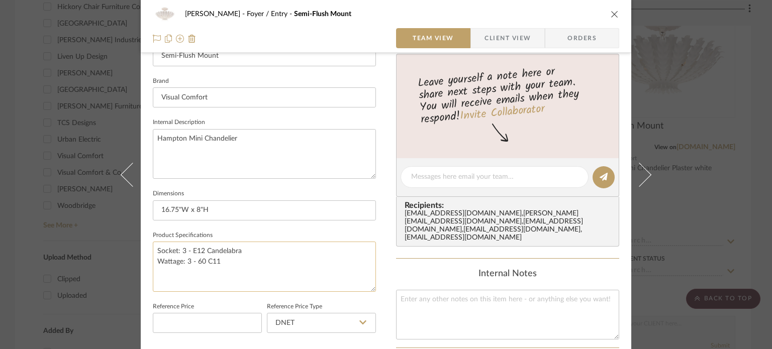
type textarea "Hampton Mini Chandelier"
click at [225, 261] on textarea "Socket: 3 - E12 Candelabra Wattage: 3 - 60 C11" at bounding box center [264, 267] width 223 height 50
click at [225, 270] on textarea "Socket: 3 - E12 Candelabra Wattage: 3 - 60 C11" at bounding box center [264, 267] width 223 height 50
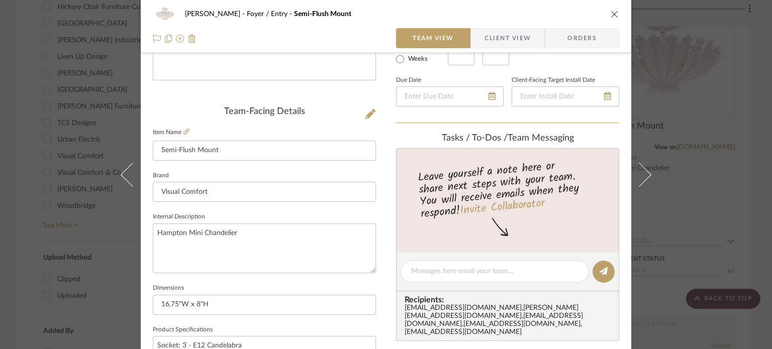
scroll to position [201, 0]
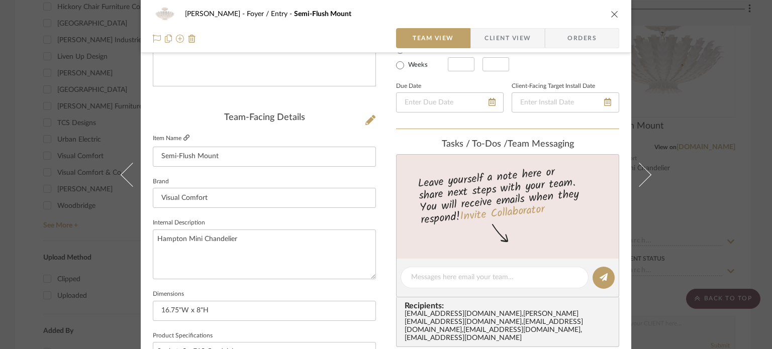
click at [184, 137] on icon at bounding box center [186, 138] width 6 height 6
click at [224, 252] on textarea "Hampton Mini Chandelier" at bounding box center [264, 255] width 223 height 50
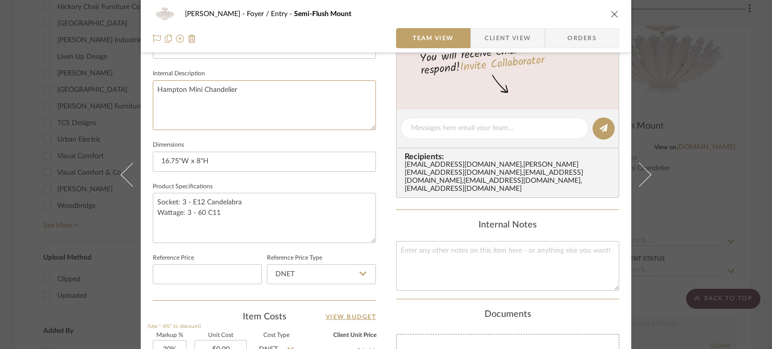
scroll to position [352, 0]
click at [222, 228] on textarea "Socket: 3 - E12 Candelabra Wattage: 3 - 60 C11" at bounding box center [264, 216] width 223 height 50
click at [255, 217] on textarea "Socket: 3 - E12 Candelabra Wattage: 3 - 60 C11" at bounding box center [264, 216] width 223 height 50
click at [179, 227] on textarea "Socket: 3 - E12 Candelabra Wattage: 3 - 60 C11 Finish: Gikld, Burnished Silver," at bounding box center [264, 216] width 223 height 50
click at [328, 224] on textarea "Socket: 3 - E12 Candelabra Wattage: 3 - 60 C11 Finish: Gild, Burnished Silver," at bounding box center [264, 216] width 223 height 50
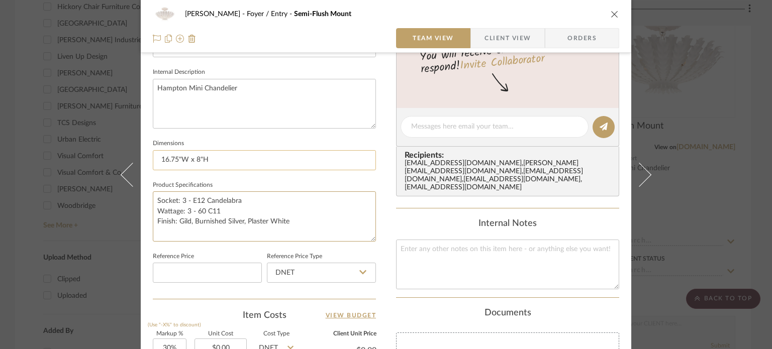
type textarea "Socket: 3 - E12 Candelabra Wattage: 3 - 60 C11 Finish: Gild, Burnished Silver, …"
click at [308, 164] on input "16.75"W x 8"H" at bounding box center [264, 160] width 223 height 20
click at [679, 149] on div "[PERSON_NAME] Foyer / Entry Semi-Flush Mount Team View Client View Orders Team-…" at bounding box center [386, 174] width 772 height 349
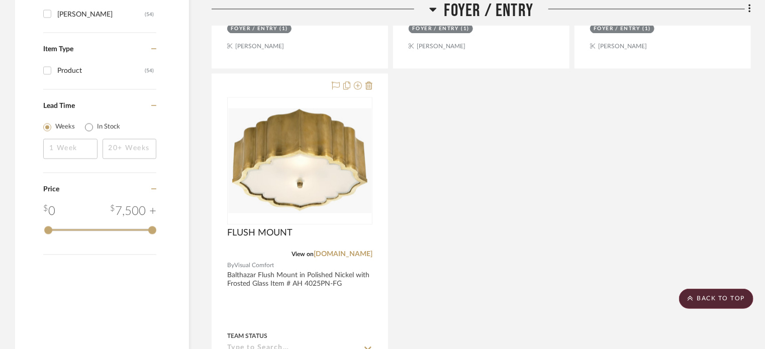
scroll to position [1156, 0]
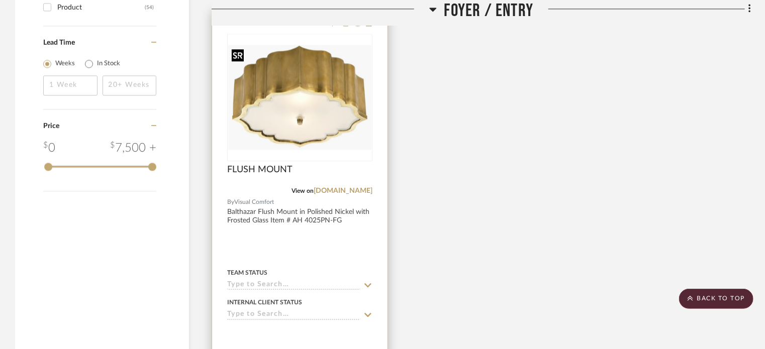
click at [331, 123] on img "0" at bounding box center [299, 97] width 143 height 105
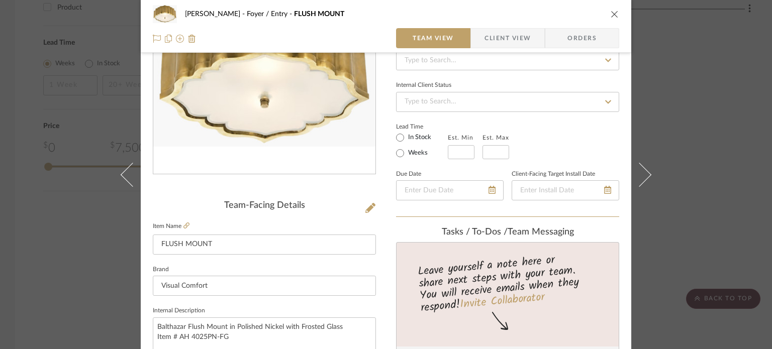
scroll to position [251, 0]
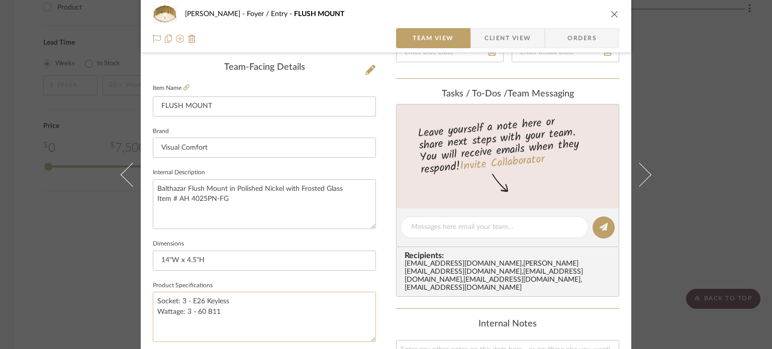
click at [240, 307] on textarea "Socket: 3 - E26 Keyless Wattage: 3 - 60 B11" at bounding box center [264, 317] width 223 height 50
type textarea "Socket: 3 - E26 Keyless Wattage: 3 - 60 B11 Finish:"
drag, startPoint x: 295, startPoint y: 300, endPoint x: 267, endPoint y: 322, distance: 35.5
click at [295, 300] on textarea "Socket: 3 - E26 Keyless Wattage: 3 - 60 B11 Finish:" at bounding box center [264, 317] width 223 height 50
click at [267, 322] on textarea "Socket: 3 - E26 Keyless Wattage: 3 - 60 B11 Finish:" at bounding box center [264, 317] width 223 height 50
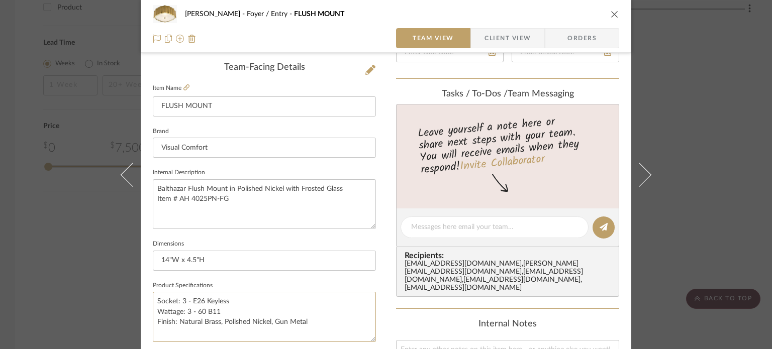
type textarea "Socket: 3 - E26 Keyless Wattage: 3 - 60 B11 Finish: Natural Brass, Polished Nic…"
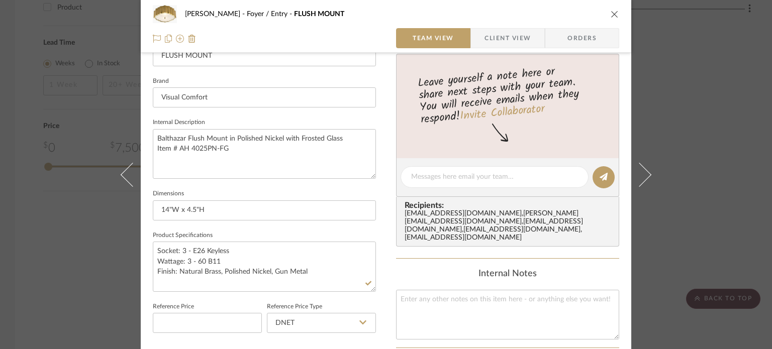
scroll to position [402, 0]
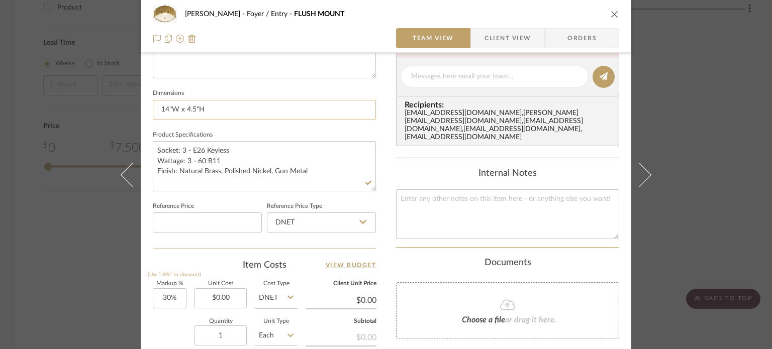
click at [255, 107] on input "14"W x 4.5"H" at bounding box center [264, 110] width 223 height 20
drag, startPoint x: 726, startPoint y: 59, endPoint x: 720, endPoint y: 70, distance: 12.8
click at [727, 59] on div "[PERSON_NAME] Foyer / Entry FLUSH MOUNT Team View Client View Orders Team-Facin…" at bounding box center [386, 174] width 772 height 349
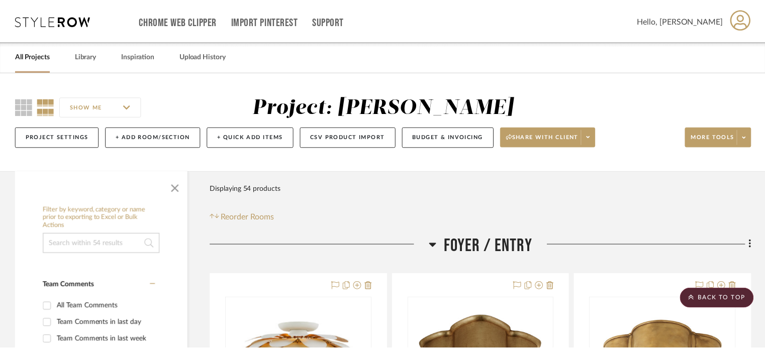
scroll to position [1156, 0]
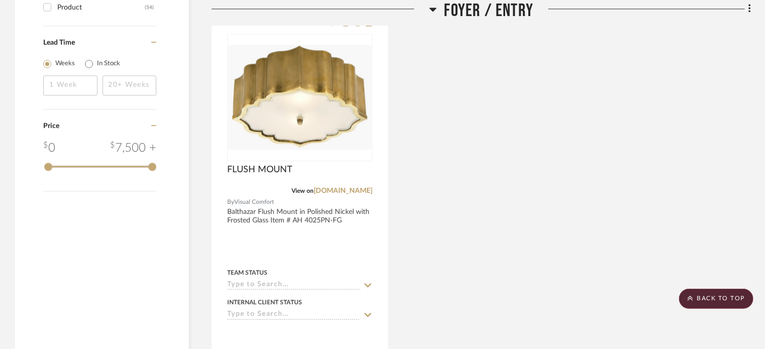
drag, startPoint x: 519, startPoint y: 141, endPoint x: 485, endPoint y: 150, distance: 34.7
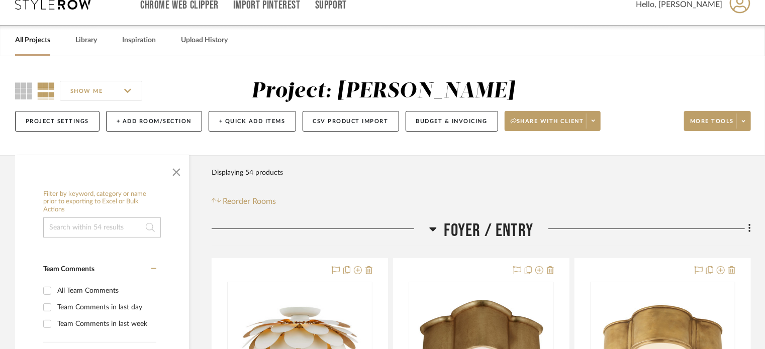
scroll to position [0, 0]
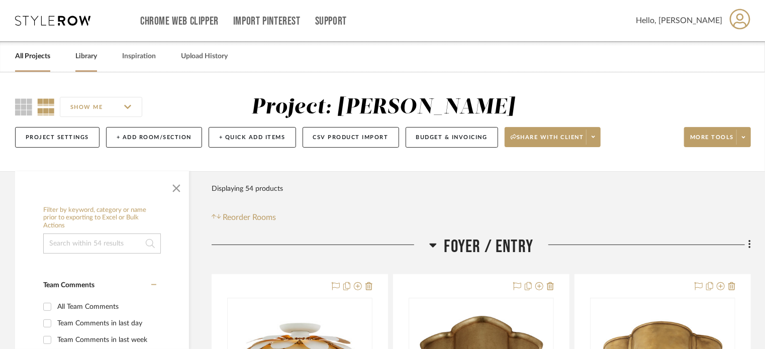
click at [78, 60] on link "Library" at bounding box center [86, 57] width 22 height 14
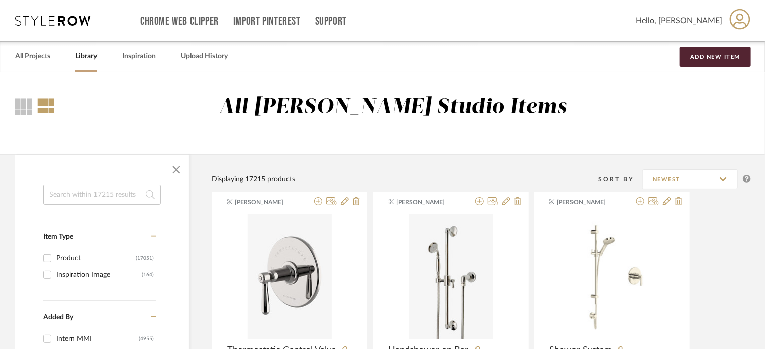
click at [88, 194] on input at bounding box center [102, 195] width 118 height 20
type input "urban electric"
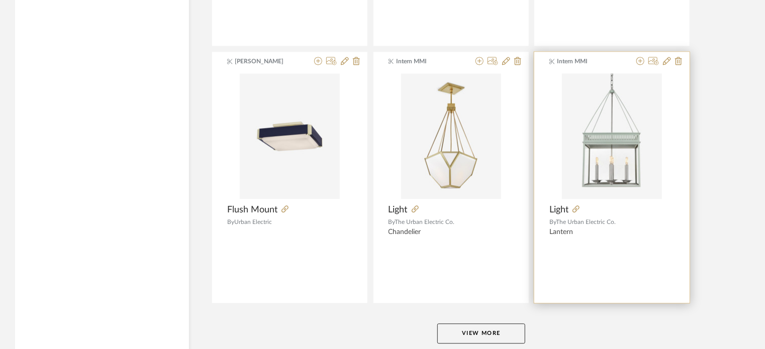
scroll to position [3015, 0]
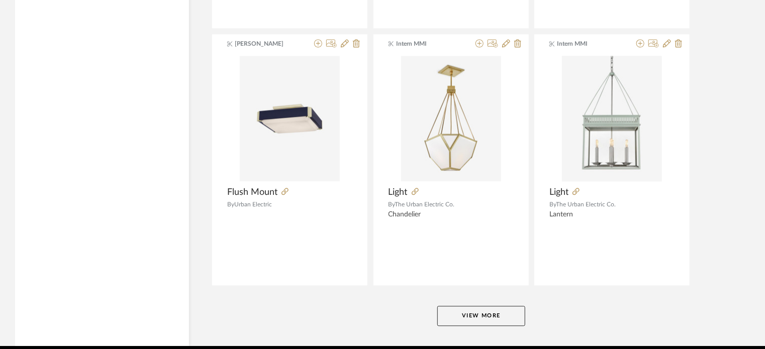
click at [472, 316] on button "View More" at bounding box center [481, 316] width 88 height 20
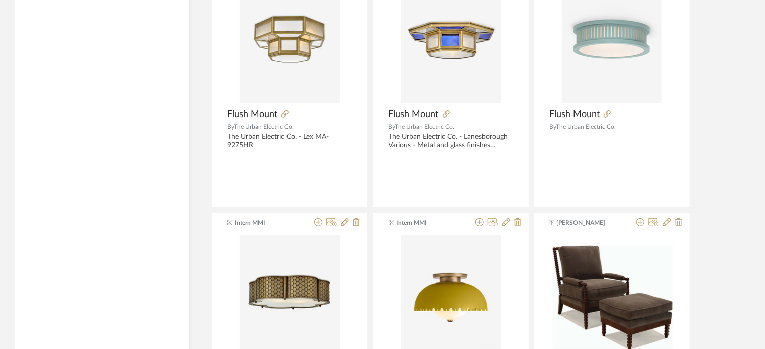
scroll to position [3819, 0]
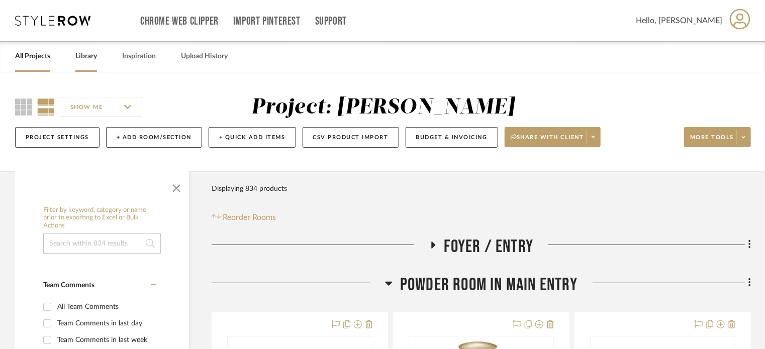
click at [92, 61] on link "Library" at bounding box center [86, 57] width 22 height 14
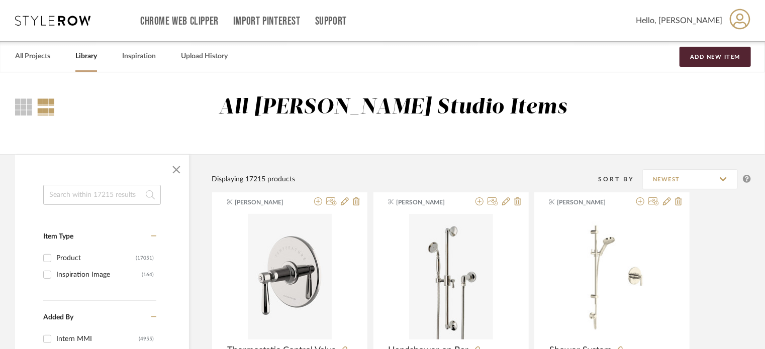
click at [92, 190] on input at bounding box center [102, 195] width 118 height 20
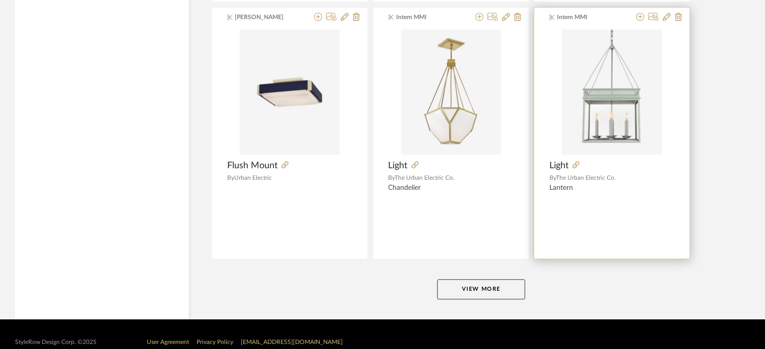
scroll to position [3055, 0]
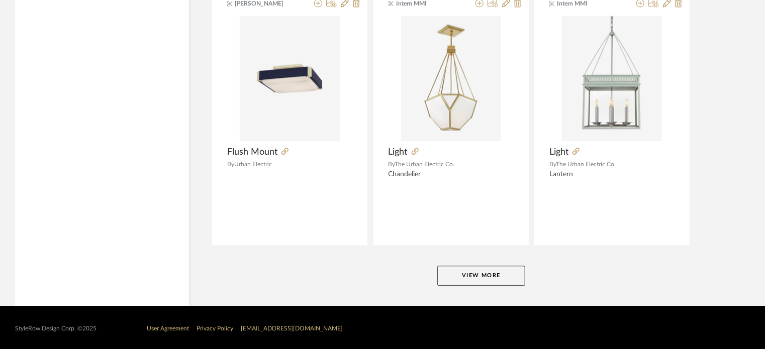
click at [502, 268] on button "View More" at bounding box center [481, 276] width 88 height 20
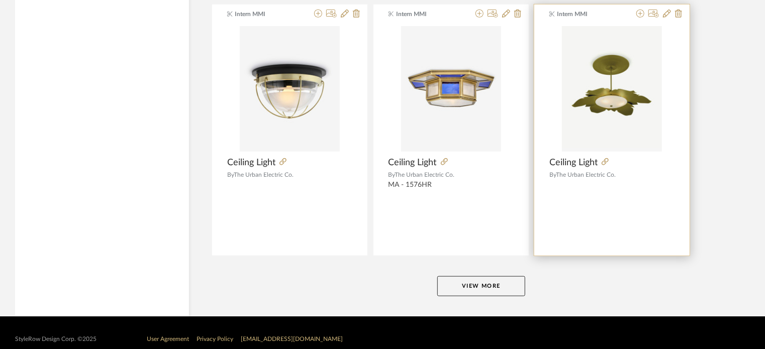
scroll to position [6138, 0]
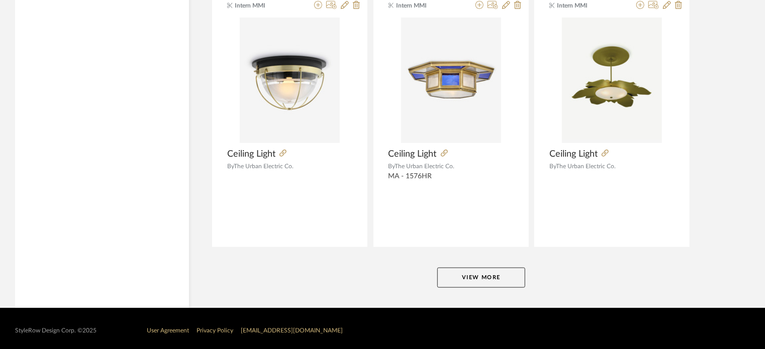
click at [476, 281] on button "View More" at bounding box center [481, 278] width 88 height 20
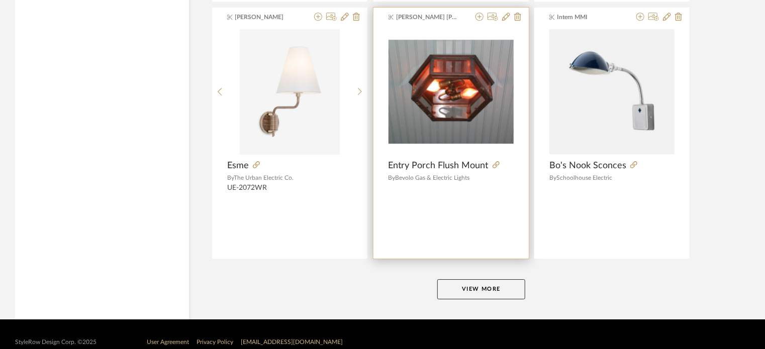
scroll to position [9220, 0]
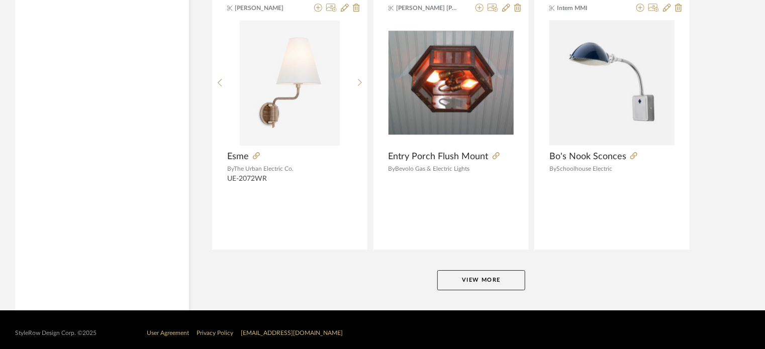
click at [492, 276] on button "View More" at bounding box center [481, 280] width 88 height 20
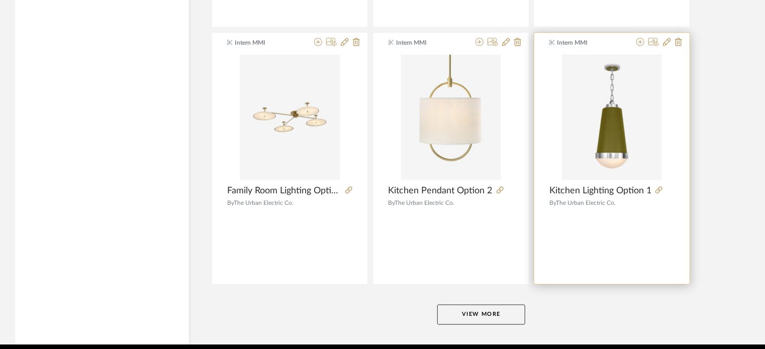
scroll to position [12302, 0]
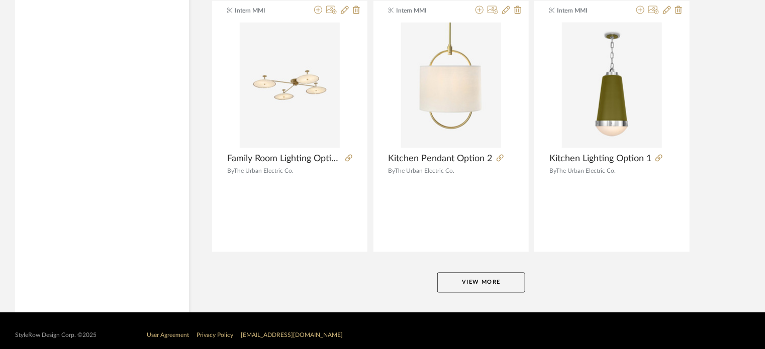
click at [489, 277] on button "View More" at bounding box center [481, 283] width 88 height 20
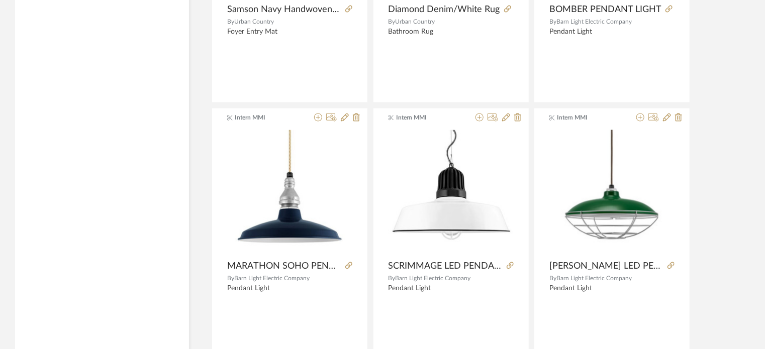
scroll to position [14362, 0]
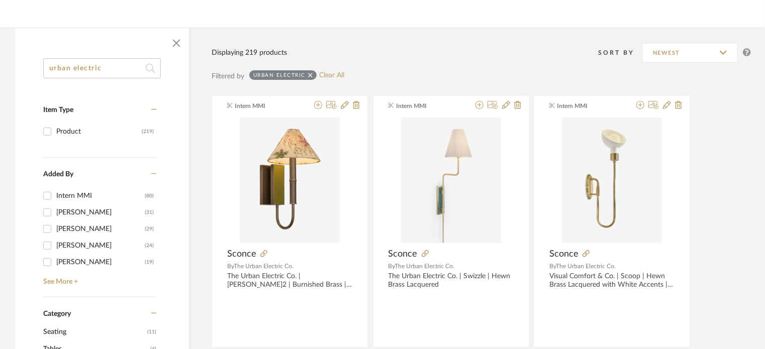
scroll to position [0, 0]
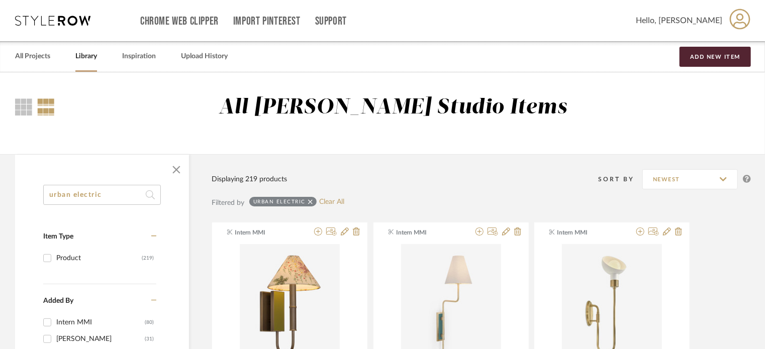
drag, startPoint x: 75, startPoint y: 193, endPoint x: 107, endPoint y: 198, distance: 32.1
click at [76, 192] on input "urban electric" at bounding box center [102, 195] width 118 height 20
drag, startPoint x: 107, startPoint y: 198, endPoint x: 0, endPoint y: 188, distance: 107.5
type input "colleen"
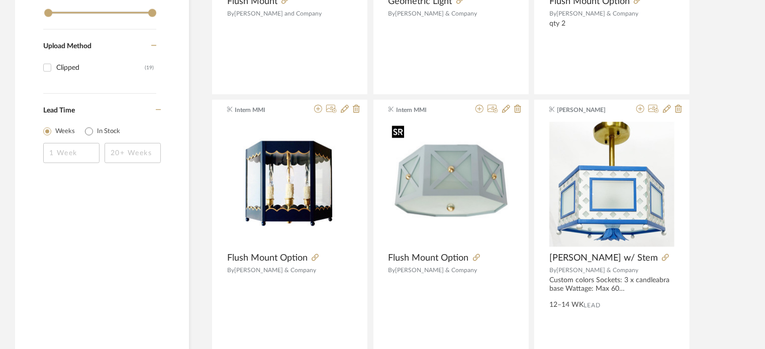
scroll to position [653, 0]
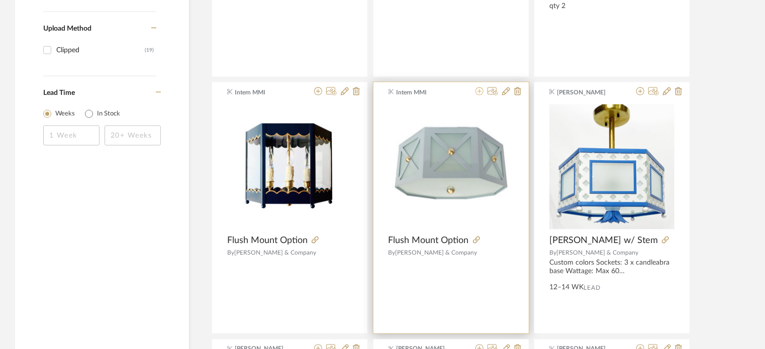
click at [478, 90] on icon at bounding box center [479, 91] width 8 height 8
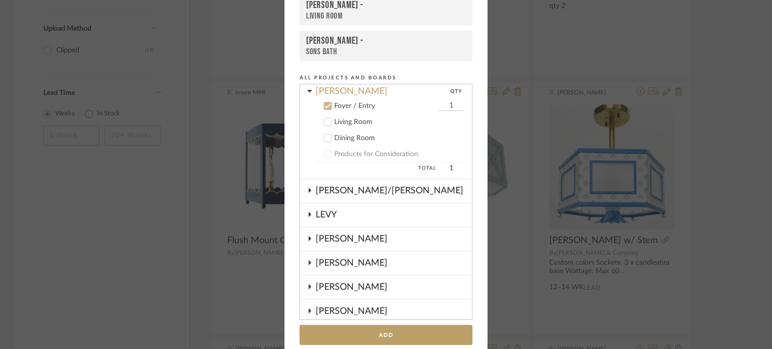
scroll to position [113, 0]
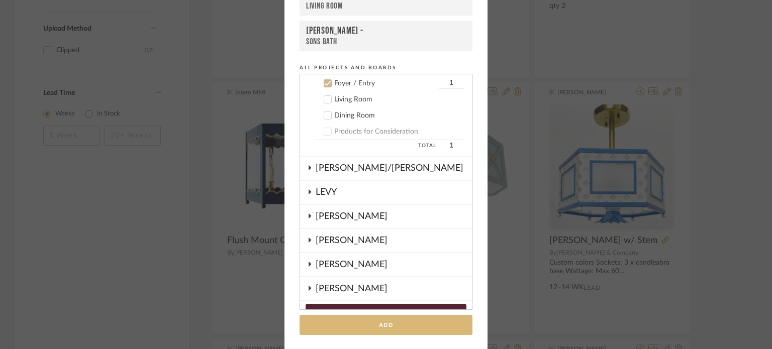
click at [365, 320] on button "Add" at bounding box center [386, 325] width 173 height 21
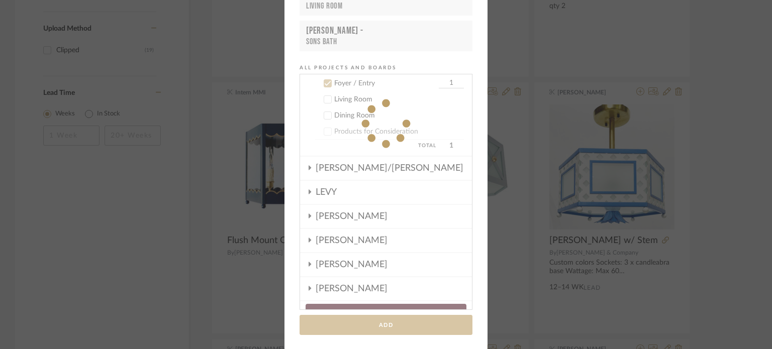
click at [748, 142] on div "Add to Projects Recent Projects, Rooms, or Boards DOOLEY - Foyer / Entry DOOLEY…" at bounding box center [386, 174] width 772 height 349
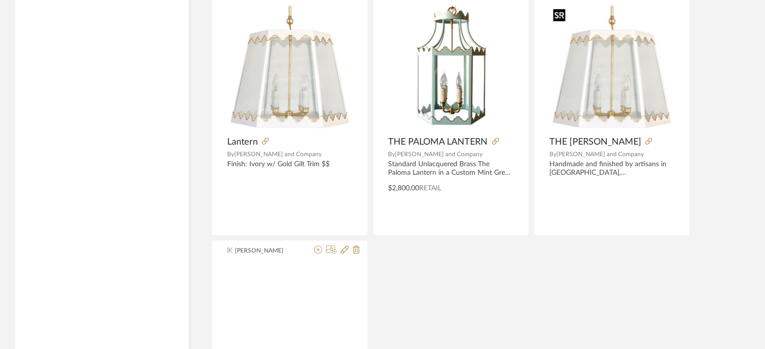
scroll to position [1709, 0]
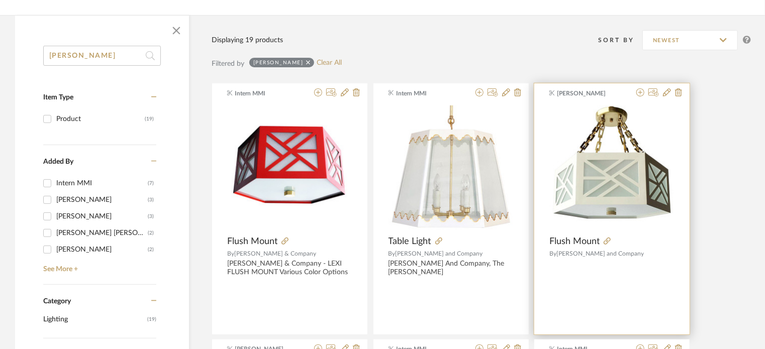
scroll to position [0, 0]
